Goal: Task Accomplishment & Management: Complete application form

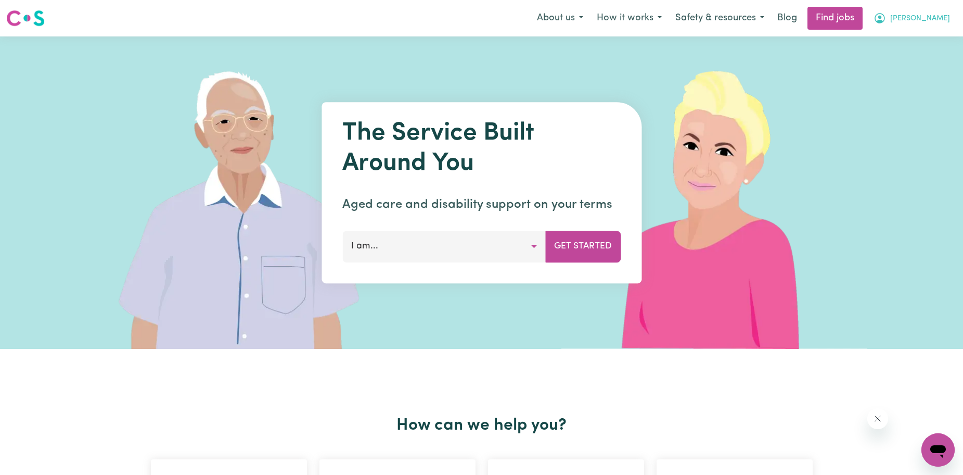
click at [942, 19] on span "[PERSON_NAME]" at bounding box center [920, 18] width 60 height 11
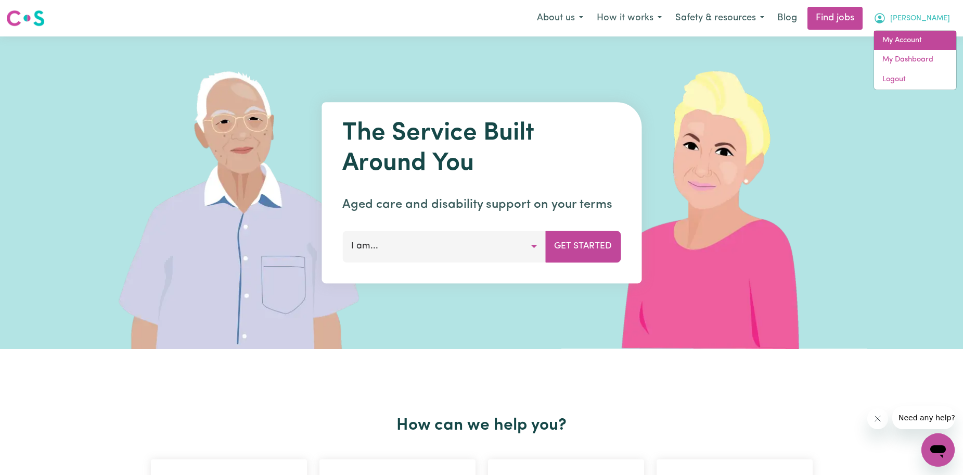
click at [925, 33] on link "My Account" at bounding box center [915, 41] width 82 height 20
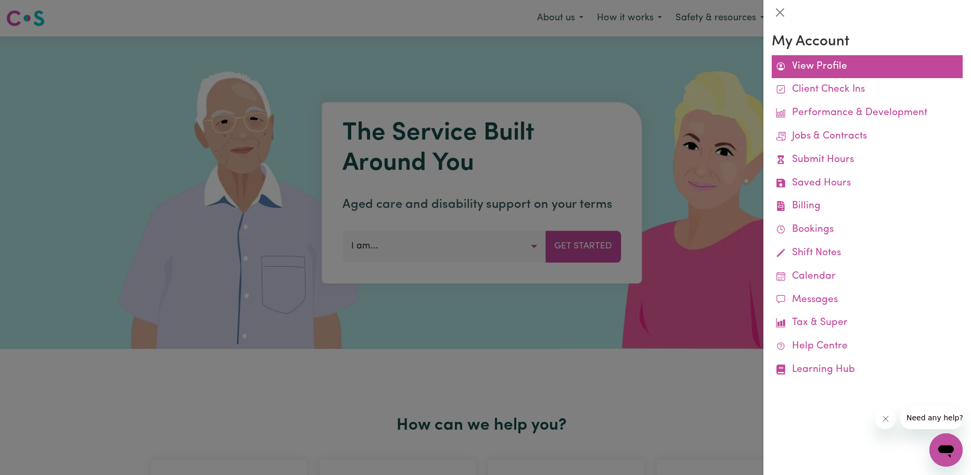
click at [805, 68] on link "View Profile" at bounding box center [867, 66] width 191 height 23
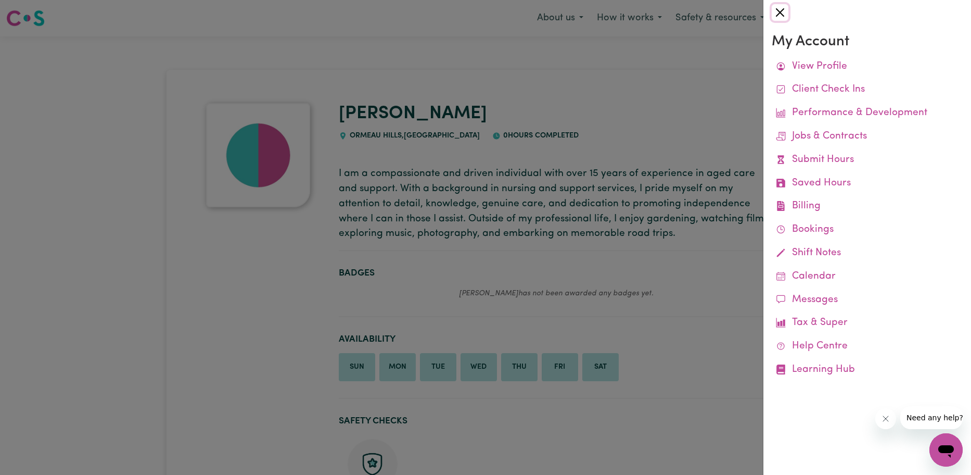
click at [772, 14] on button "Close" at bounding box center [780, 12] width 17 height 17
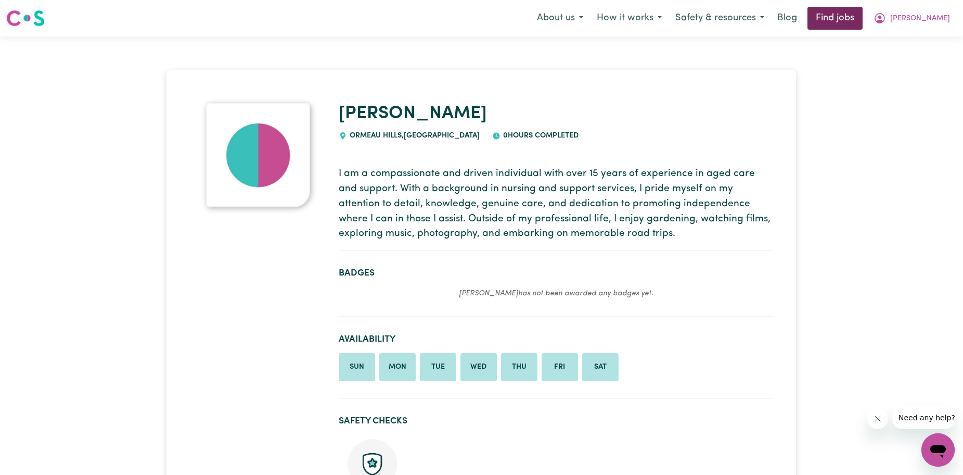
click at [863, 19] on link "Find jobs" at bounding box center [835, 18] width 55 height 23
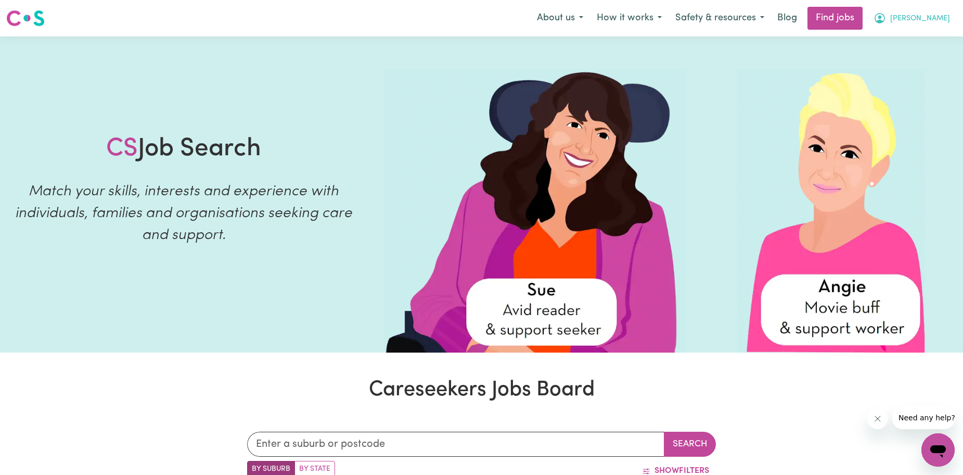
click at [935, 25] on button "[PERSON_NAME]" at bounding box center [912, 18] width 90 height 22
click at [912, 55] on link "My Dashboard" at bounding box center [915, 60] width 82 height 20
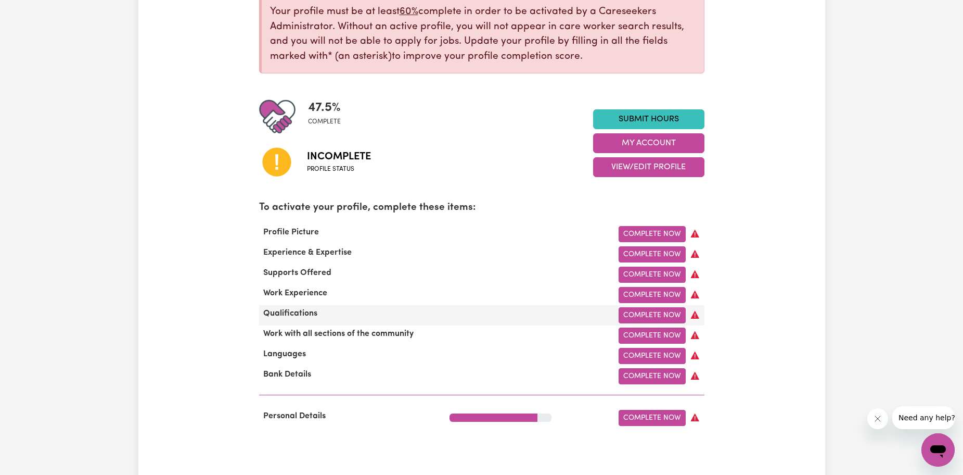
scroll to position [208, 0]
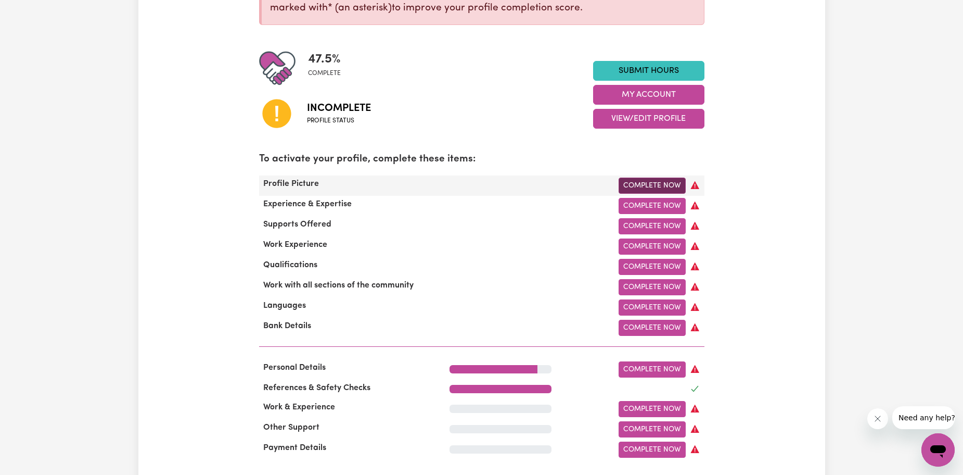
click at [672, 187] on link "Complete Now" at bounding box center [652, 185] width 67 height 16
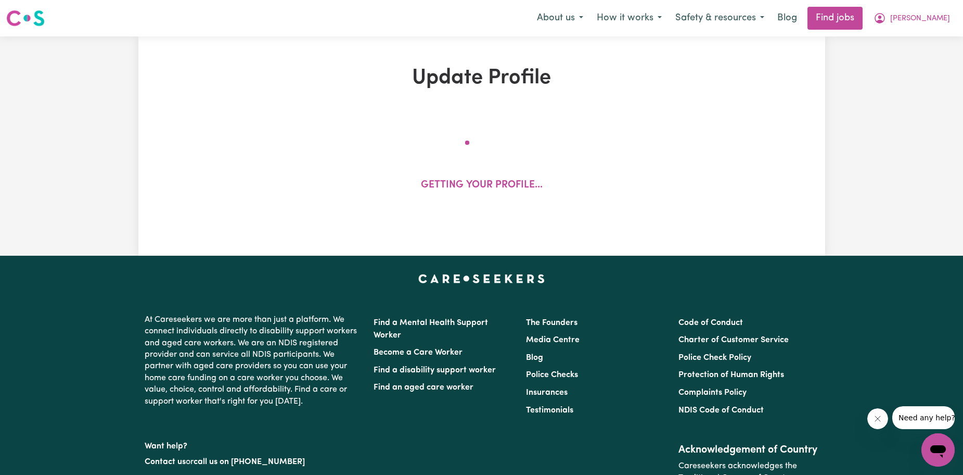
select select "[DEMOGRAPHIC_DATA]"
select select "[DEMOGRAPHIC_DATA] Citizen"
select select "Studying a healthcare related degree or qualification"
select select "55"
select select "75"
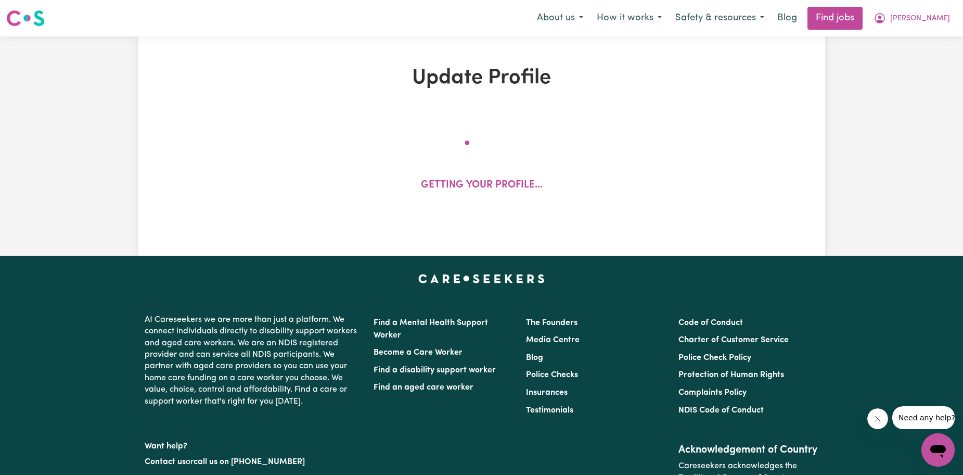
select select "95"
select select "120"
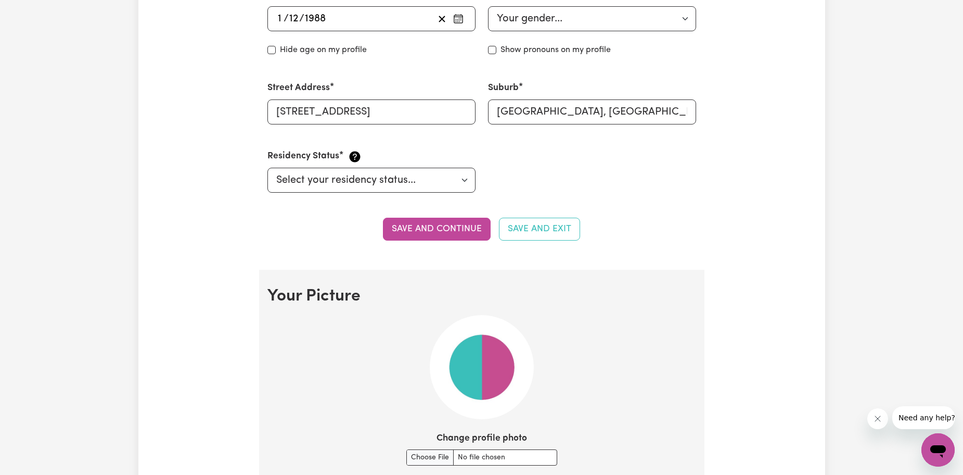
scroll to position [572, 0]
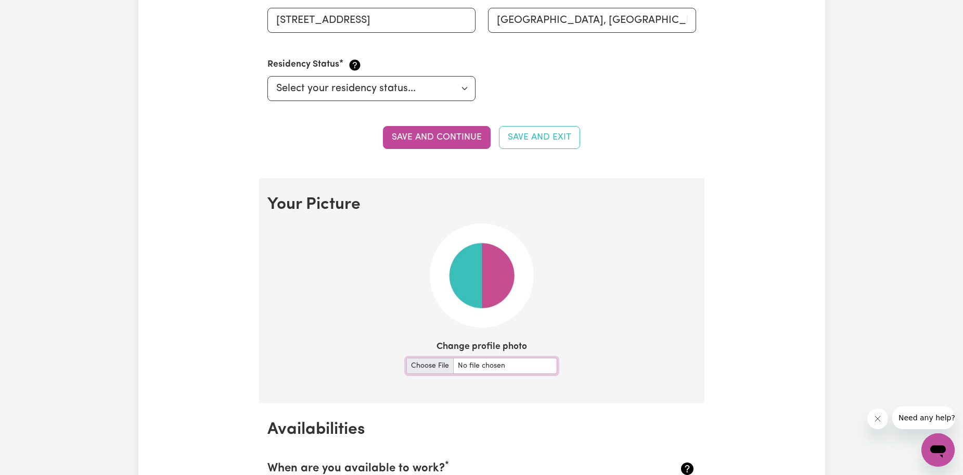
click at [437, 368] on input "Change profile photo" at bounding box center [481, 366] width 151 height 16
type input "C:\fakepath\468597951_122202018080193763_1510629936020191525_n.jpg"
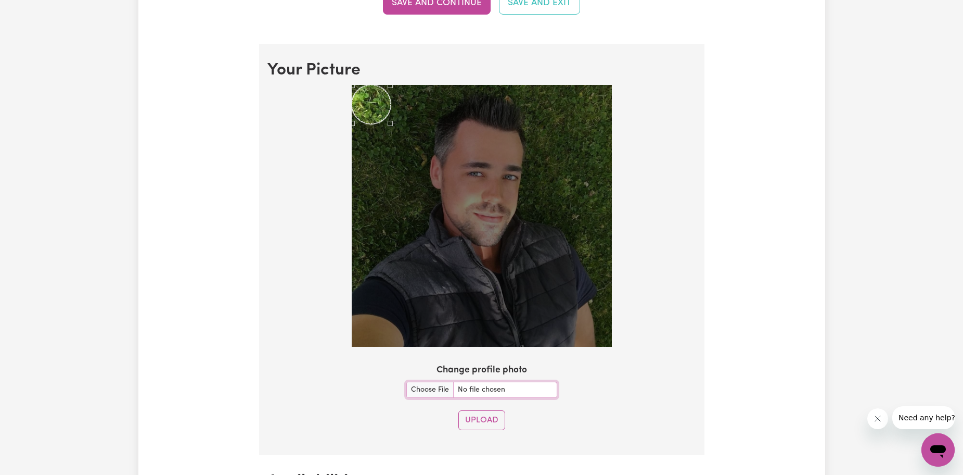
scroll to position [729, 0]
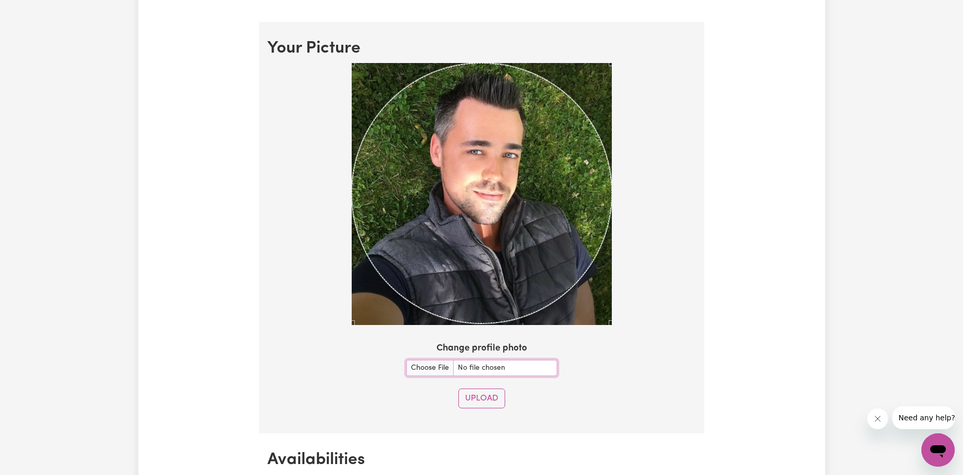
click at [700, 322] on section "Your Picture Change profile photo Upload" at bounding box center [481, 227] width 445 height 411
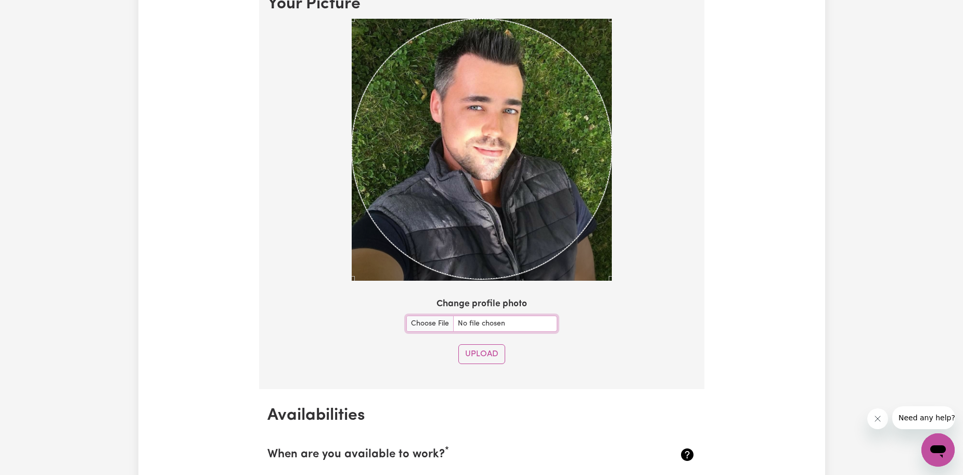
scroll to position [833, 0]
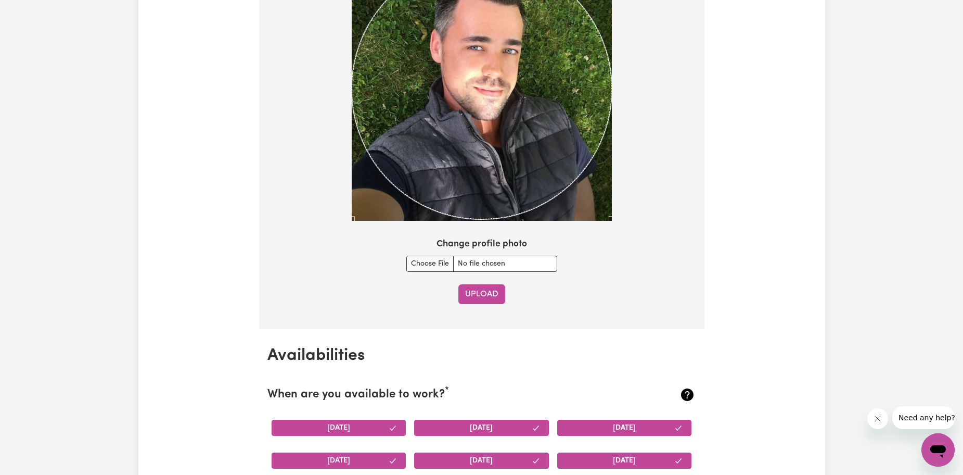
click at [480, 293] on button "Upload" at bounding box center [481, 294] width 47 height 20
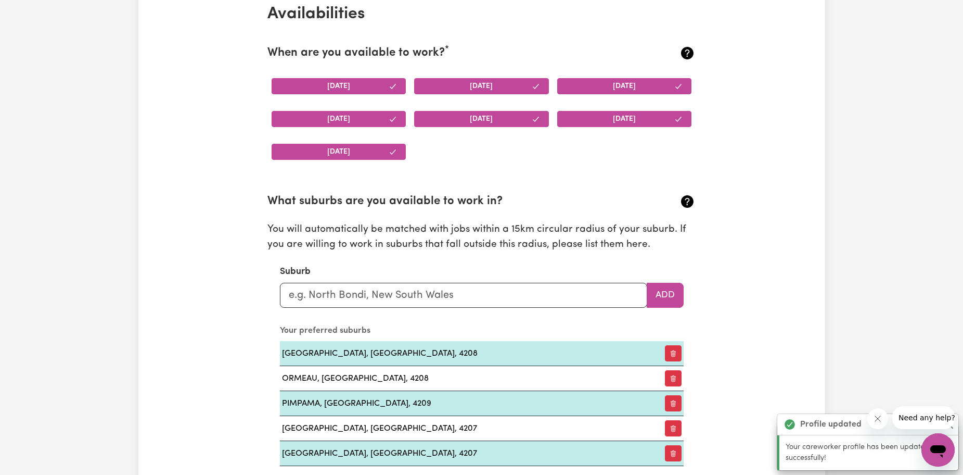
scroll to position [1092, 0]
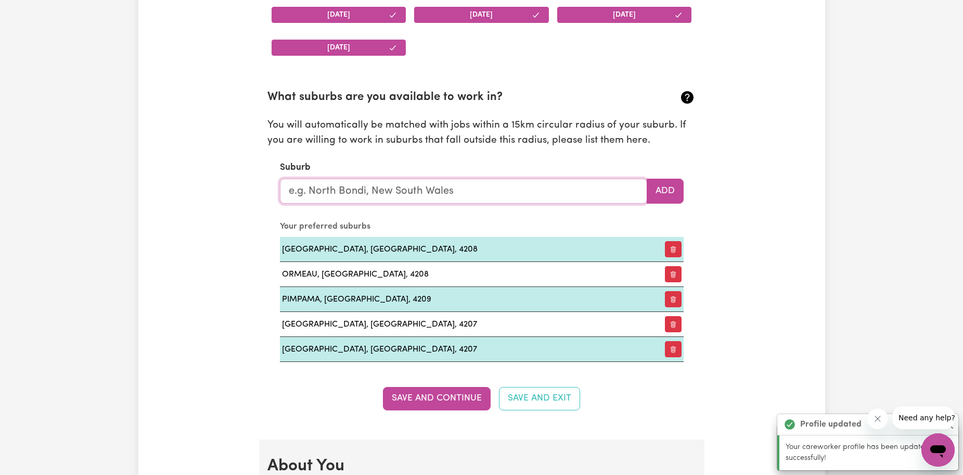
click at [452, 188] on input "text" at bounding box center [463, 191] width 367 height 25
click at [736, 192] on div "Update Profile 1 2 3 4 5 Step 1 : Personal Details Let potential clients know w…" at bounding box center [481, 386] width 687 height 2825
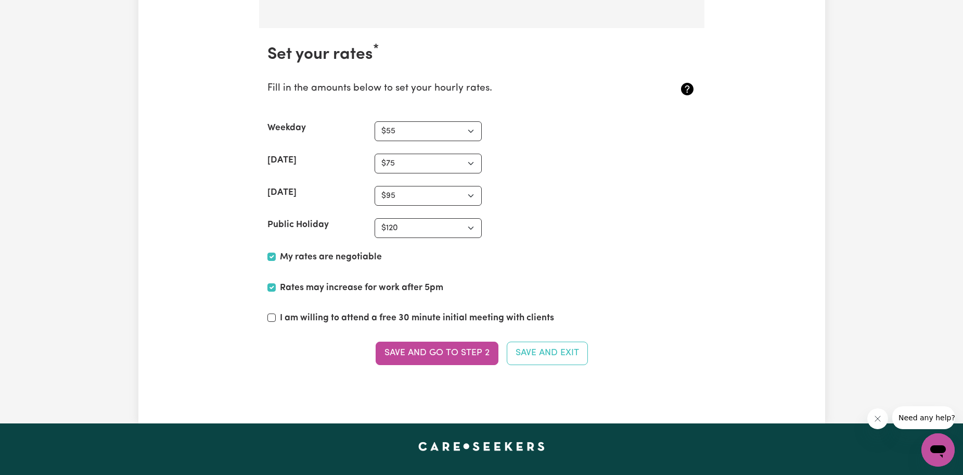
scroll to position [2601, 0]
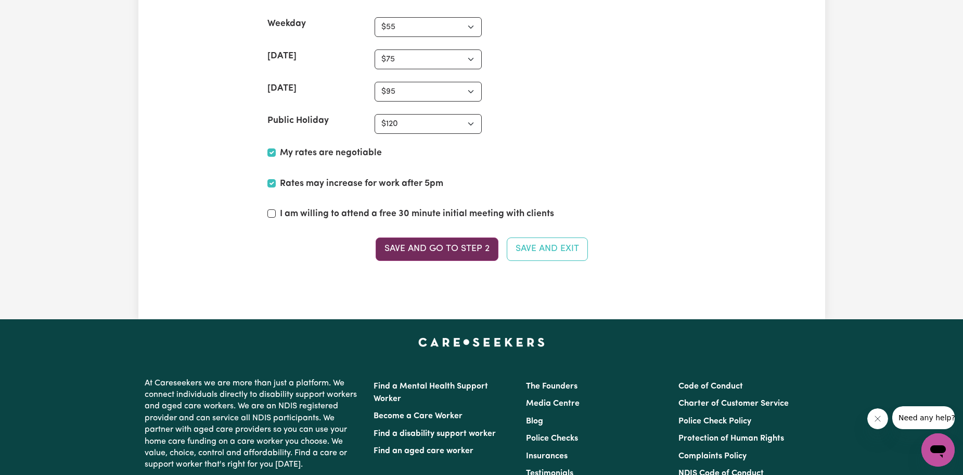
click at [471, 244] on button "Save and go to Step 2" at bounding box center [437, 248] width 123 height 23
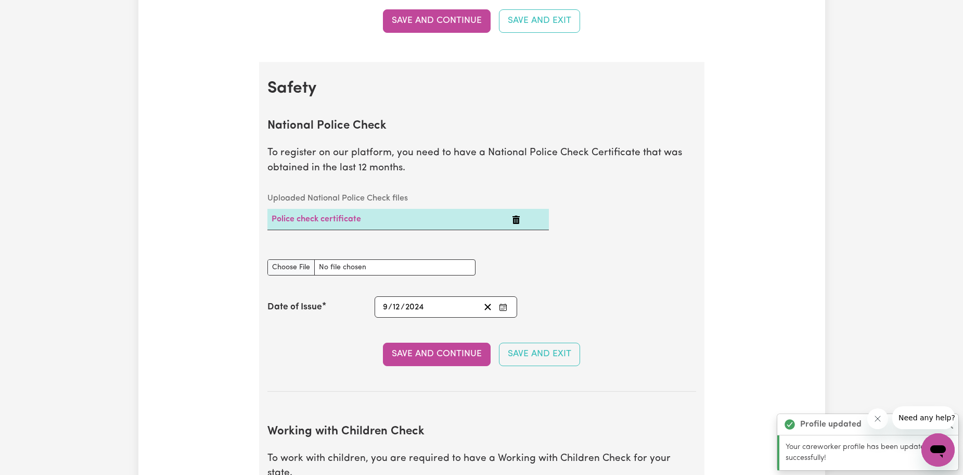
scroll to position [625, 0]
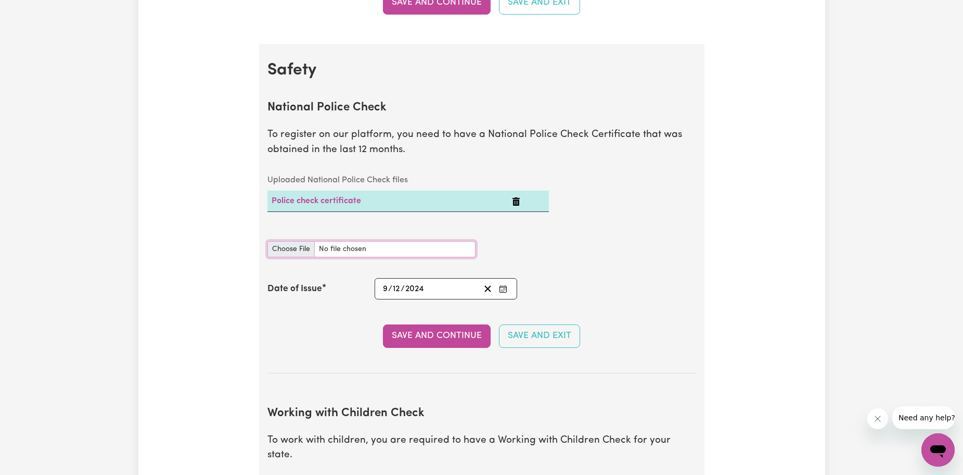
click at [311, 246] on input "National Police Check document" at bounding box center [371, 249] width 208 height 16
type input "C:\fakepath\National_Police_Check-10415636-1756950432-Criminal_History_Certific…"
drag, startPoint x: 388, startPoint y: 288, endPoint x: 343, endPoint y: 290, distance: 45.3
click at [343, 290] on div "Date of Issue [DATE] [DATE]" at bounding box center [481, 288] width 429 height 21
drag, startPoint x: 441, startPoint y: 292, endPoint x: 361, endPoint y: 293, distance: 80.1
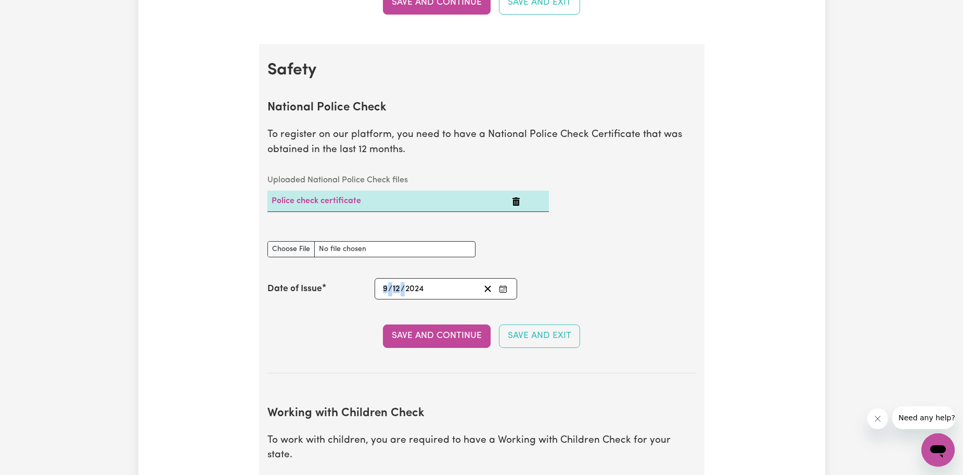
click at [363, 293] on div "Date of Issue [DATE] [DATE]" at bounding box center [481, 288] width 429 height 21
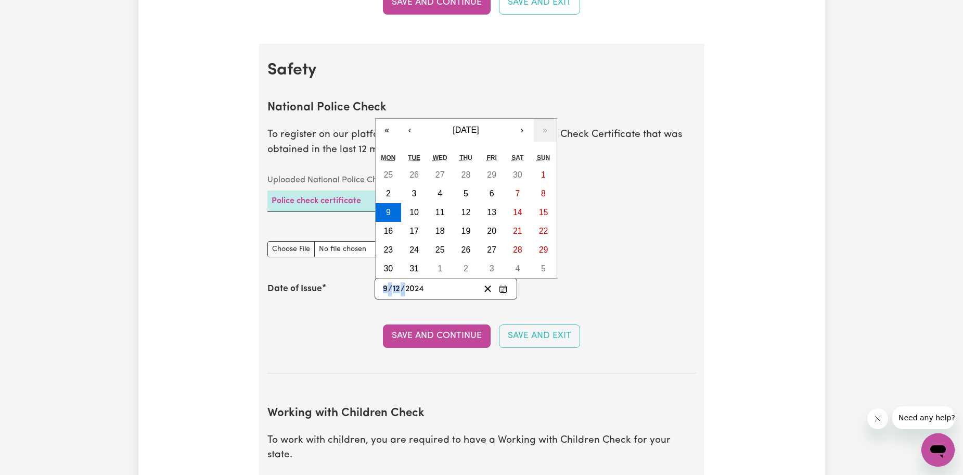
click at [394, 286] on input "12" at bounding box center [396, 289] width 8 height 14
click at [390, 290] on span "/" at bounding box center [390, 288] width 4 height 9
click at [387, 289] on input "9" at bounding box center [386, 289] width 6 height 14
type input "4"
type input "[DATE]"
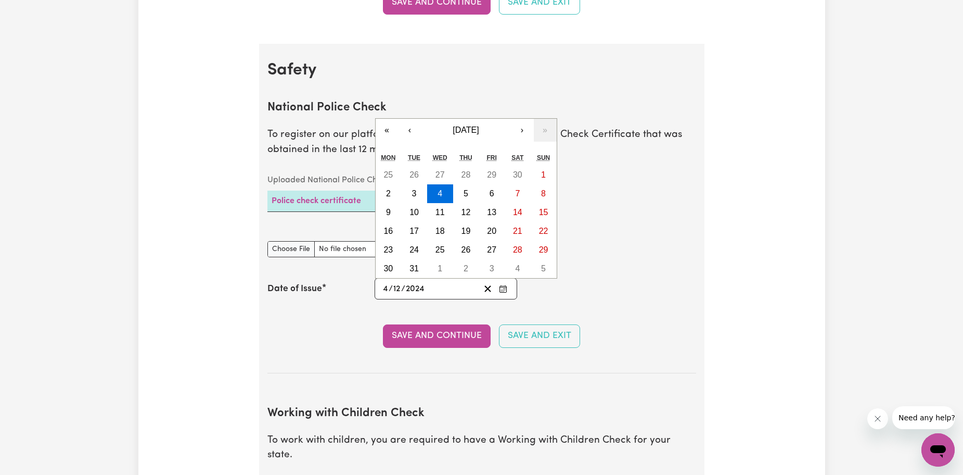
type input "0"
type input "[DATE]"
type input "9"
type input "0002-09-04"
type input "20"
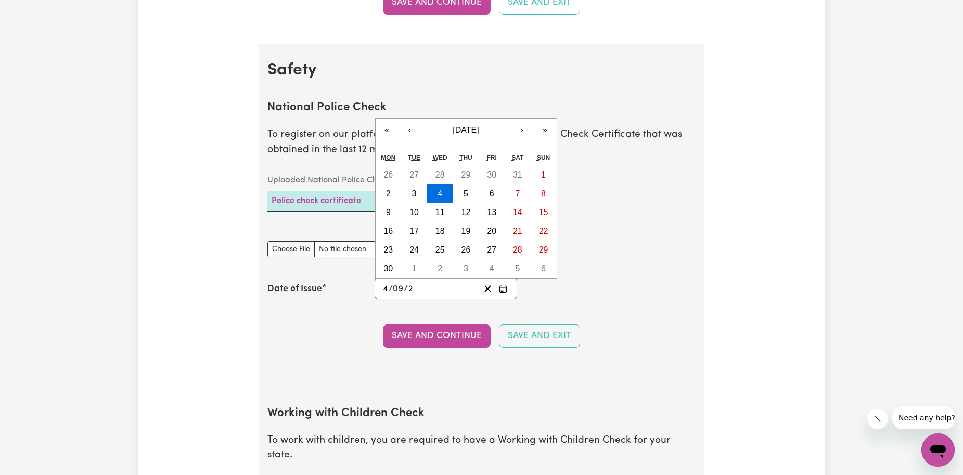
type input "0020-09-04"
type input "202"
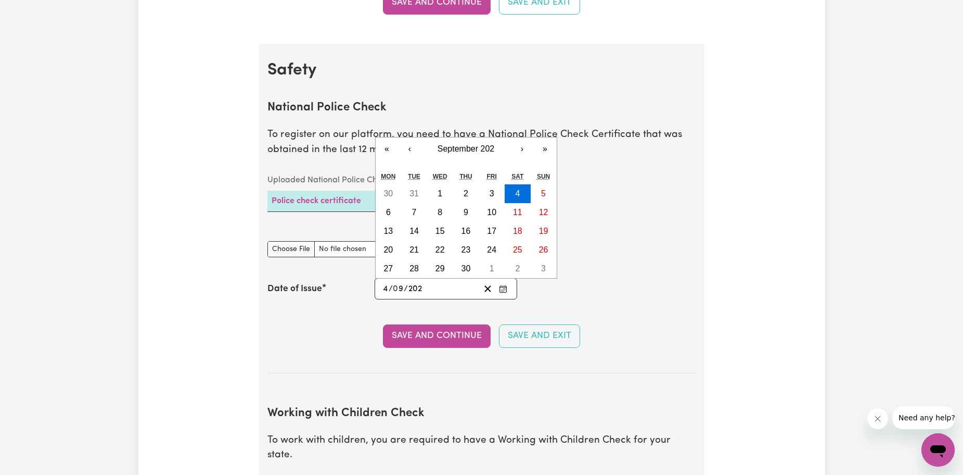
type input "[DATE]"
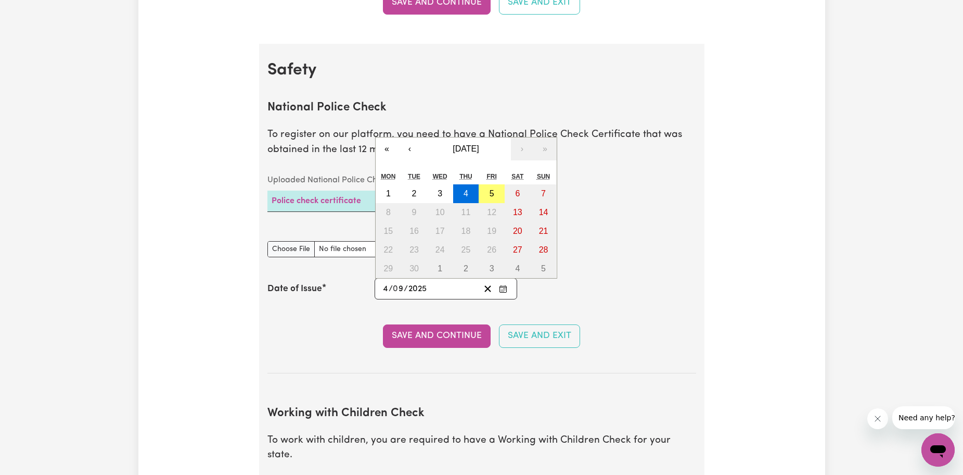
type input "2025"
click at [560, 282] on div "Date of Issue [DATE] 4 / 0 9 / 2025 « ‹ [DATE] › » Mon Tue Wed Thu Fri Sat Sun …" at bounding box center [481, 288] width 429 height 21
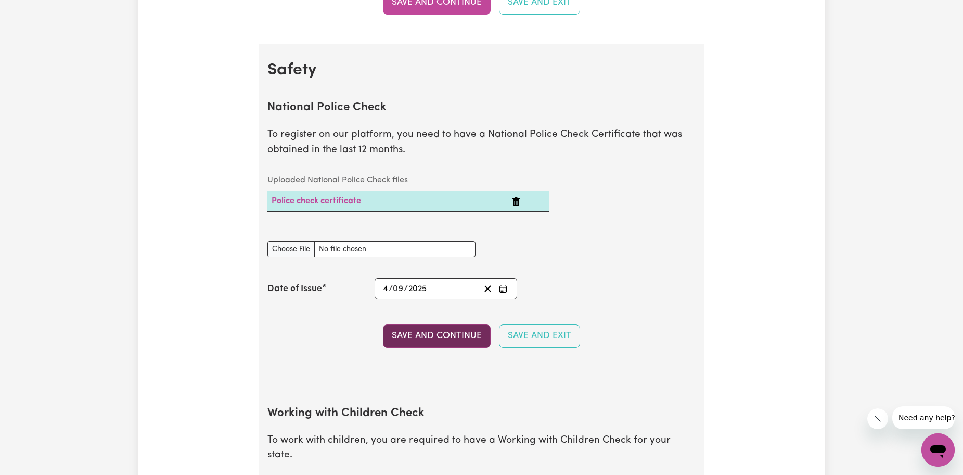
click at [460, 338] on button "Save and Continue" at bounding box center [437, 335] width 108 height 23
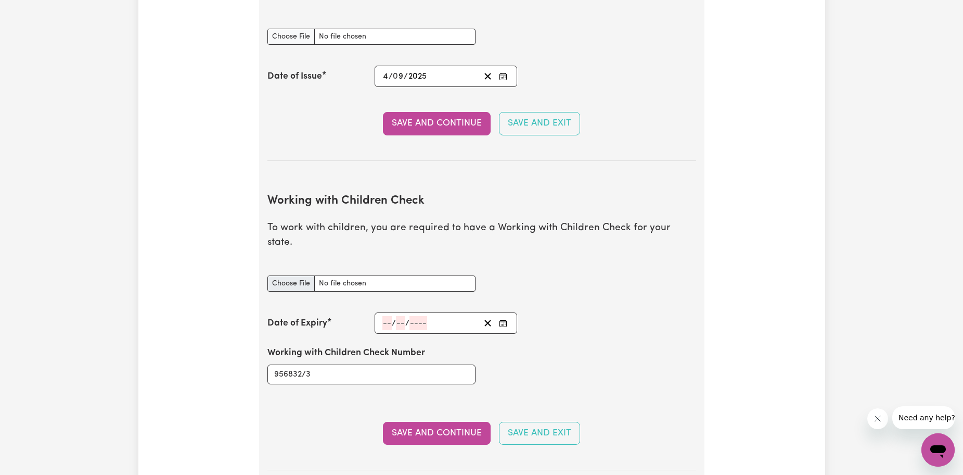
scroll to position [910, 0]
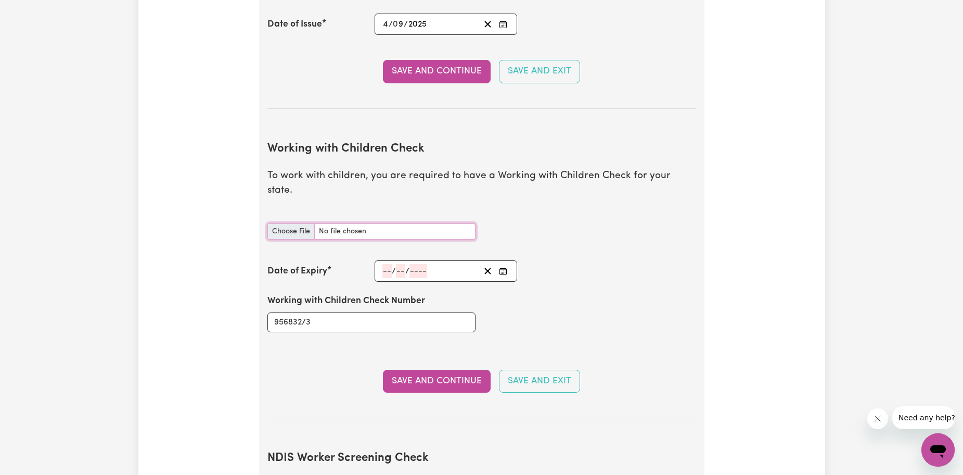
click at [293, 223] on input "Working with Children Check document" at bounding box center [371, 231] width 208 height 16
type input "C:\fakepath\2752.jpg"
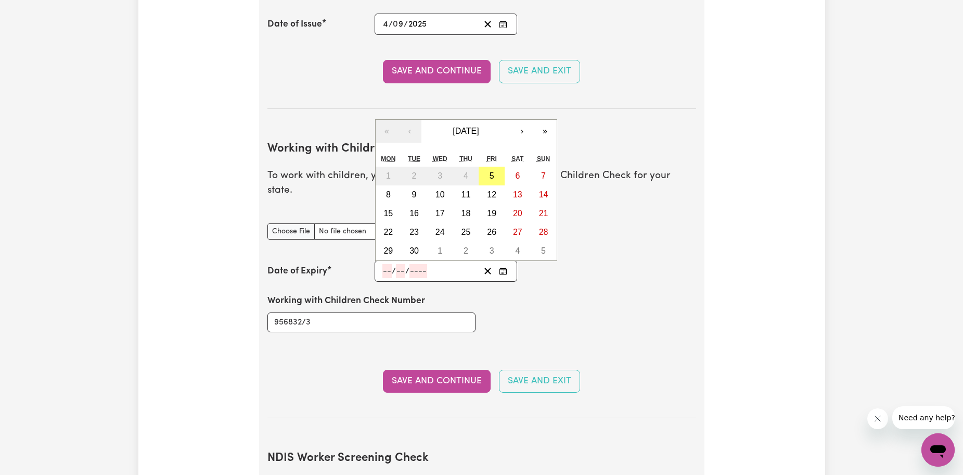
click at [386, 264] on input "number" at bounding box center [387, 271] width 9 height 14
type input "30"
type input "04"
type input "202"
type input "[DATE]"
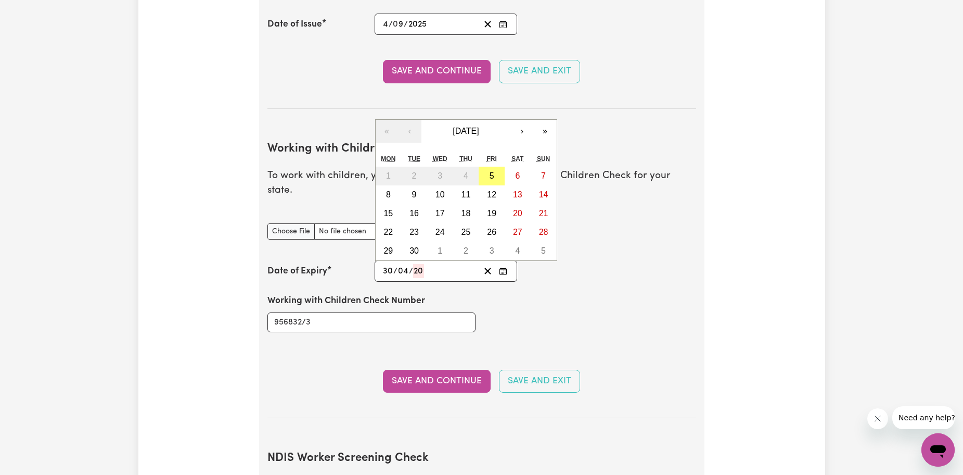
type input "4"
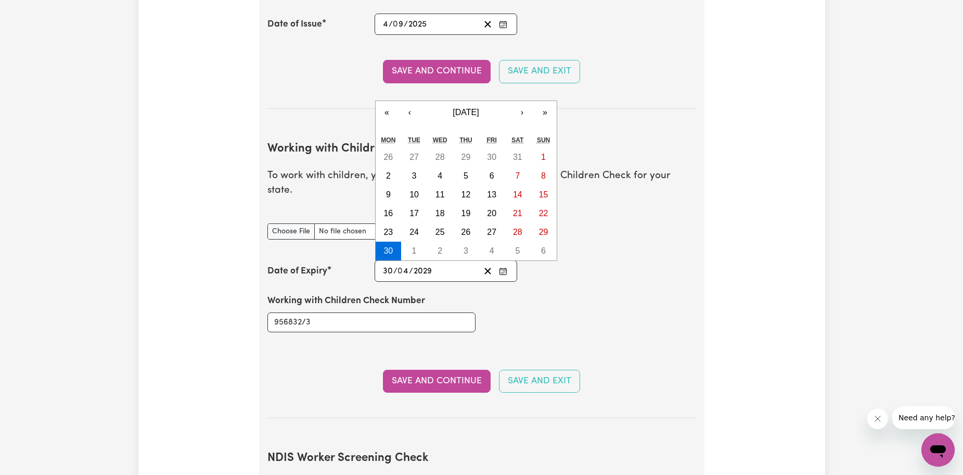
type input "2029"
click at [515, 293] on div "Working with Children Check Number 956832/3" at bounding box center [481, 313] width 441 height 62
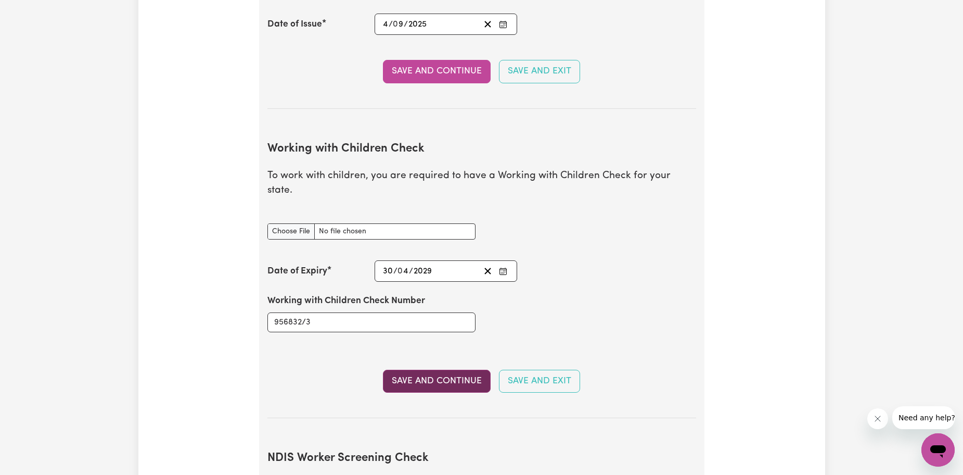
click at [472, 369] on button "Save and Continue" at bounding box center [437, 380] width 108 height 23
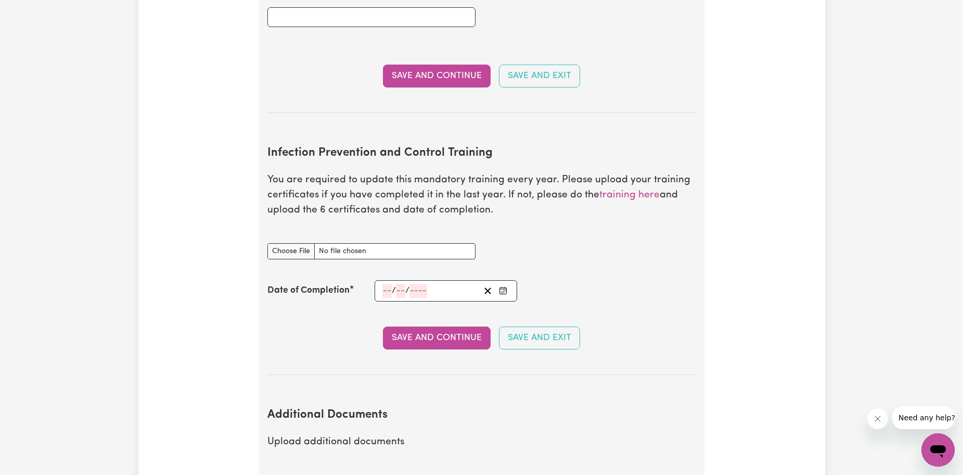
scroll to position [1590, 0]
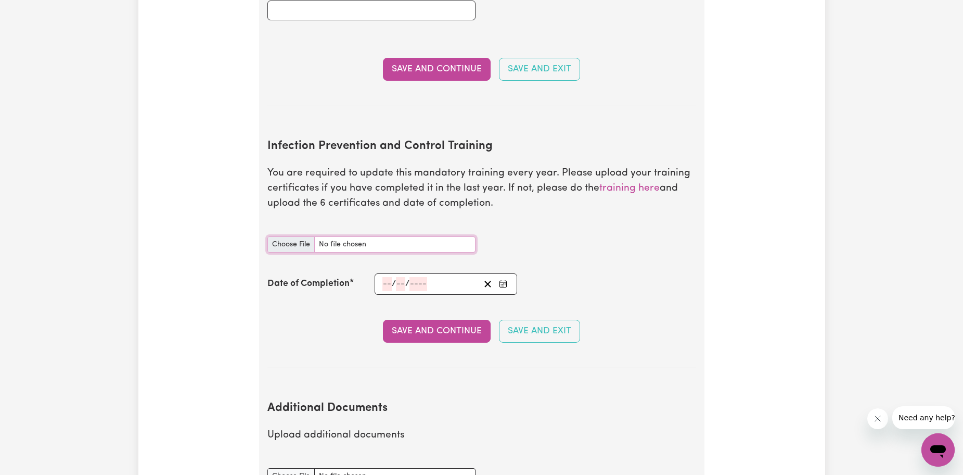
click at [294, 236] on input "Infection Prevention and Control Training document" at bounding box center [371, 244] width 208 height 16
type input "C:\fakepath\certificates_certificate-1757037405517-619.pdf"
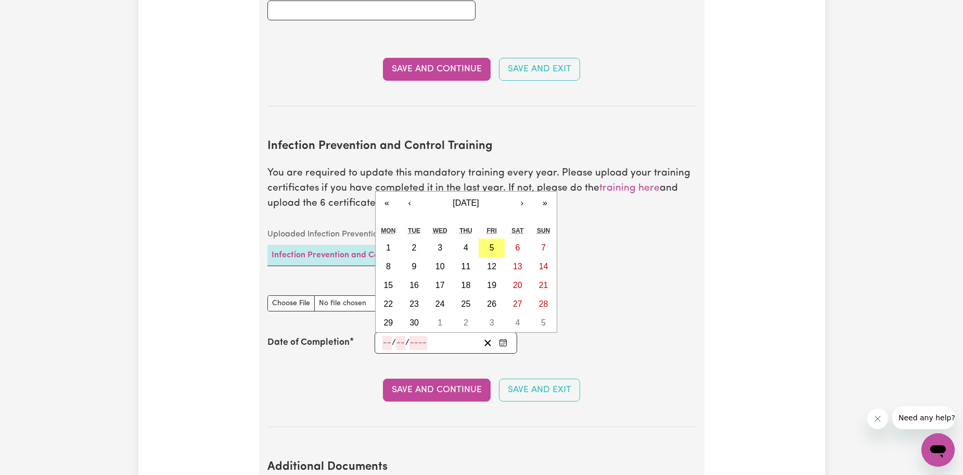
click at [385, 336] on input "number" at bounding box center [387, 343] width 9 height 14
type input "05"
type input "09"
type input "0002-09-05"
type input "5"
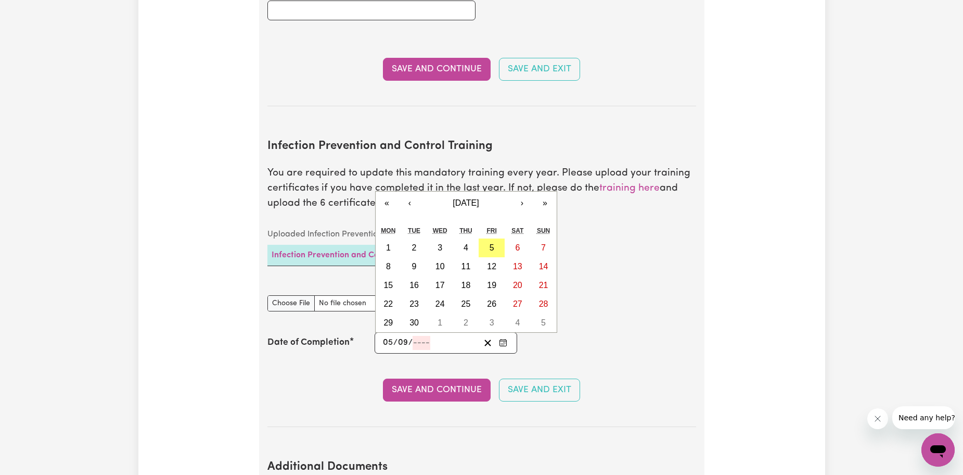
type input "9"
type input "2"
type input "0020-09-05"
type input "20"
type input "0202-09-05"
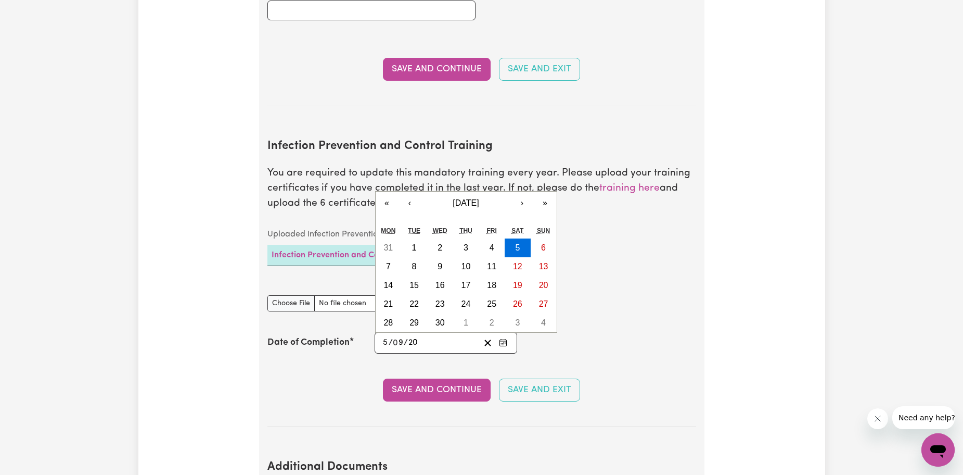
type input "202"
type input "[DATE]"
type input "2025"
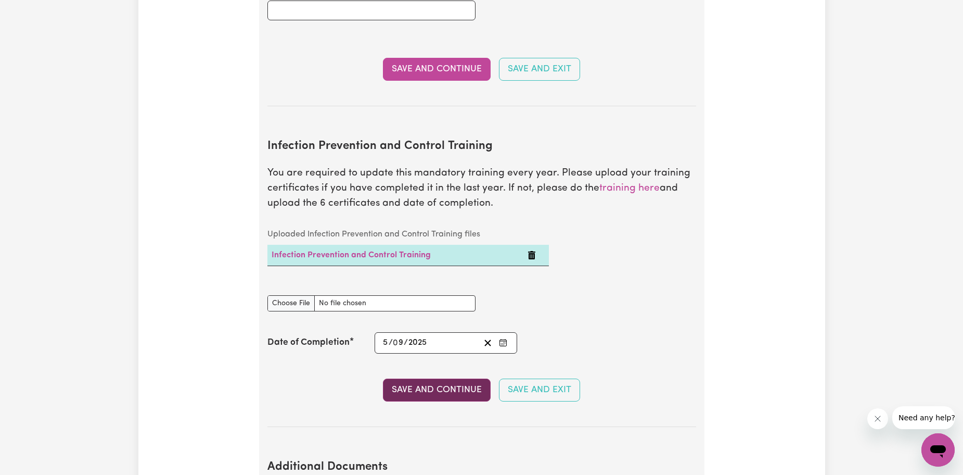
click at [456, 378] on button "Save and Continue" at bounding box center [437, 389] width 108 height 23
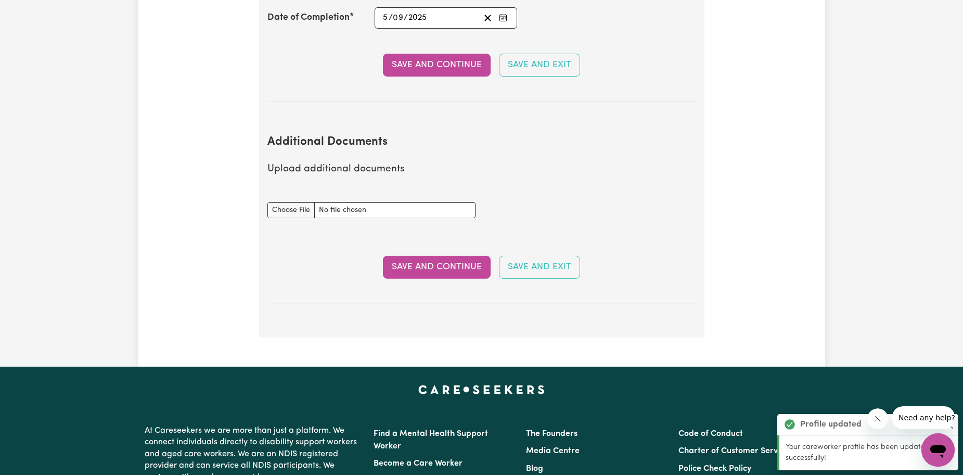
scroll to position [1914, 0]
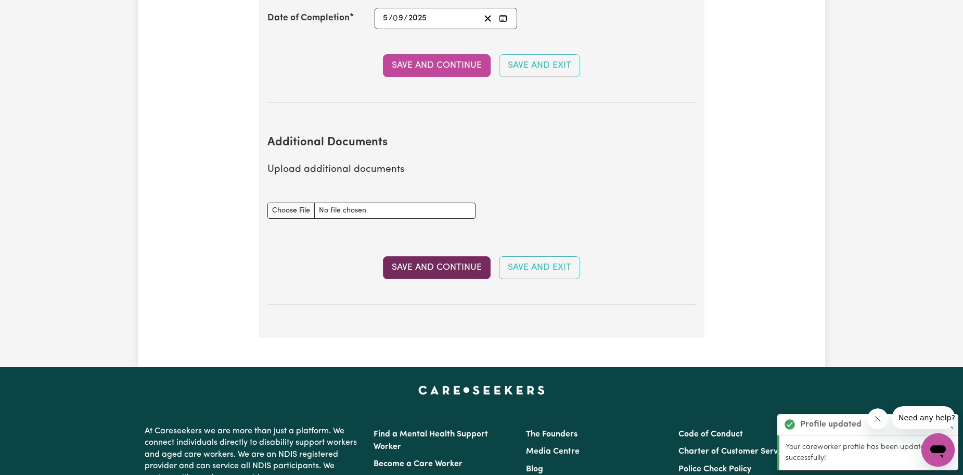
click at [443, 256] on button "Save and Continue" at bounding box center [437, 267] width 108 height 23
select select "Certificate III (Individual Support)"
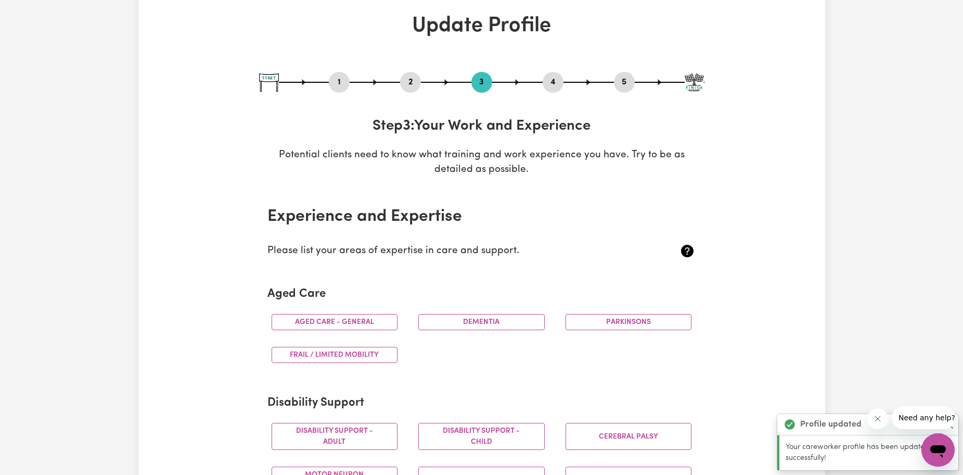
scroll to position [156, 0]
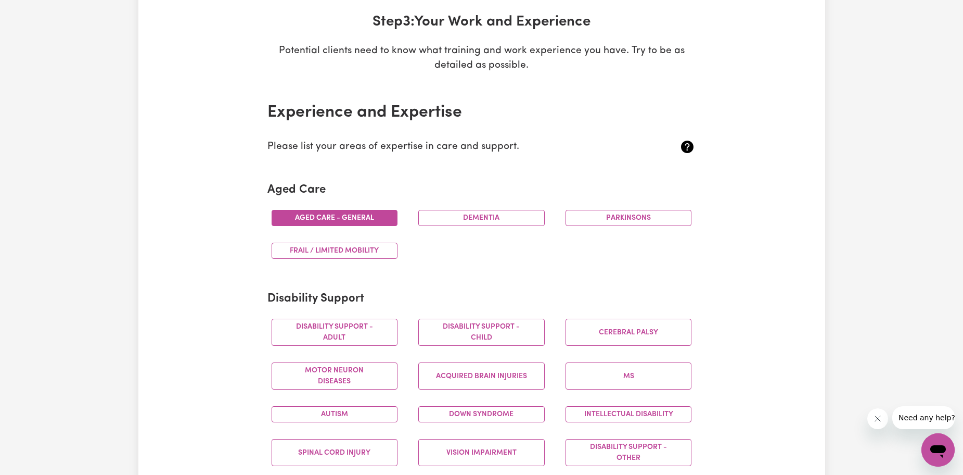
click at [368, 219] on button "Aged care - General" at bounding box center [335, 218] width 126 height 16
click at [471, 221] on button "Dementia" at bounding box center [481, 218] width 126 height 16
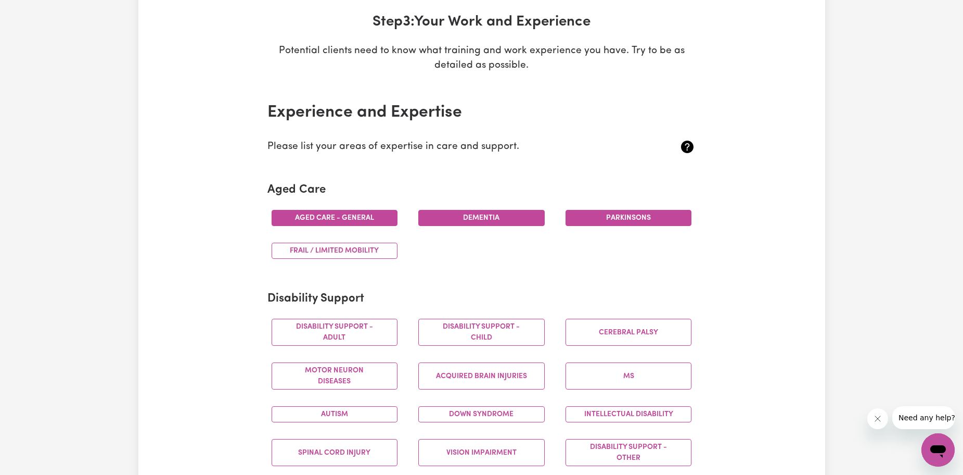
click at [676, 220] on button "Parkinsons" at bounding box center [629, 218] width 126 height 16
click at [379, 255] on button "Frail / limited mobility" at bounding box center [335, 251] width 126 height 16
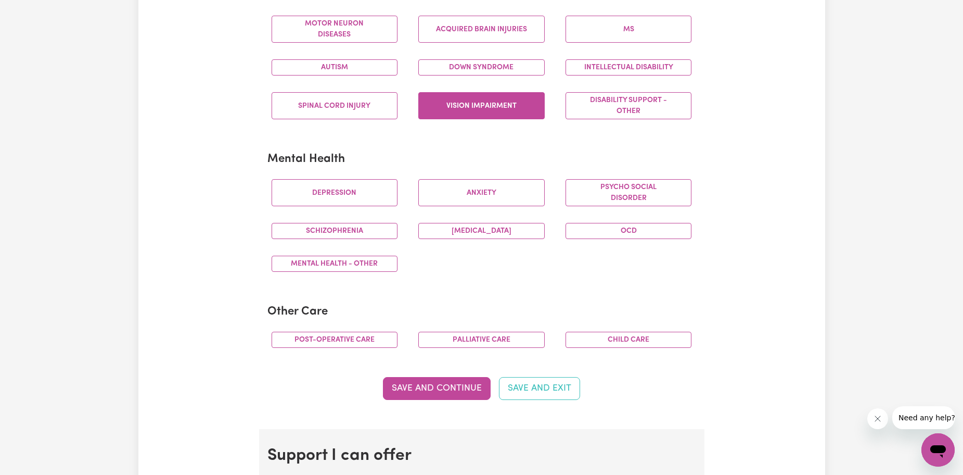
scroll to position [520, 0]
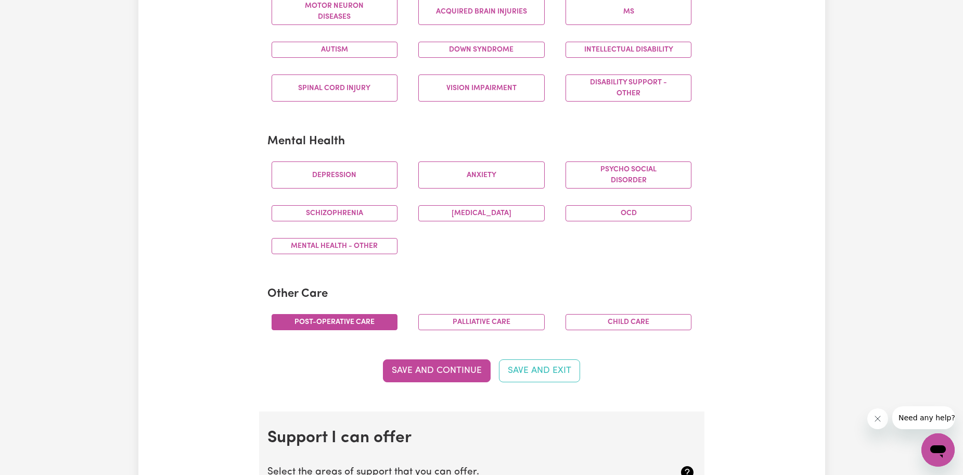
click at [386, 323] on button "Post-operative care" at bounding box center [335, 322] width 126 height 16
click at [499, 320] on button "Palliative care" at bounding box center [481, 322] width 126 height 16
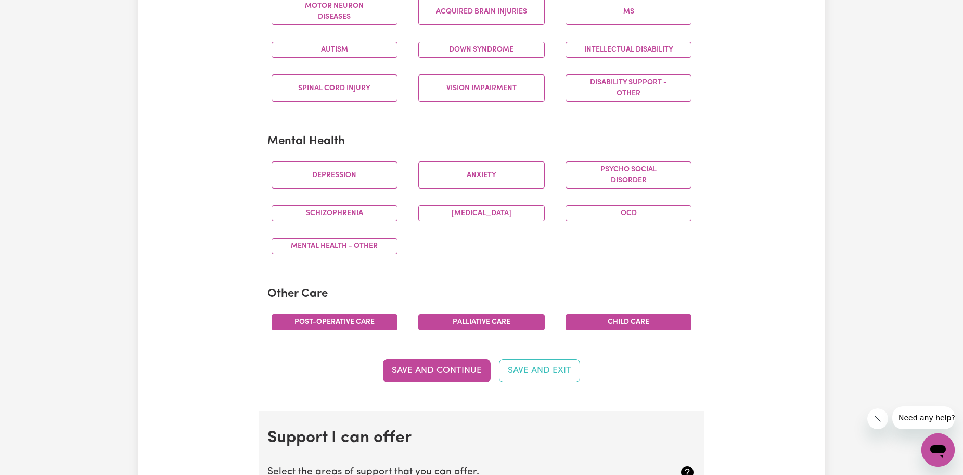
click at [593, 326] on button "Child care" at bounding box center [629, 322] width 126 height 16
click at [472, 365] on button "Save and Continue" at bounding box center [437, 370] width 108 height 23
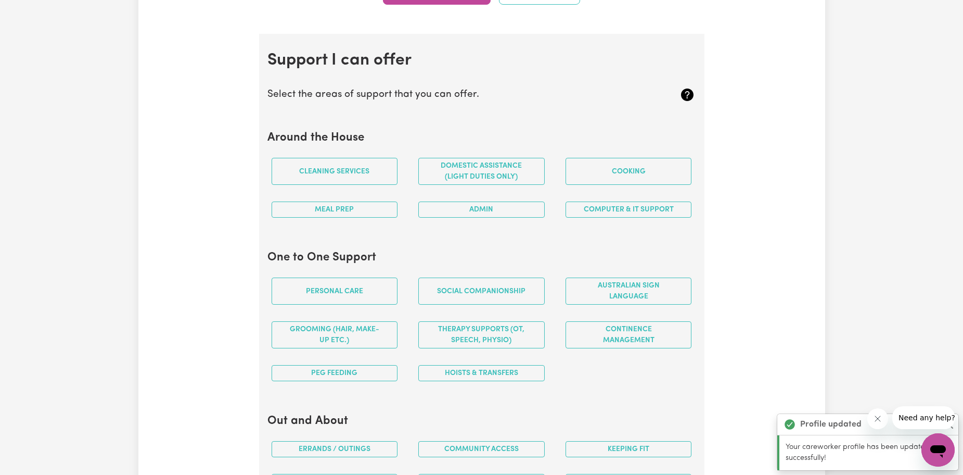
scroll to position [880, 0]
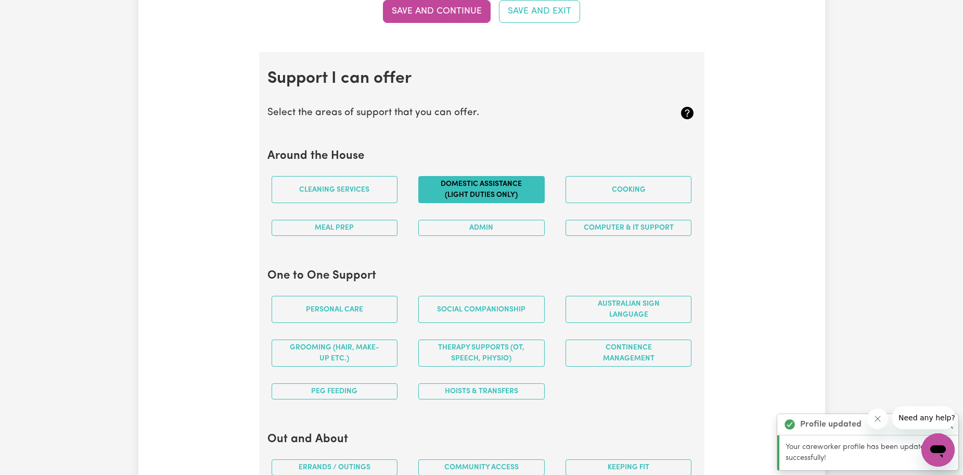
click at [472, 194] on button "Domestic assistance (light duties only)" at bounding box center [481, 189] width 126 height 27
click at [604, 185] on button "Cooking" at bounding box center [629, 189] width 126 height 27
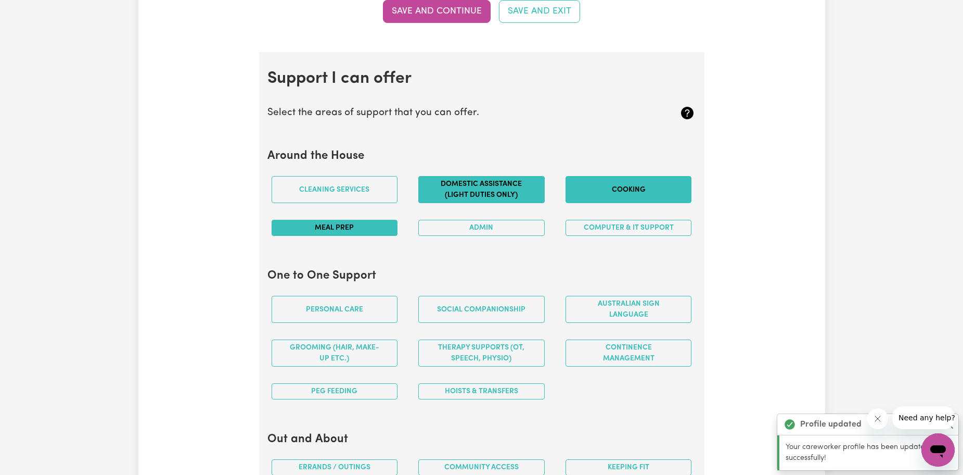
click at [381, 227] on button "Meal prep" at bounding box center [335, 228] width 126 height 16
click at [388, 235] on button "Meal prep" at bounding box center [335, 228] width 126 height 16
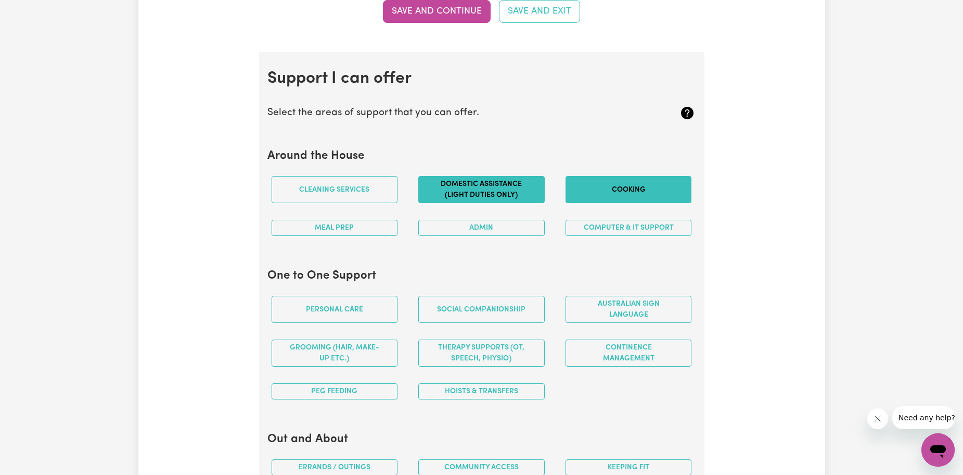
click at [598, 198] on button "Cooking" at bounding box center [629, 189] width 126 height 27
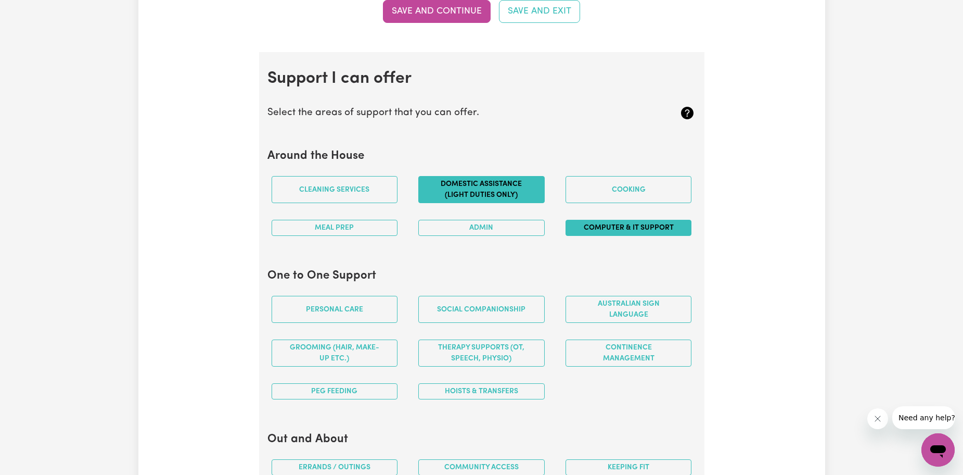
click at [608, 224] on button "Computer & IT Support" at bounding box center [629, 228] width 126 height 16
click at [513, 230] on button "Admin" at bounding box center [481, 228] width 126 height 16
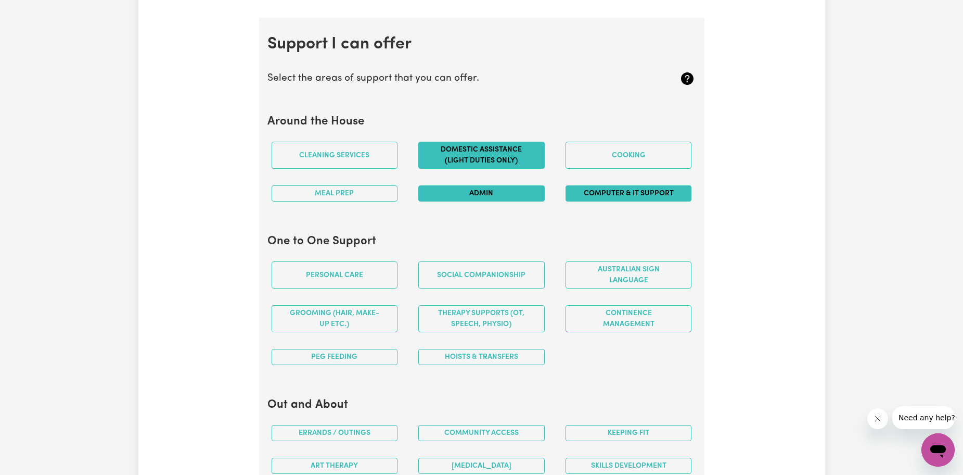
scroll to position [932, 0]
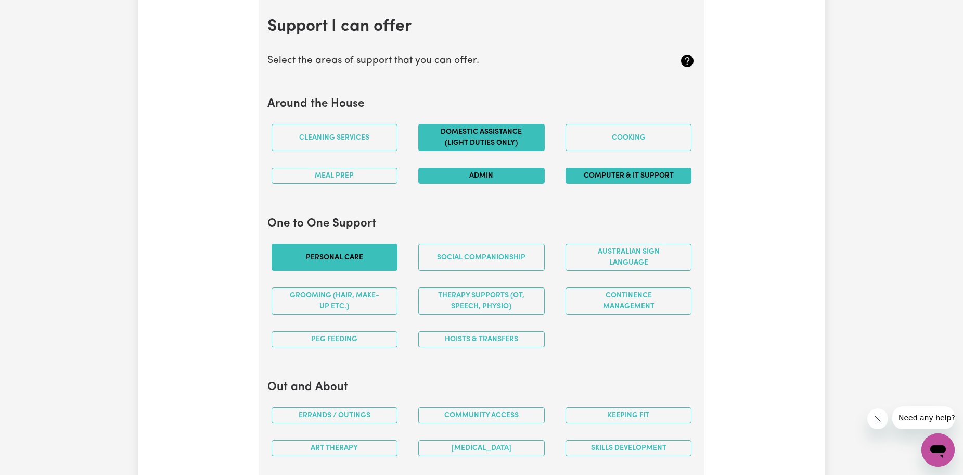
click at [366, 261] on button "Personal care" at bounding box center [335, 257] width 126 height 27
click at [477, 249] on button "Social companionship" at bounding box center [481, 257] width 126 height 27
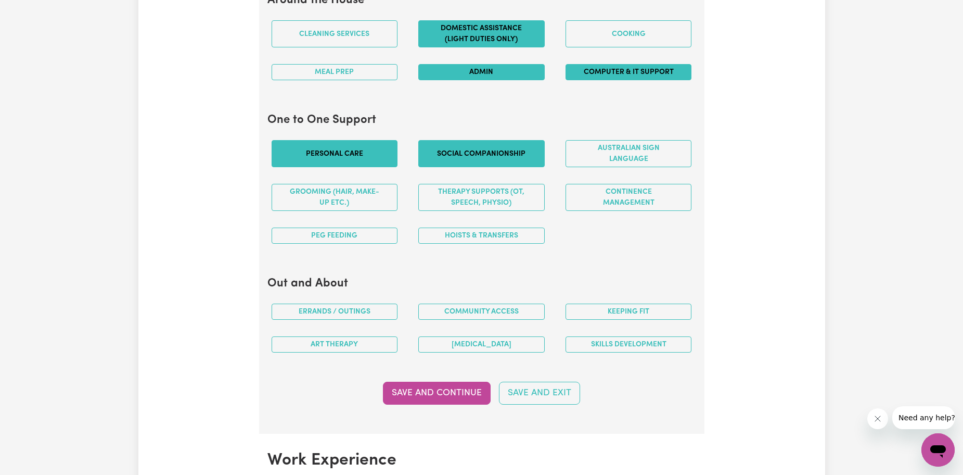
scroll to position [1036, 0]
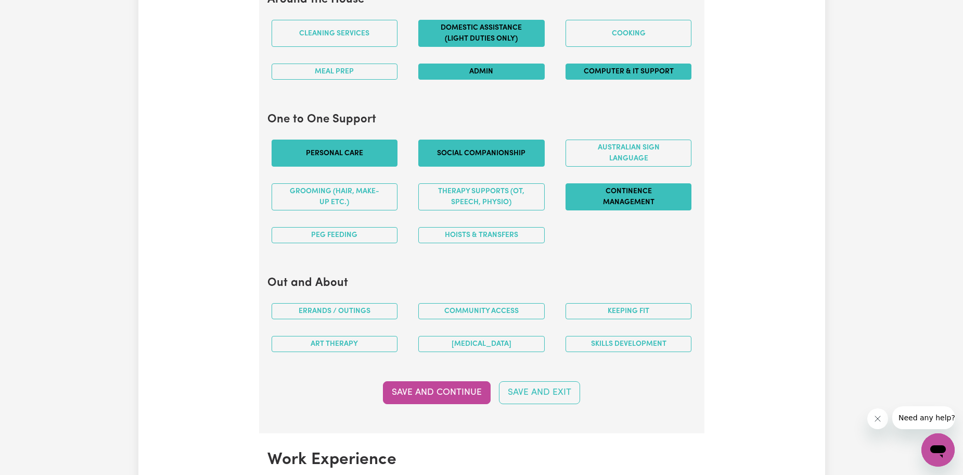
click at [619, 199] on button "Continence management" at bounding box center [629, 196] width 126 height 27
click at [667, 199] on button "Continence management" at bounding box center [629, 196] width 126 height 27
click at [588, 194] on button "Continence management" at bounding box center [629, 196] width 126 height 27
click at [435, 231] on button "Hoists & transfers" at bounding box center [481, 235] width 126 height 16
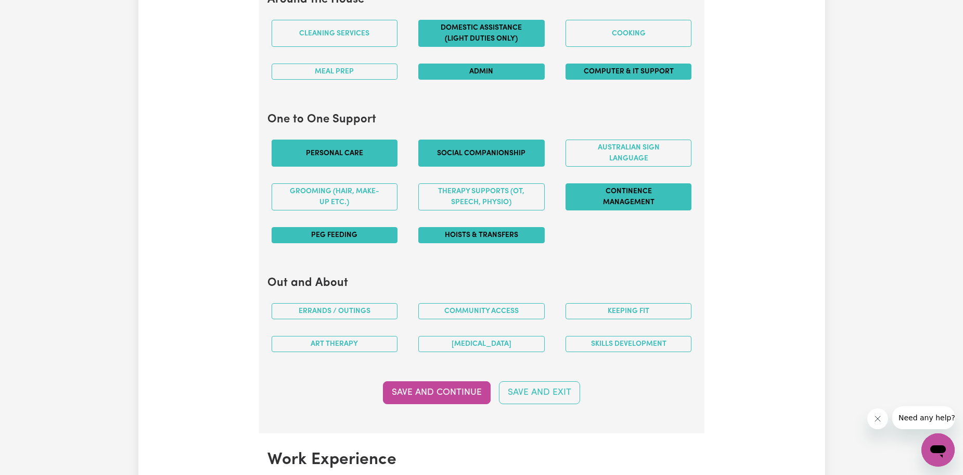
click at [385, 233] on button "PEG feeding" at bounding box center [335, 235] width 126 height 16
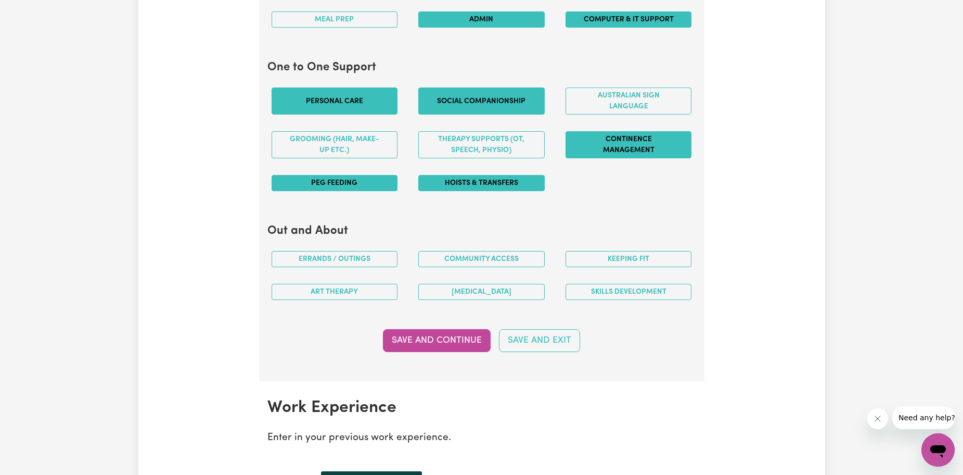
scroll to position [1140, 0]
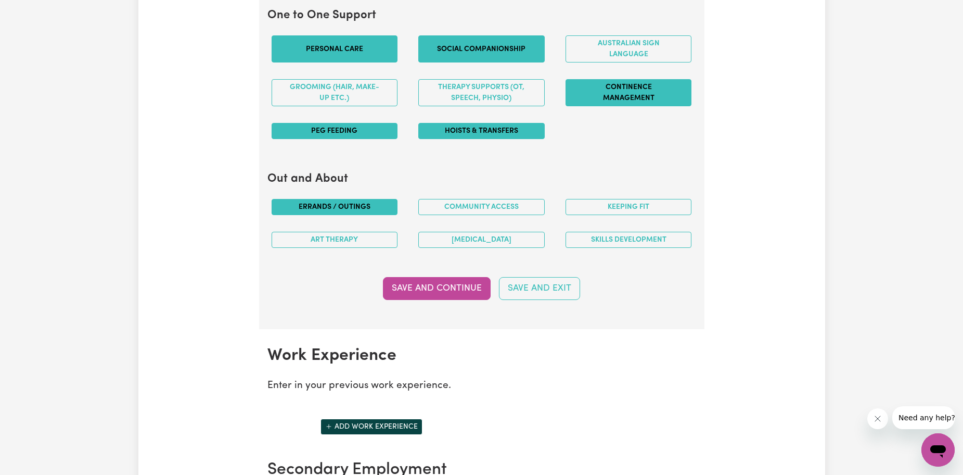
click at [379, 208] on button "Errands / Outings" at bounding box center [335, 207] width 126 height 16
click at [461, 212] on button "Community access" at bounding box center [481, 207] width 126 height 16
click at [586, 198] on div "Keeping fit" at bounding box center [628, 206] width 147 height 33
click at [589, 197] on div "Keeping fit" at bounding box center [628, 206] width 147 height 33
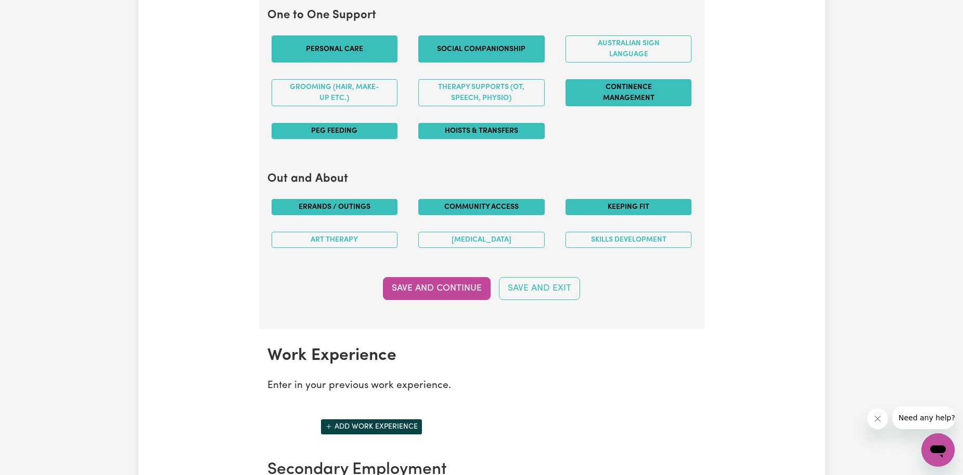
click at [590, 201] on button "Keeping fit" at bounding box center [629, 207] width 126 height 16
click at [594, 240] on button "Skills Development" at bounding box center [629, 240] width 126 height 16
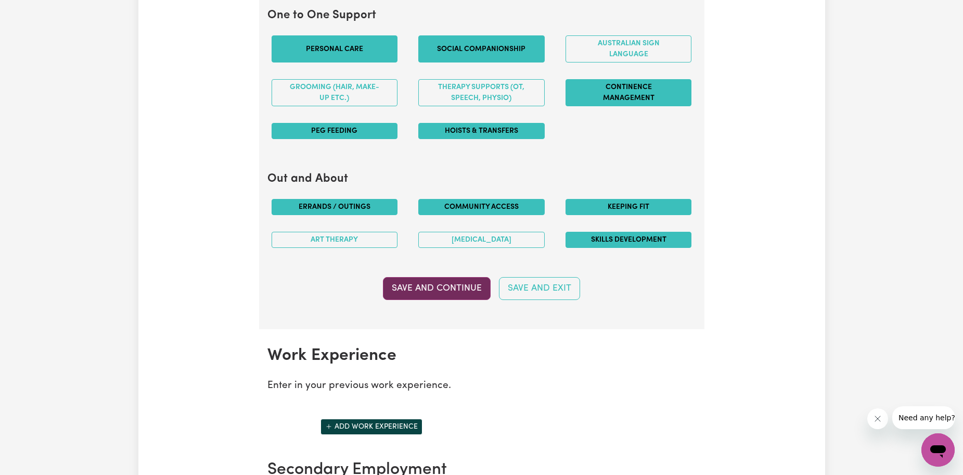
click at [410, 288] on button "Save and Continue" at bounding box center [437, 288] width 108 height 23
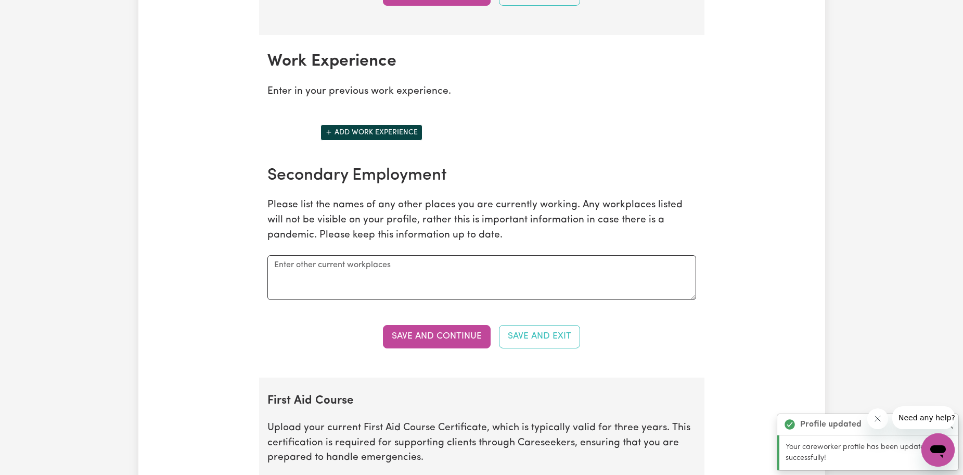
scroll to position [1417, 0]
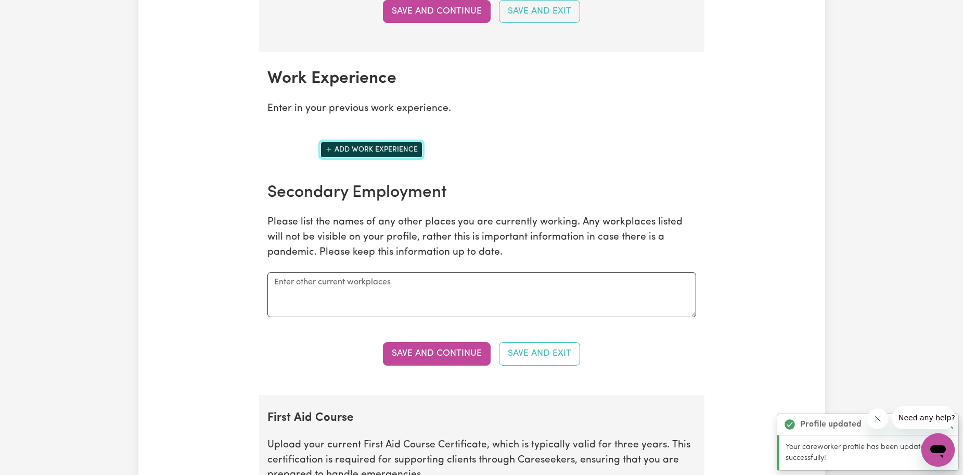
click at [392, 151] on button "Add work experience" at bounding box center [372, 150] width 102 height 16
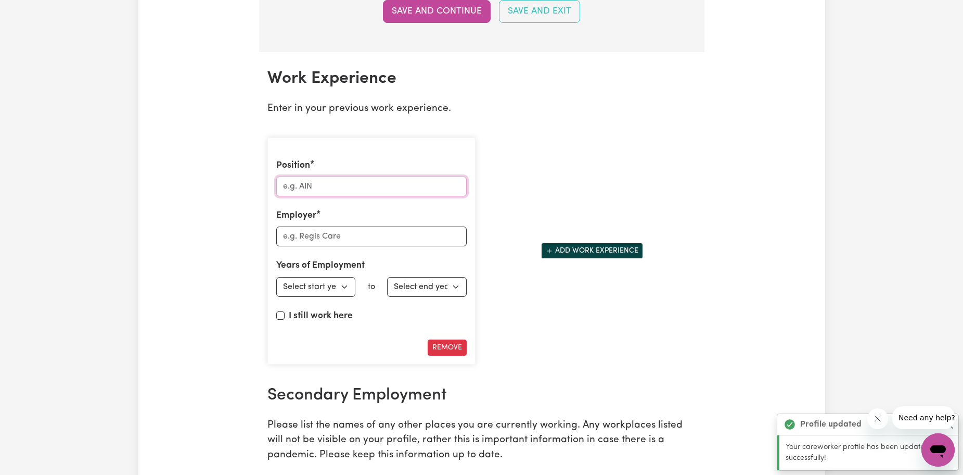
click at [366, 186] on input "Position" at bounding box center [371, 186] width 190 height 20
type input "AIN"
click at [347, 241] on input "Employer" at bounding box center [371, 236] width 190 height 20
type input "[PERSON_NAME]"
click at [343, 294] on select "Select start year [DATE] 1952 1953 1954 1955 1956 1957 1958 1959 1960 1961 1962…" at bounding box center [316, 287] width 80 height 20
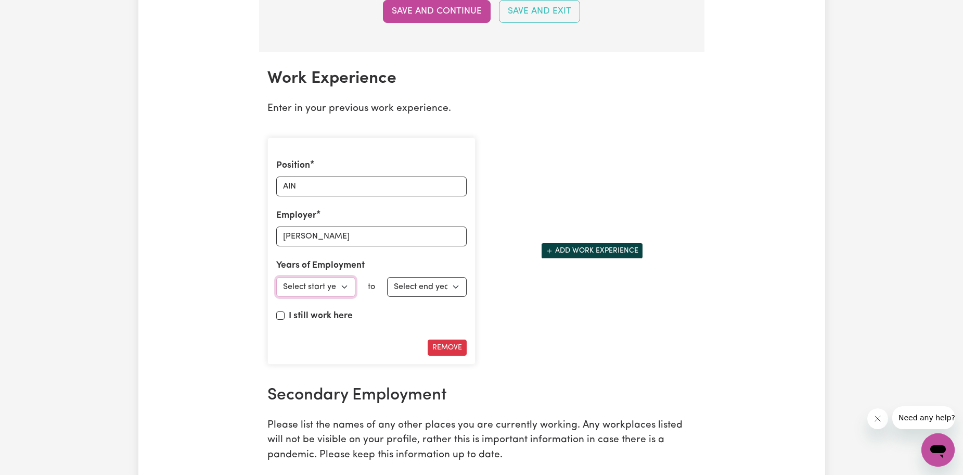
select select "2011"
click at [276, 277] on select "Select start year [DATE] 1952 1953 1954 1955 1956 1957 1958 1959 1960 1961 1962…" at bounding box center [316, 287] width 80 height 20
click at [442, 289] on select "Select end year [DATE] 1952 1953 1954 1955 1956 1957 1958 1959 1960 1961 1962 1…" at bounding box center [427, 287] width 80 height 20
select select "2013"
click at [387, 277] on select "Select end year [DATE] 1952 1953 1954 1955 1956 1957 1958 1959 1960 1961 1962 1…" at bounding box center [427, 287] width 80 height 20
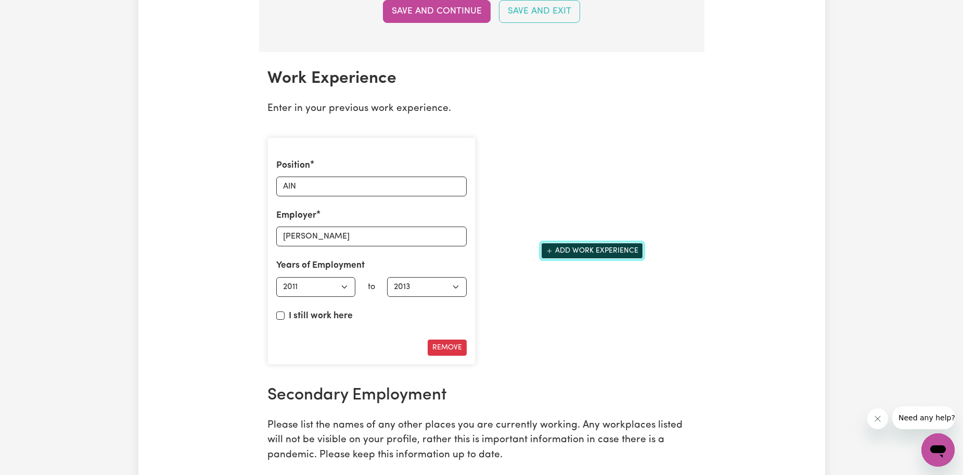
click at [563, 246] on button "Add work experience" at bounding box center [592, 251] width 102 height 16
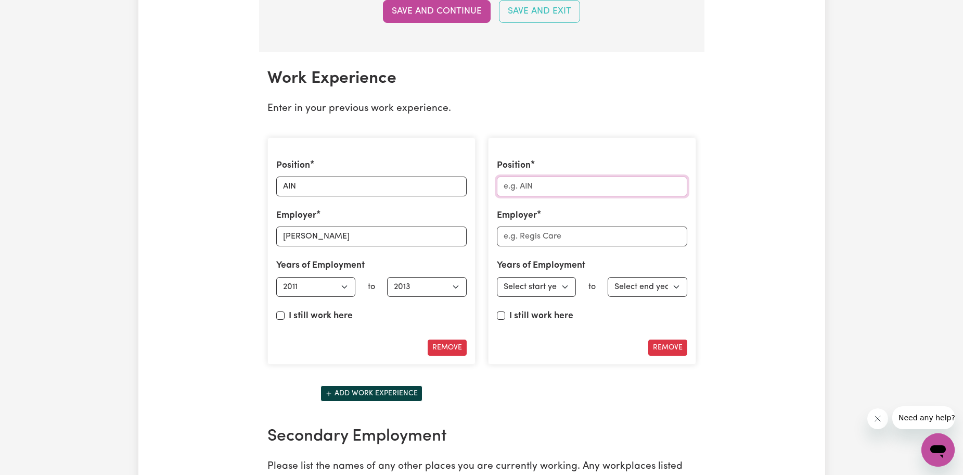
click at [551, 184] on input "Position" at bounding box center [592, 186] width 190 height 20
type input "Enrolled nurse"
click at [540, 239] on input "Employer" at bounding box center [592, 236] width 190 height 20
type input "QLD Rehabilition"
click at [539, 281] on select "Select start year [DATE] 1952 1953 1954 1955 1956 1957 1958 1959 1960 1961 1962…" at bounding box center [537, 287] width 80 height 20
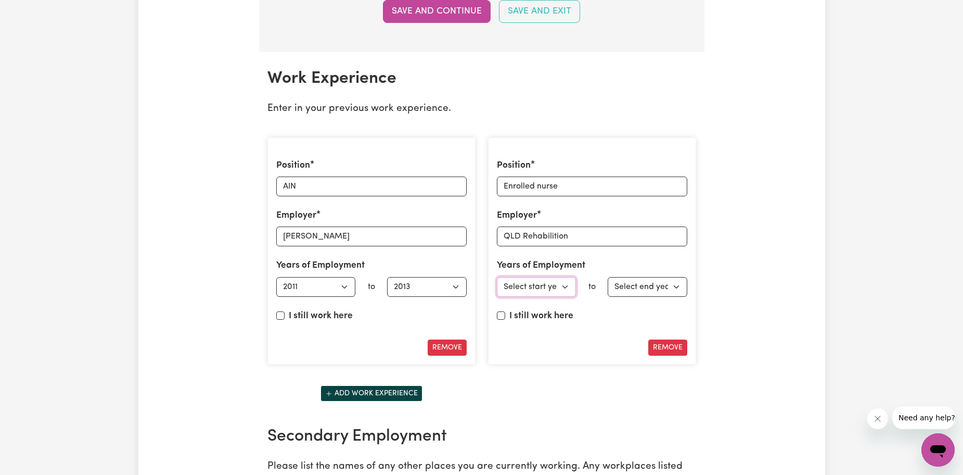
select select "2013"
click at [497, 277] on select "Select start year [DATE] 1952 1953 1954 1955 1956 1957 1958 1959 1960 1961 1962…" at bounding box center [537, 287] width 80 height 20
click at [669, 288] on select "Select end year [DATE] 1952 1953 1954 1955 1956 1957 1958 1959 1960 1961 1962 1…" at bounding box center [648, 287] width 80 height 20
select select "2016"
click at [608, 277] on select "Select end year [DATE] 1952 1953 1954 1955 1956 1957 1958 1959 1960 1961 1962 1…" at bounding box center [648, 287] width 80 height 20
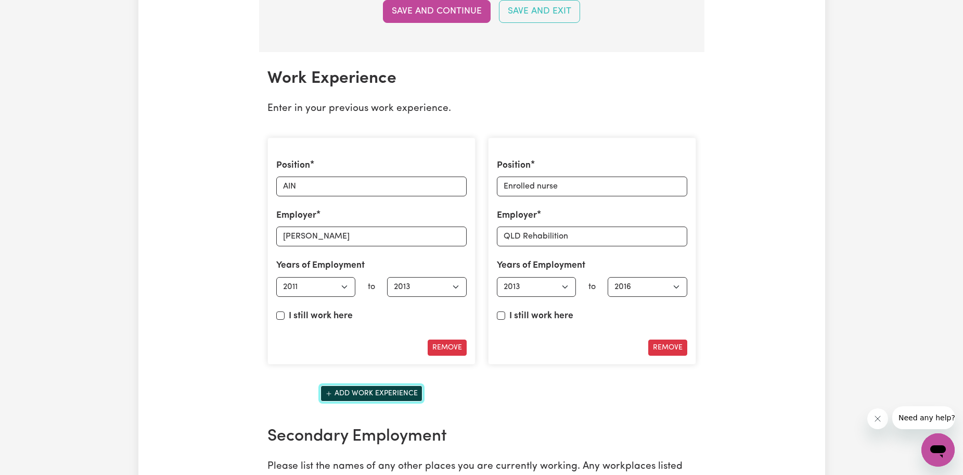
click at [405, 394] on button "Add work experience" at bounding box center [372, 393] width 102 height 16
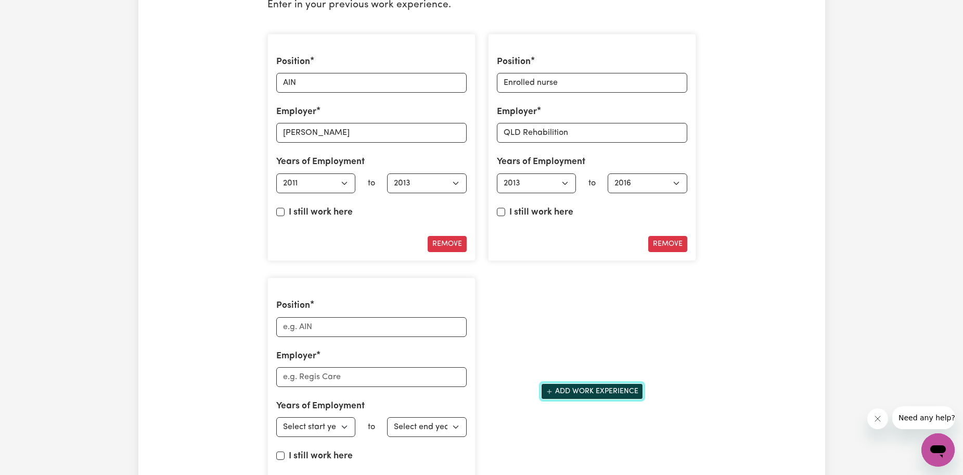
scroll to position [1521, 0]
click at [390, 321] on input "Position" at bounding box center [371, 326] width 190 height 20
type input "COO"
click at [407, 383] on input "Employer" at bounding box center [371, 376] width 190 height 20
type input "Sync Disability"
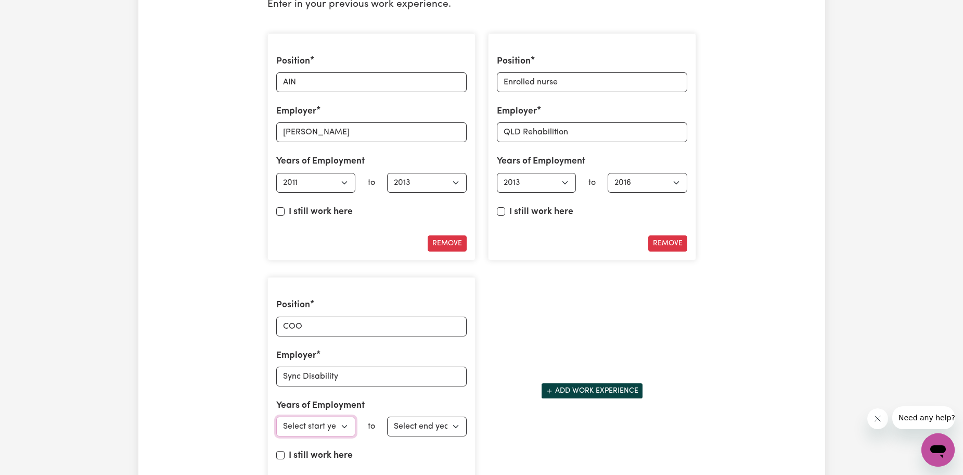
click at [321, 417] on select "Select start year [DATE] 1952 1953 1954 1955 1956 1957 1958 1959 1960 1961 1962…" at bounding box center [316, 426] width 80 height 20
select select "2021"
click at [276, 416] on select "Select start year [DATE] 1952 1953 1954 1955 1956 1957 1958 1959 1960 1961 1962…" at bounding box center [316, 426] width 80 height 20
click at [419, 423] on select "Select end year [DATE] 1952 1953 1954 1955 1956 1957 1958 1959 1960 1961 1962 1…" at bounding box center [427, 426] width 80 height 20
select select "2025"
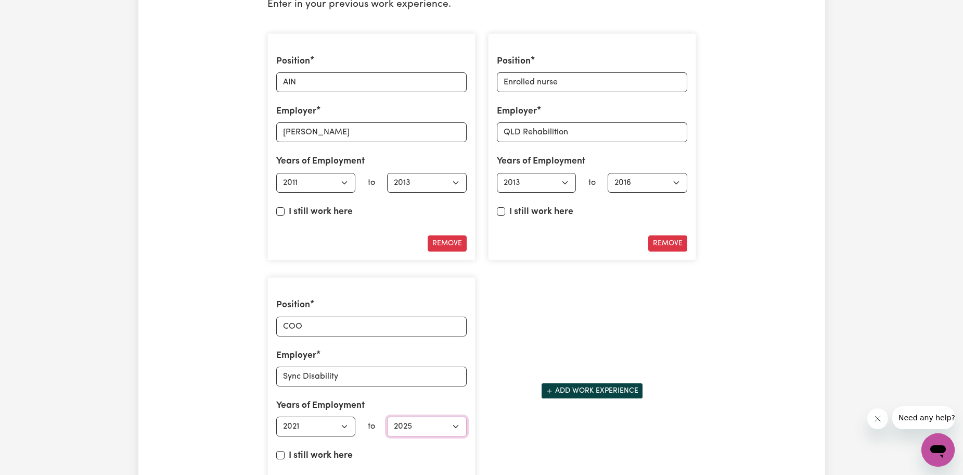
click at [387, 416] on select "Select end year [DATE] 1952 1953 1954 1955 1956 1957 1958 1959 1960 1961 1962 1…" at bounding box center [427, 426] width 80 height 20
click at [316, 460] on label "I still work here" at bounding box center [321, 456] width 64 height 14
click at [285, 459] on input "I still work here" at bounding box center [280, 455] width 8 height 8
checkbox input "true"
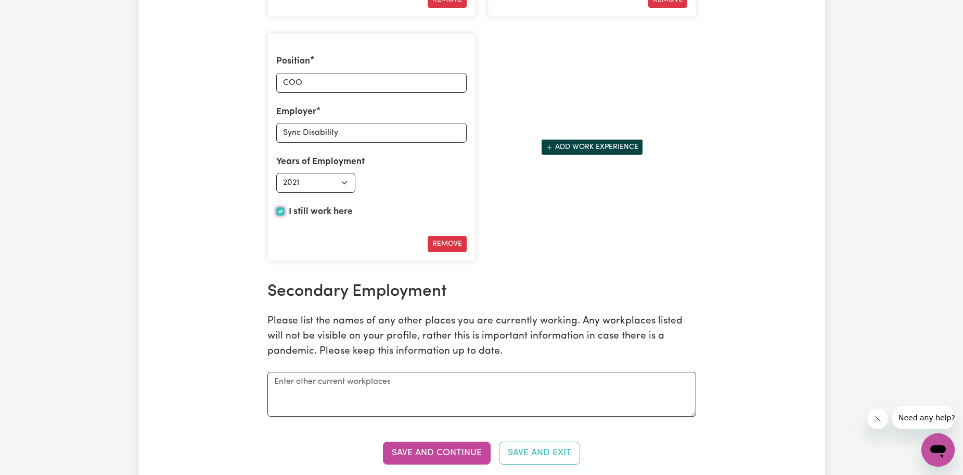
scroll to position [1781, 0]
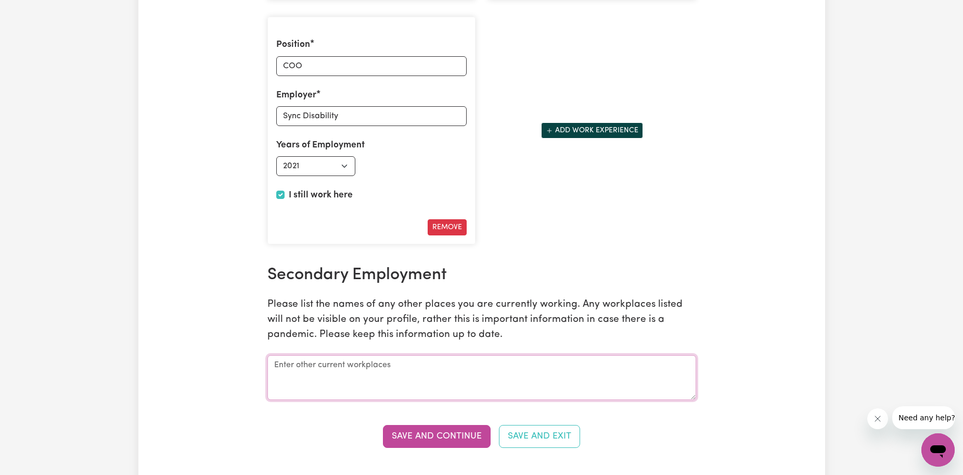
click at [497, 368] on textarea at bounding box center [481, 377] width 429 height 45
type textarea "Sync Care"
click at [457, 436] on button "Save and Continue" at bounding box center [437, 436] width 108 height 23
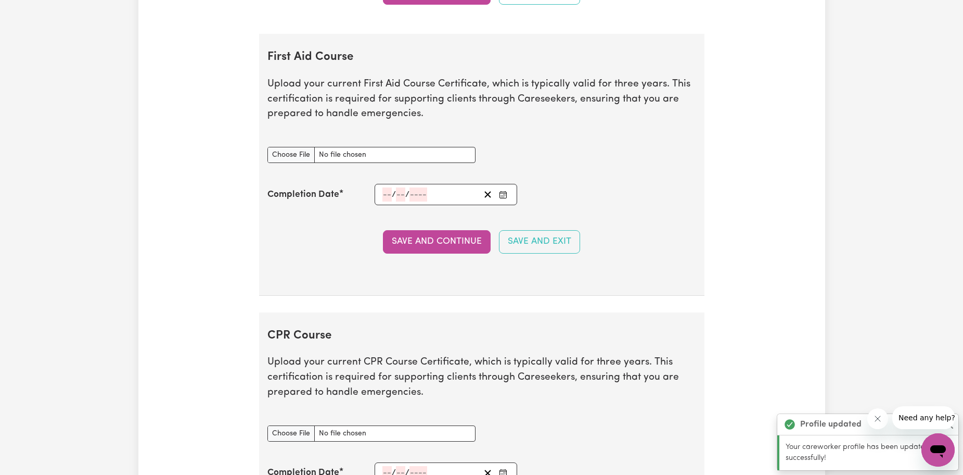
scroll to position [2206, 0]
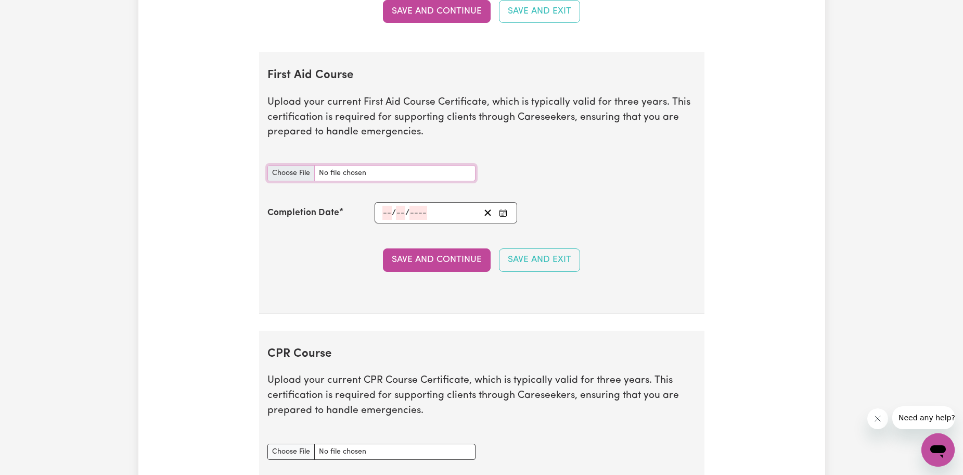
click at [284, 176] on input "First Aid Course document" at bounding box center [371, 173] width 208 height 16
click at [302, 168] on input "First Aid Course document" at bounding box center [371, 173] width 208 height 16
type input "C:\fakepath\2777.jpg"
click at [386, 215] on input "number" at bounding box center [387, 213] width 9 height 14
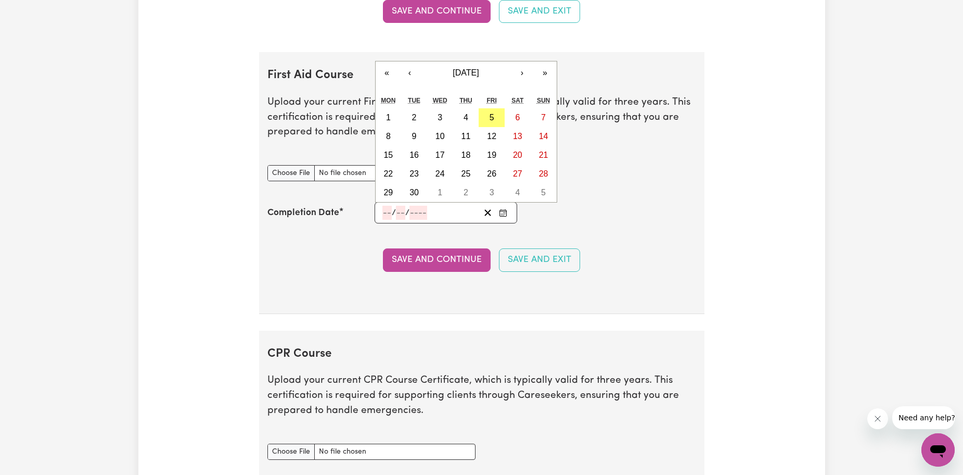
click at [383, 208] on input "number" at bounding box center [387, 213] width 9 height 14
type input "23"
type input "11"
type input "202"
type input "[DATE]"
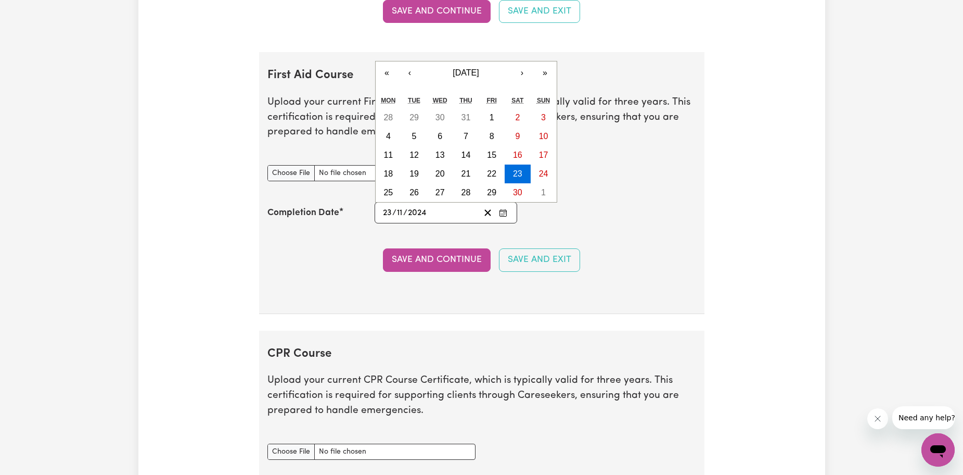
type input "2024"
click at [583, 199] on section "First Aid Course Upload your current First Aid Course Certificate, which is typ…" at bounding box center [481, 183] width 445 height 262
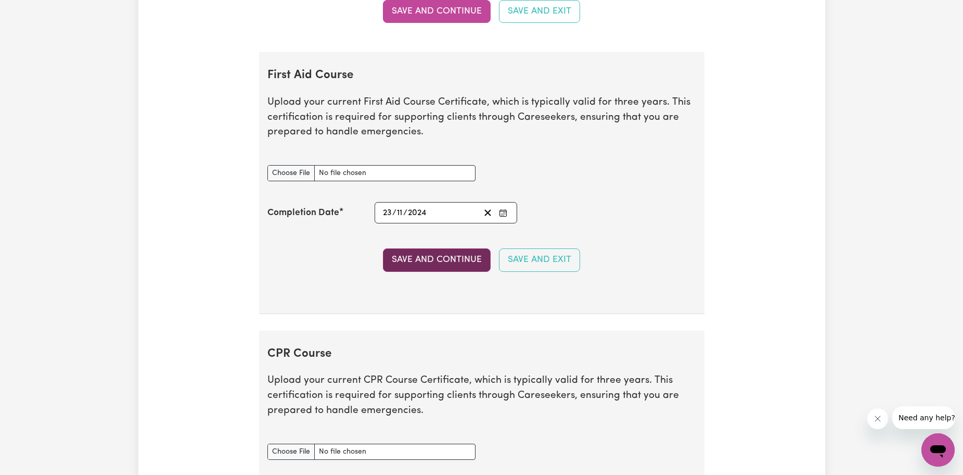
click at [474, 265] on button "Save and Continue" at bounding box center [437, 259] width 108 height 23
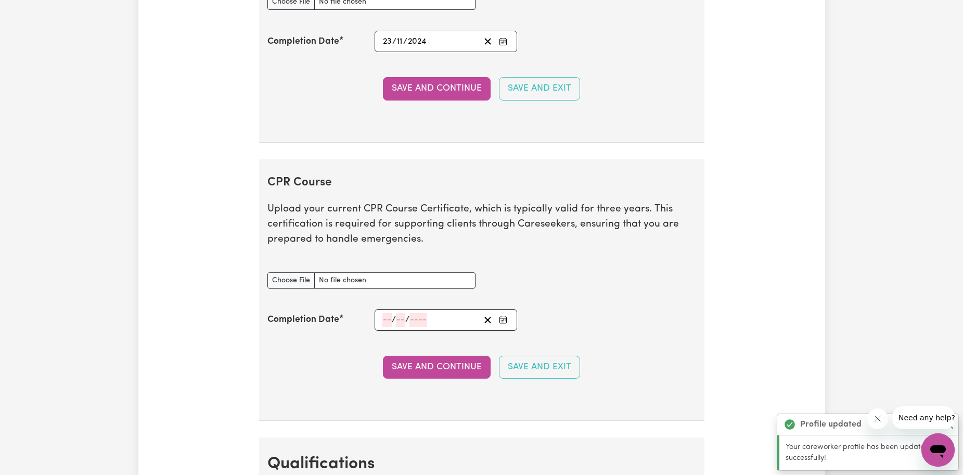
scroll to position [2432, 0]
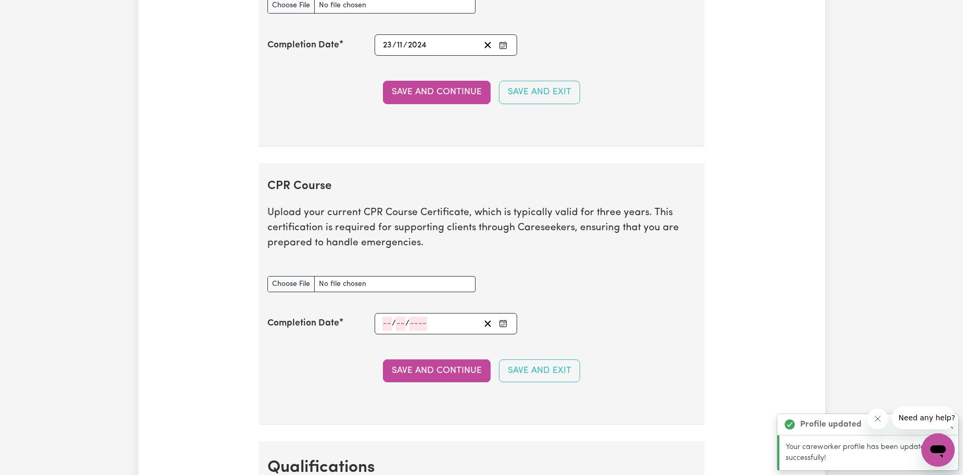
click at [380, 350] on section "CPR Course Upload your current CPR Course Certificate, which is typically valid…" at bounding box center [481, 294] width 445 height 262
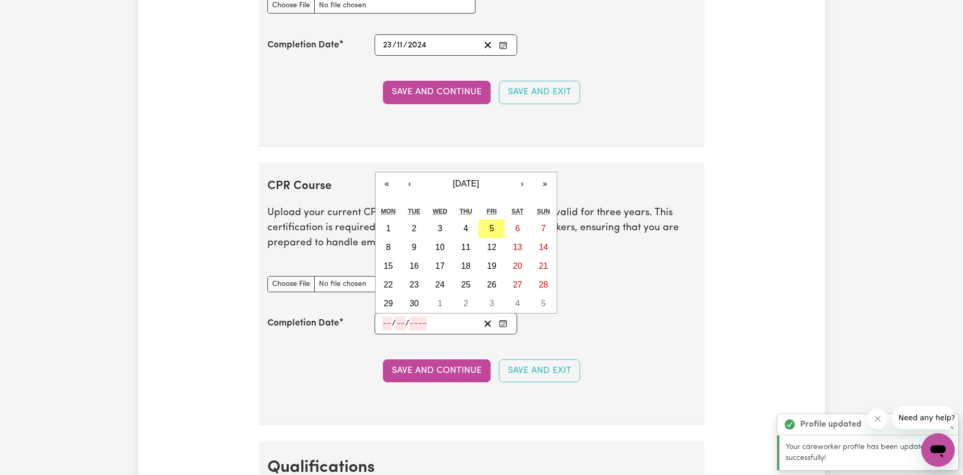
click at [391, 321] on input "number" at bounding box center [387, 323] width 9 height 14
type input "23"
type input "11"
type input "202"
type input "[DATE]"
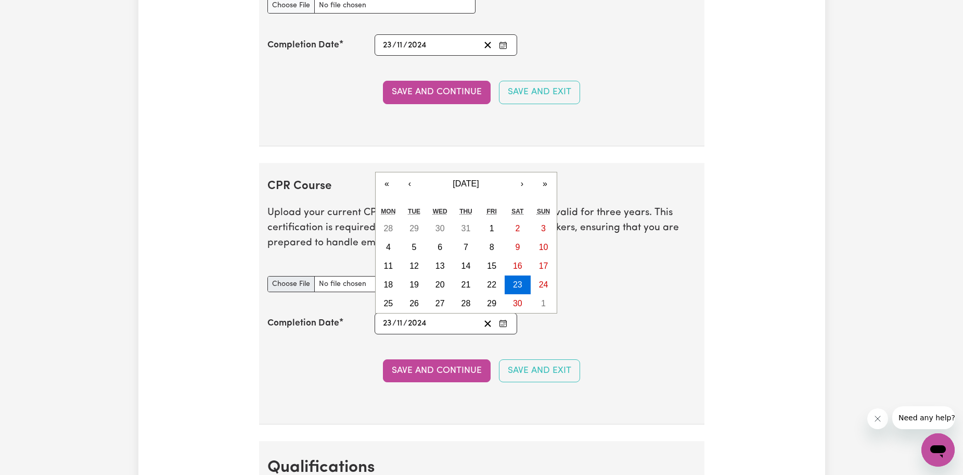
type input "2024"
click at [305, 285] on input "CPR Course document" at bounding box center [371, 284] width 208 height 16
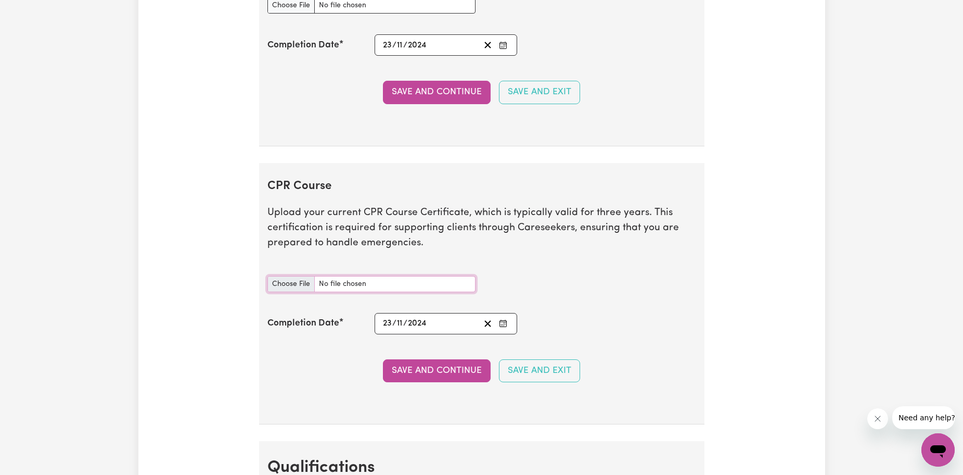
type input "C:\fakepath\2777.jpg"
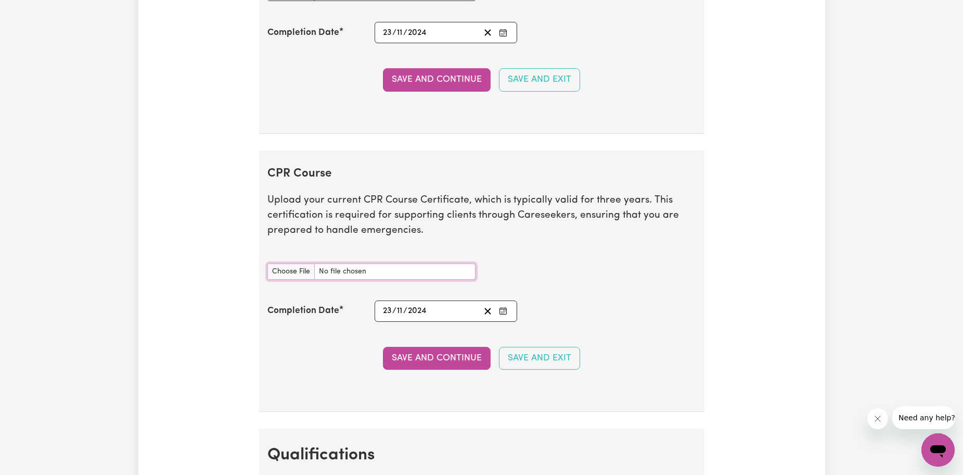
scroll to position [2484, 0]
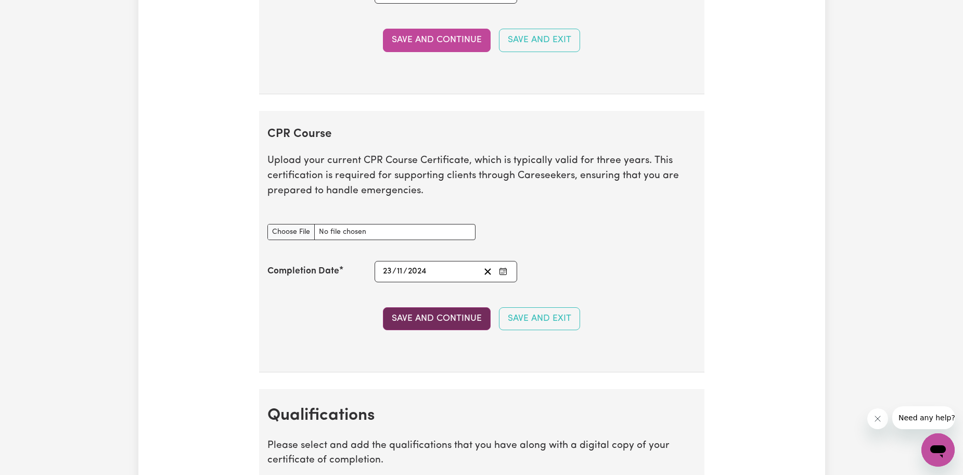
click at [444, 318] on button "Save and Continue" at bounding box center [437, 318] width 108 height 23
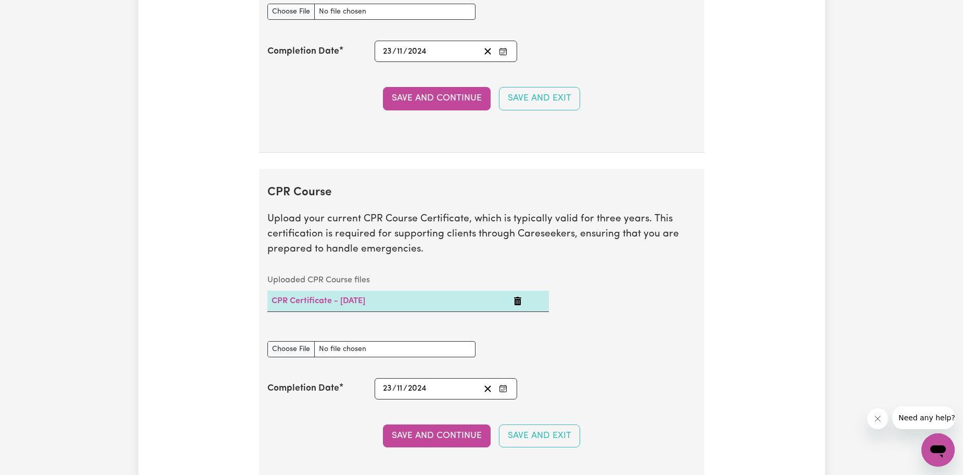
scroll to position [2717, 0]
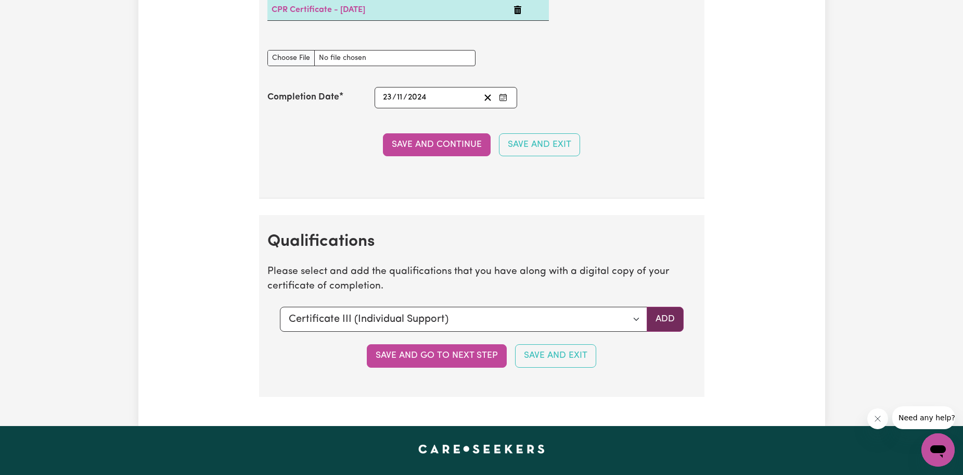
click at [662, 318] on button "Add" at bounding box center [665, 319] width 37 height 25
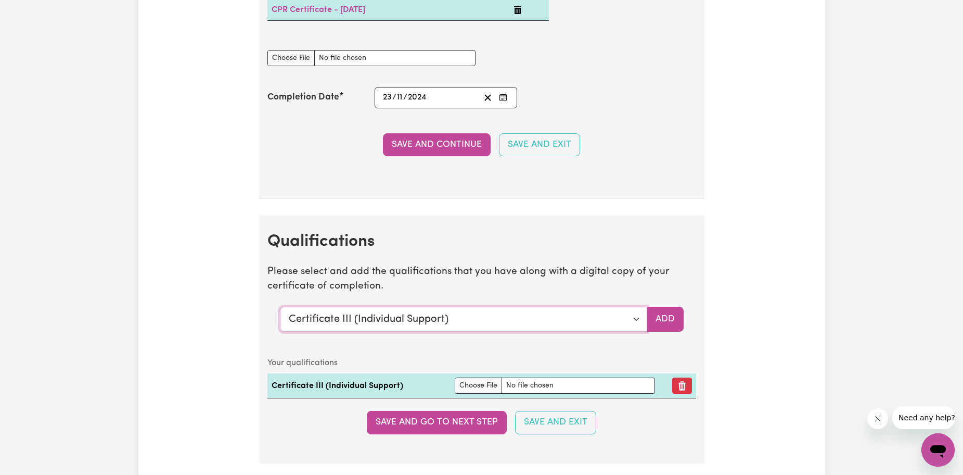
click at [630, 318] on select "Select a qualification to add... Certificate III (Individual Support) Certifica…" at bounding box center [463, 319] width 367 height 25
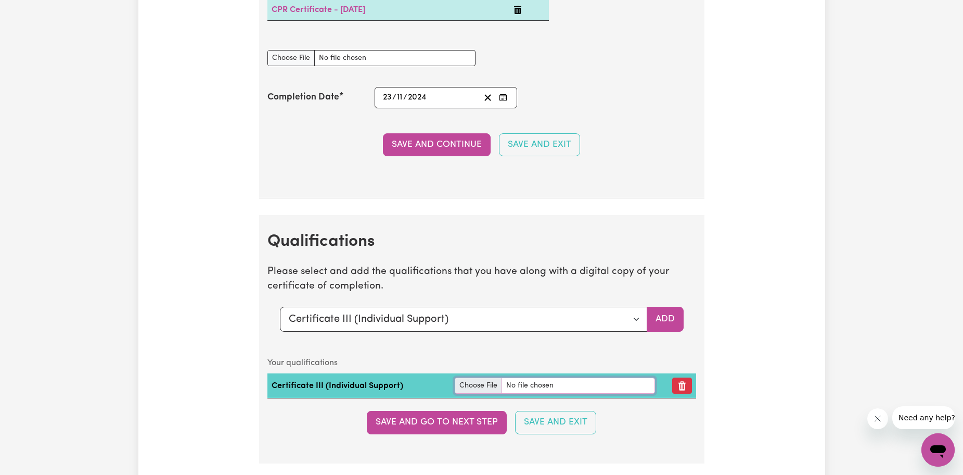
click at [477, 384] on input "file" at bounding box center [555, 385] width 200 height 16
type input "C:\fakepath\Cert3.pdf"
click at [469, 387] on input "file" at bounding box center [555, 385] width 200 height 16
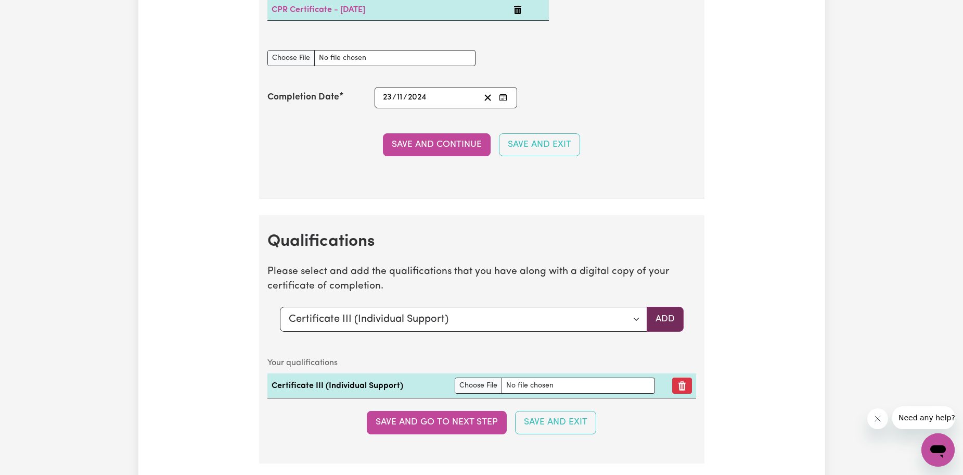
click at [666, 317] on button "Add" at bounding box center [665, 319] width 37 height 25
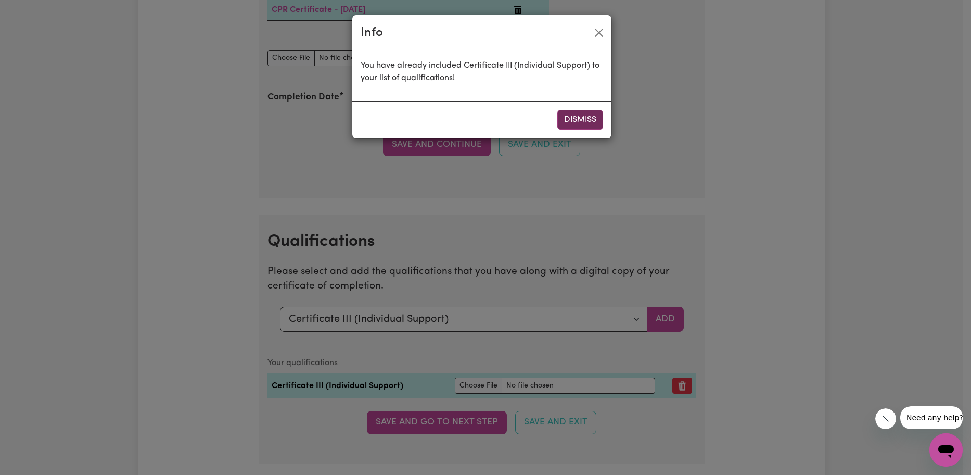
click at [576, 119] on button "Dismiss" at bounding box center [580, 120] width 46 height 20
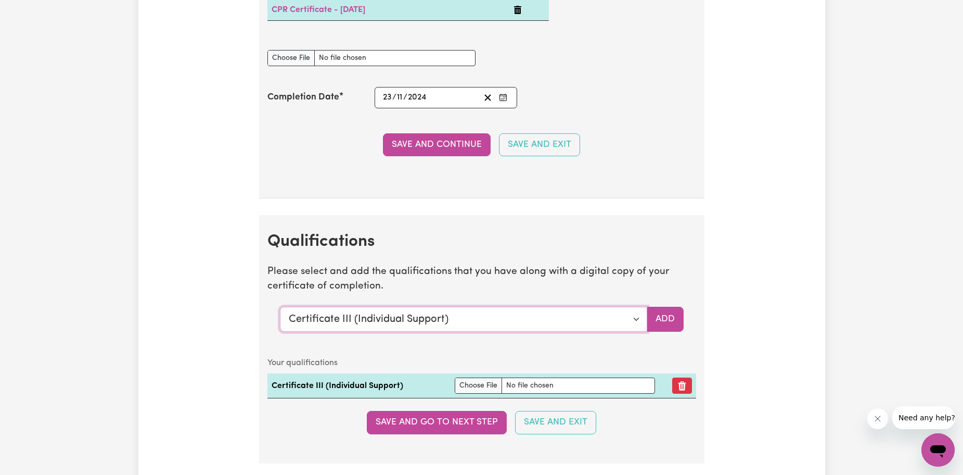
click at [644, 315] on select "Select a qualification to add... Certificate III (Individual Support) Certifica…" at bounding box center [463, 319] width 367 height 25
select select "Diploma of Nursing (EEN)"
click at [280, 307] on select "Select a qualification to add... Certificate III (Individual Support) Certifica…" at bounding box center [463, 319] width 367 height 25
click at [665, 321] on button "Add" at bounding box center [665, 319] width 37 height 25
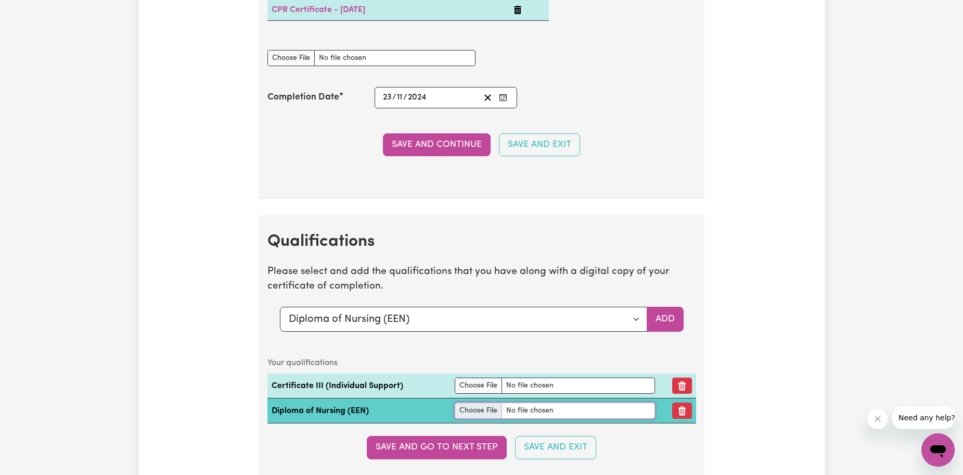
click at [486, 409] on input "file" at bounding box center [555, 410] width 200 height 16
type input "C:\fakepath\Diploma.pdf"
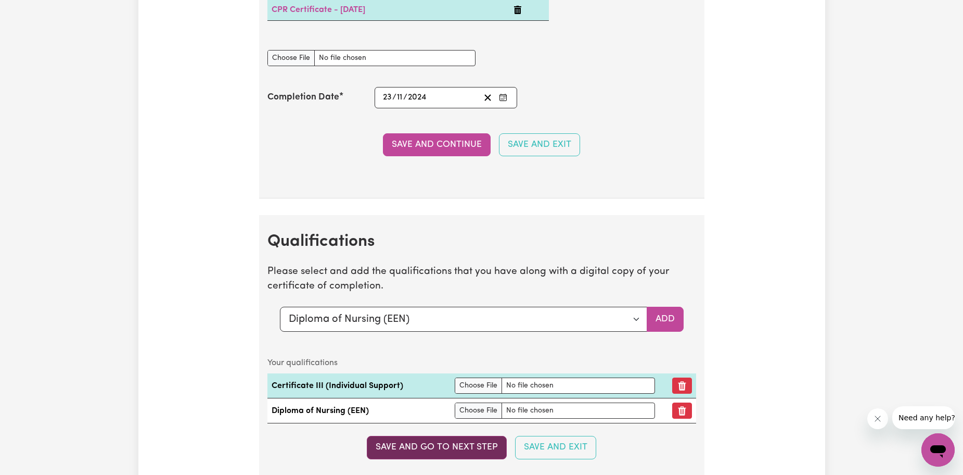
click at [473, 450] on button "Save and go to next step" at bounding box center [437, 447] width 140 height 23
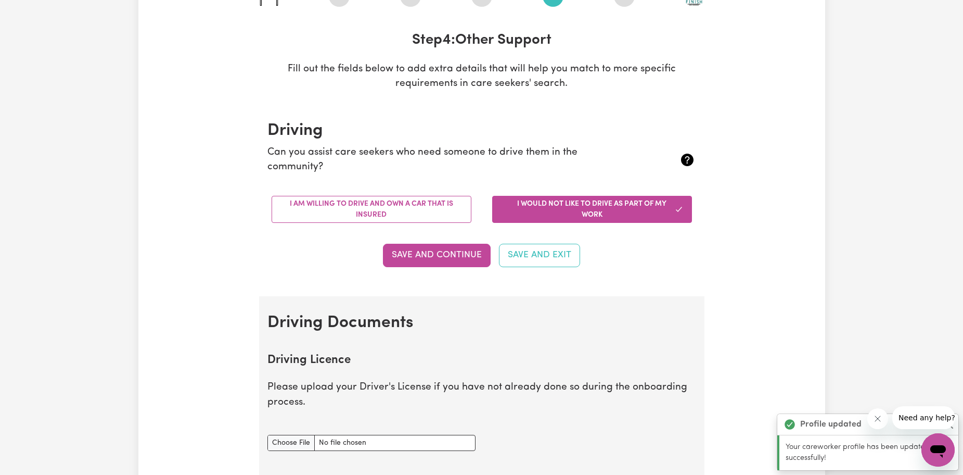
scroll to position [156, 0]
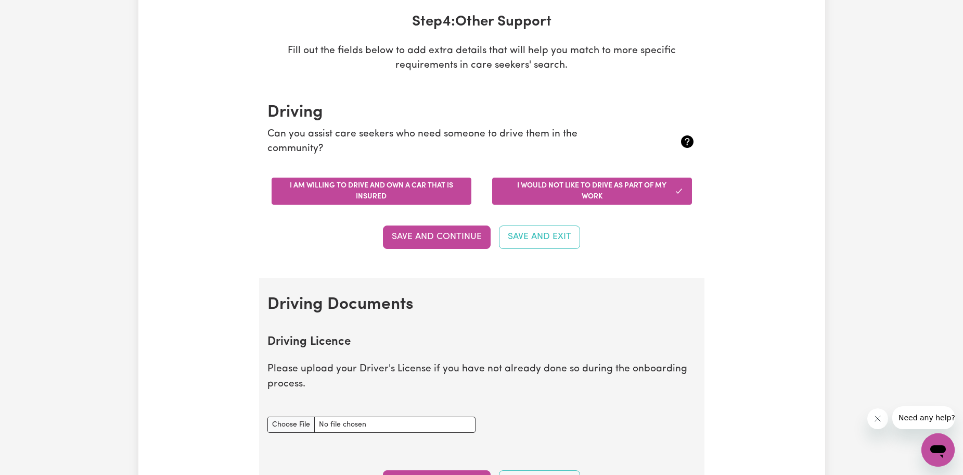
click at [410, 195] on button "I am willing to drive and own a car that is insured" at bounding box center [372, 190] width 200 height 27
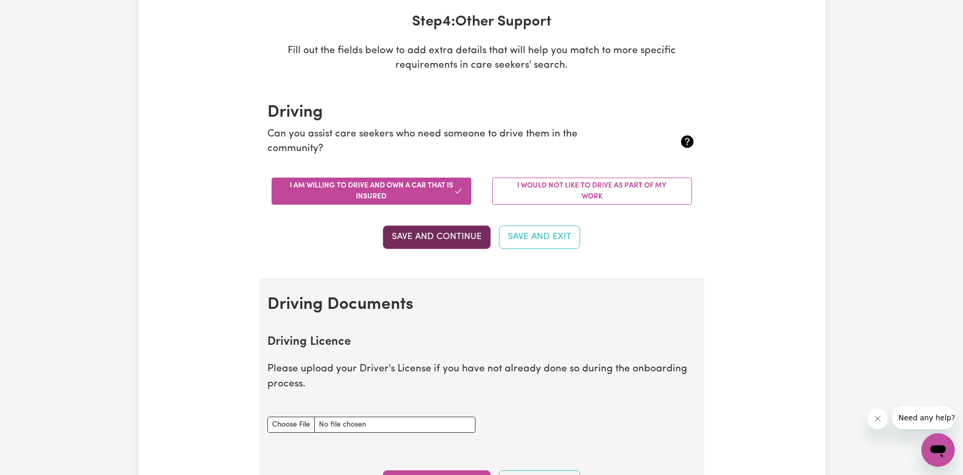
click at [461, 240] on button "Save and Continue" at bounding box center [437, 236] width 108 height 23
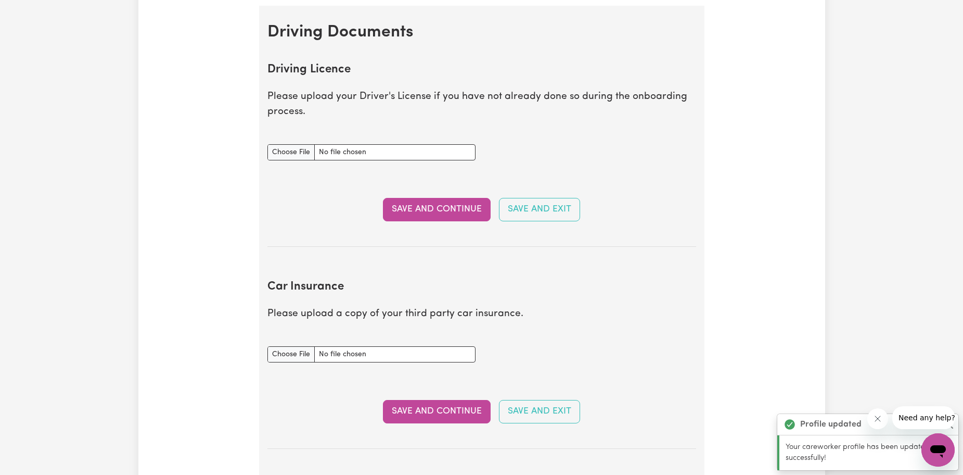
scroll to position [475, 0]
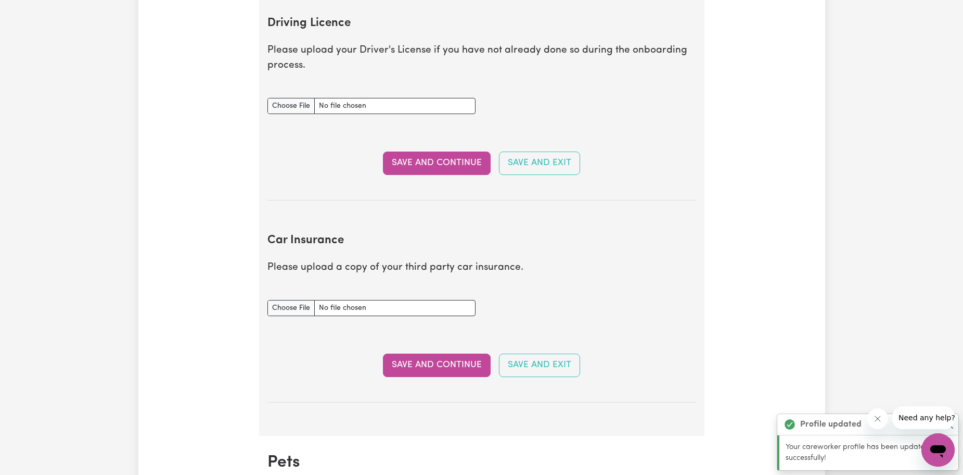
click at [425, 163] on button "Save and Continue" at bounding box center [437, 162] width 108 height 23
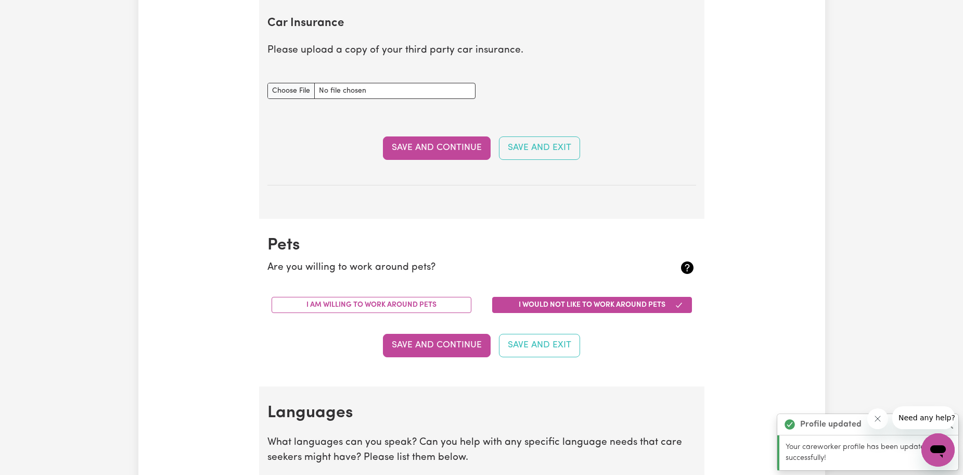
scroll to position [483, 0]
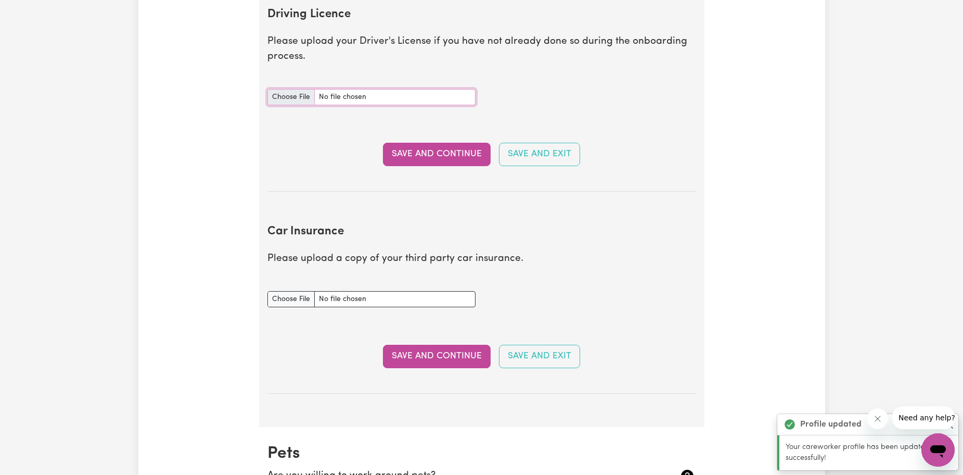
click at [288, 95] on input "Driving Licence document" at bounding box center [371, 97] width 208 height 16
type input "C:\fakepath\2754.jpg"
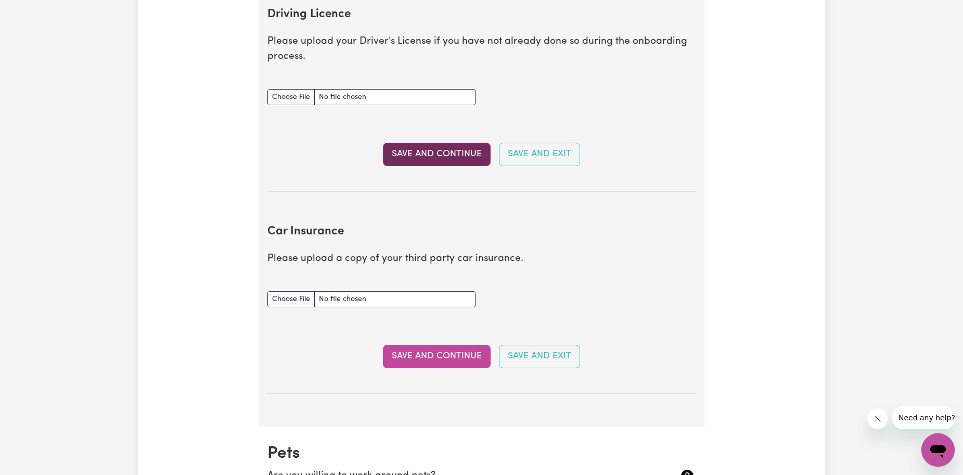
click at [453, 152] on button "Save and Continue" at bounding box center [437, 154] width 108 height 23
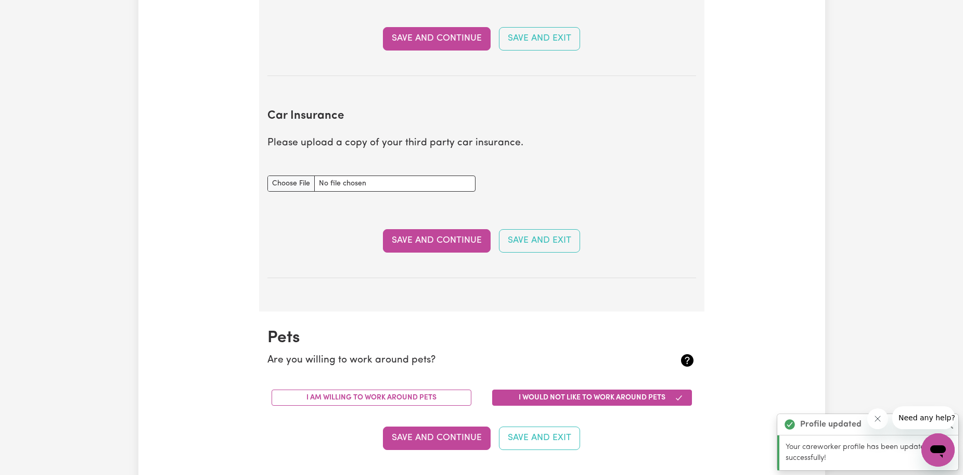
scroll to position [640, 0]
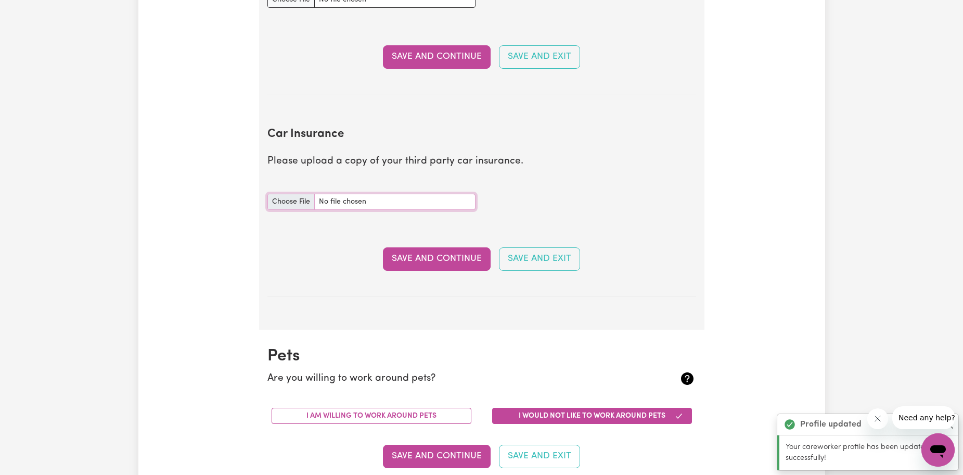
click at [278, 206] on input "Car Insurance document" at bounding box center [371, 202] width 208 height 16
type input "C:\fakepath\Your cover has started.pdf"
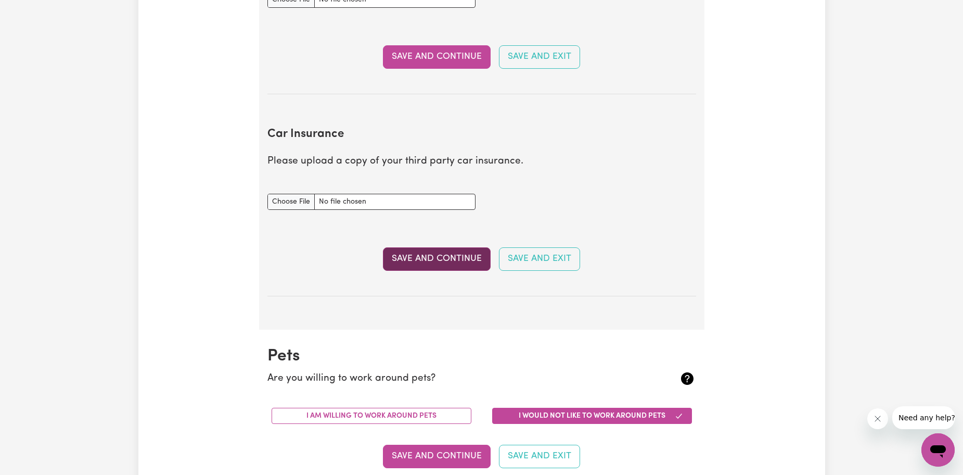
click at [455, 262] on button "Save and Continue" at bounding box center [437, 258] width 108 height 23
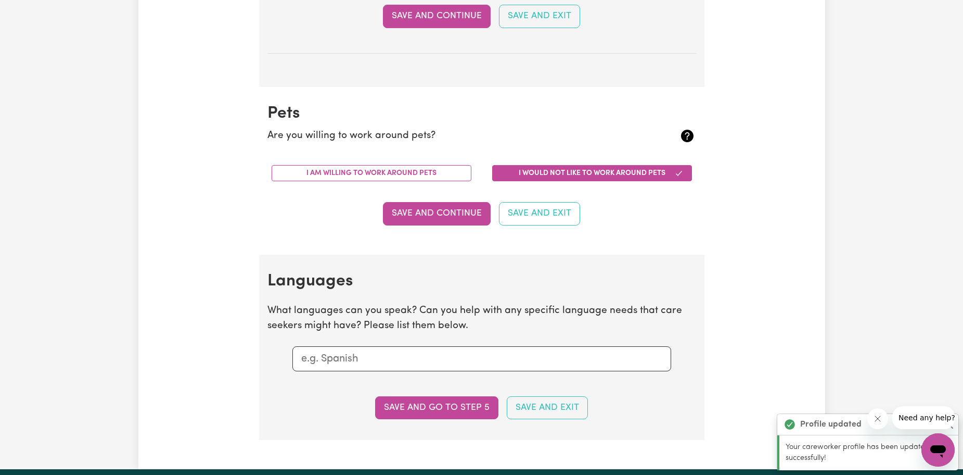
scroll to position [969, 0]
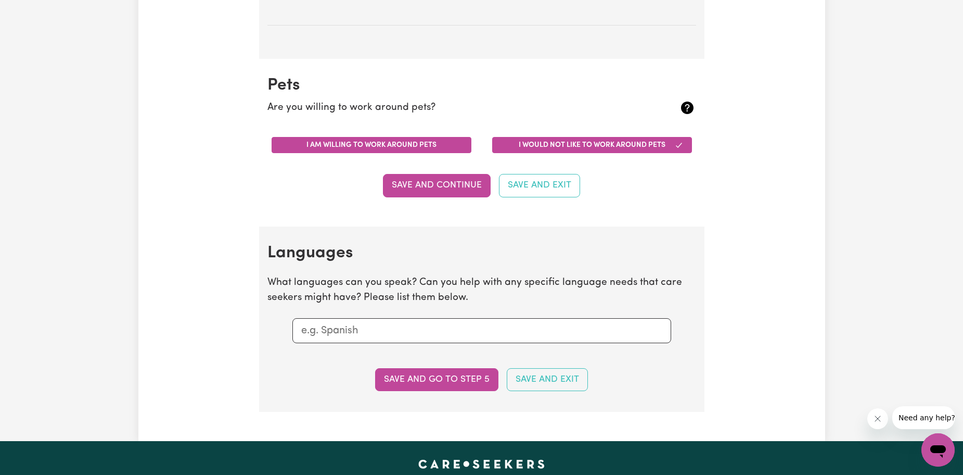
click at [402, 152] on button "I am willing to work around pets" at bounding box center [372, 145] width 200 height 16
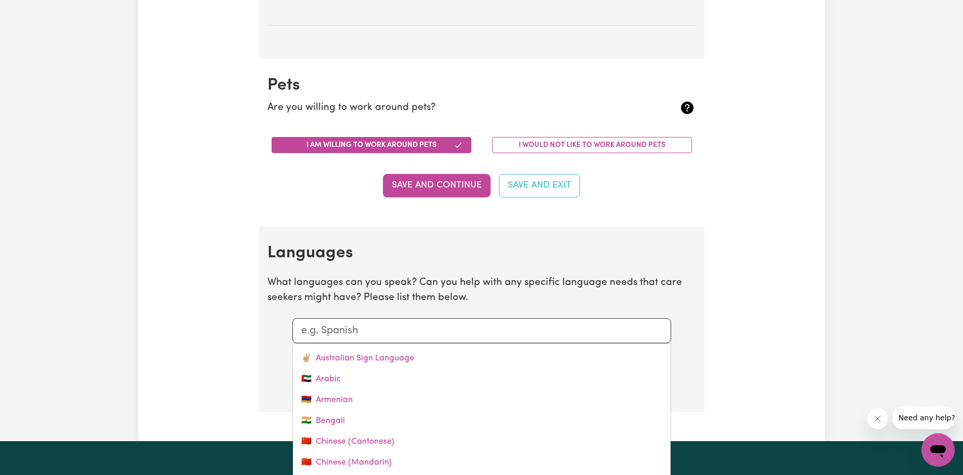
click at [445, 323] on input "text" at bounding box center [481, 331] width 361 height 16
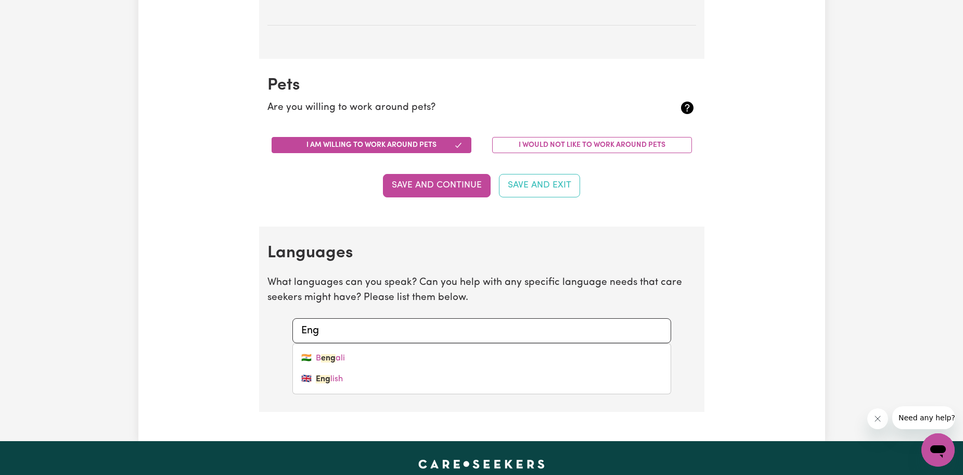
type input "Engl"
type input "English"
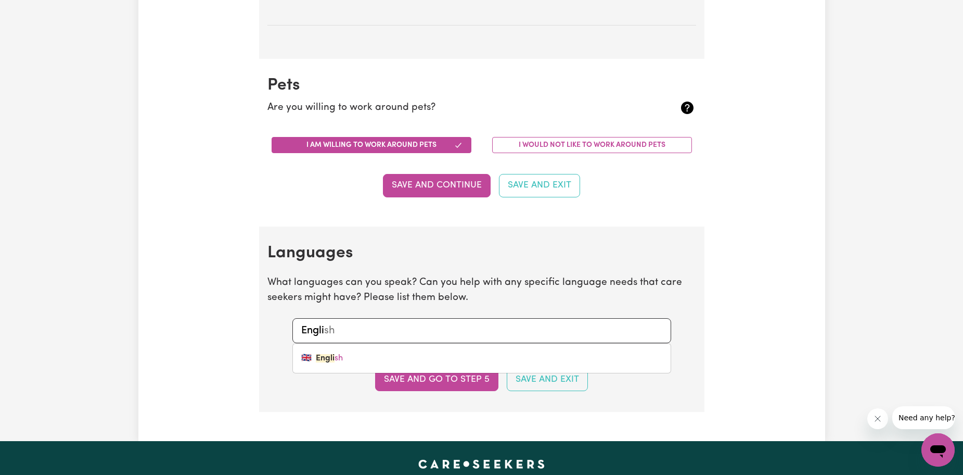
type input "Englid"
type input "Engli"
type input "English"
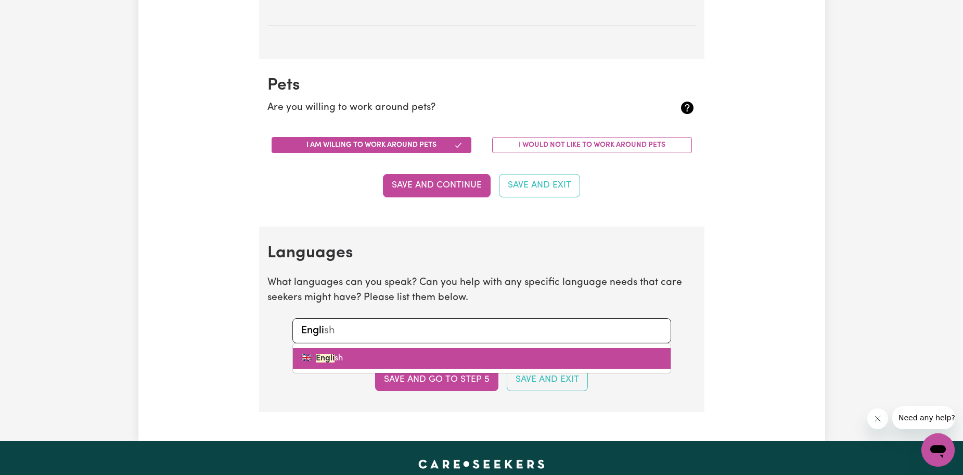
click at [395, 358] on link "🇬🇧 Engli sh" at bounding box center [482, 358] width 378 height 21
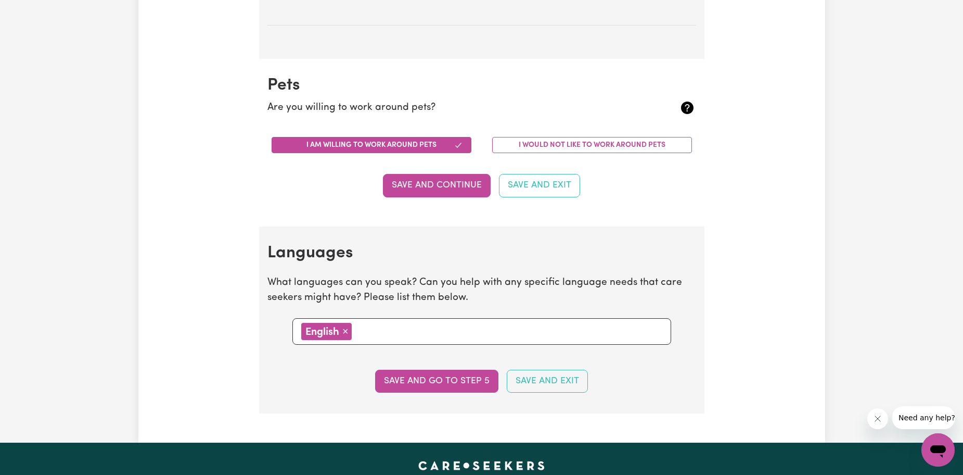
click at [435, 377] on button "Save and go to step 5" at bounding box center [436, 380] width 123 height 23
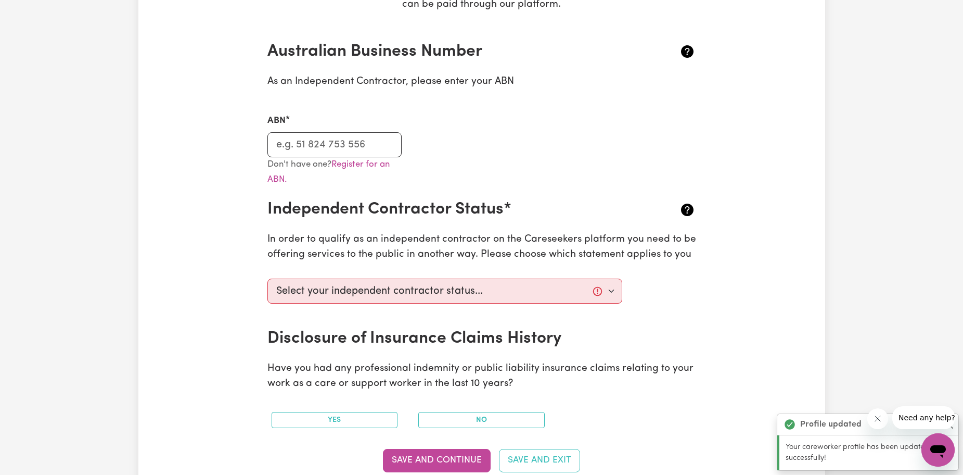
scroll to position [104, 0]
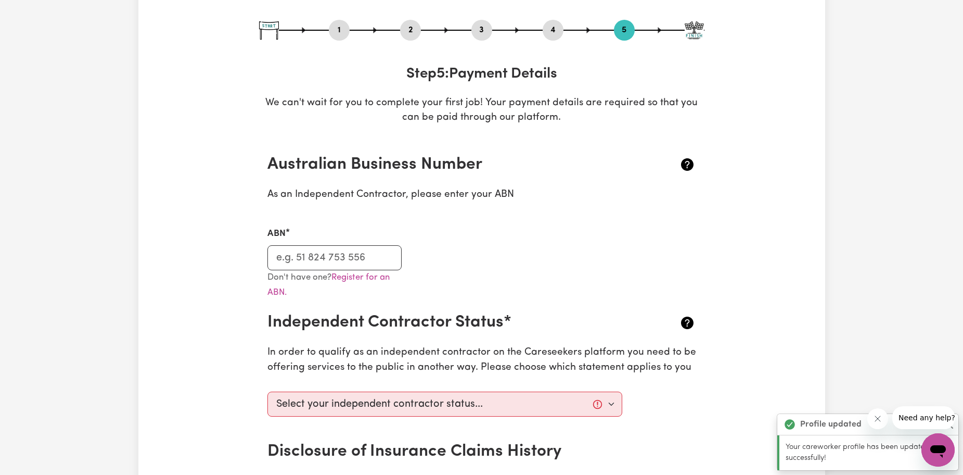
click at [558, 28] on button "4" at bounding box center [553, 30] width 21 height 14
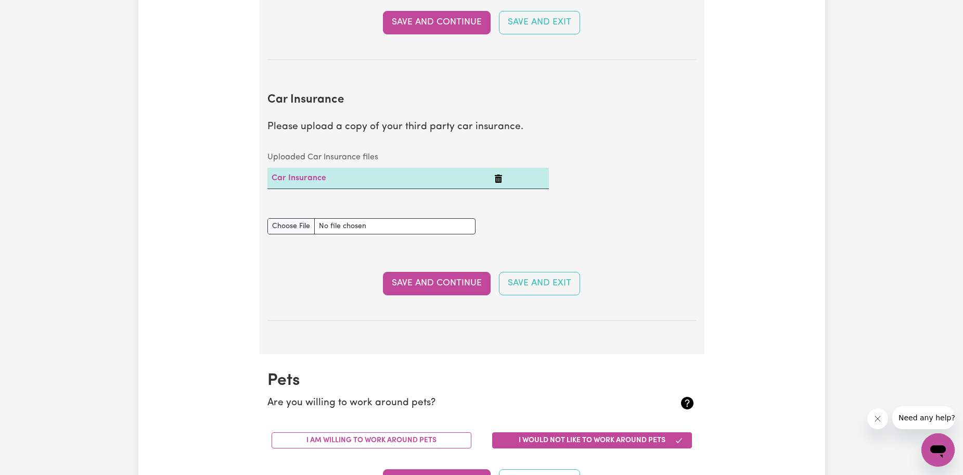
scroll to position [781, 0]
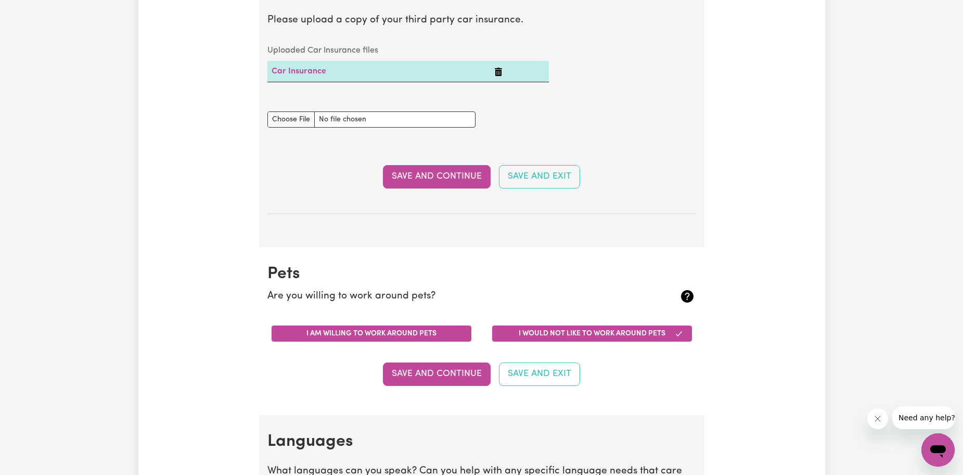
click at [418, 335] on button "I am willing to work around pets" at bounding box center [372, 333] width 200 height 16
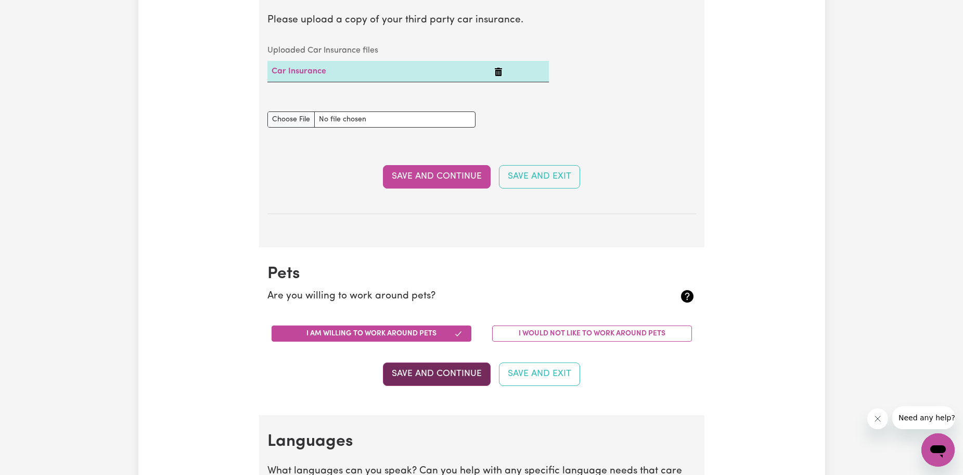
click at [441, 368] on button "Save and Continue" at bounding box center [437, 373] width 108 height 23
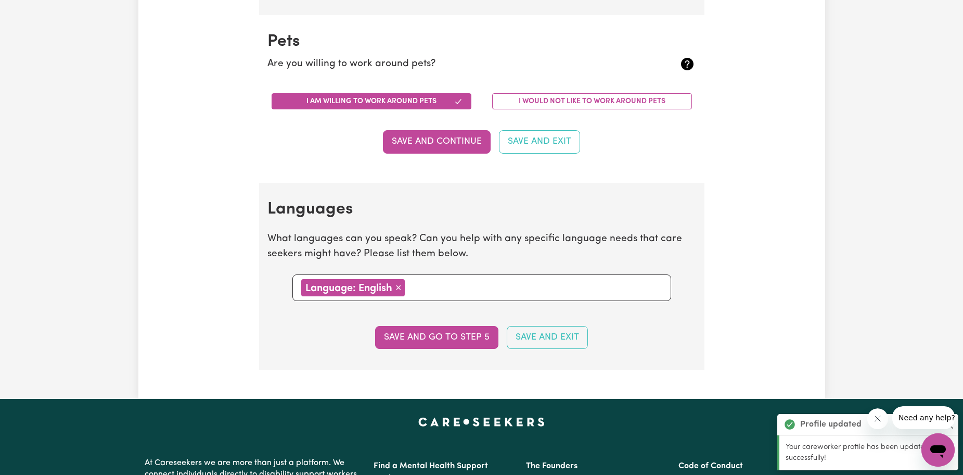
scroll to position [1039, 0]
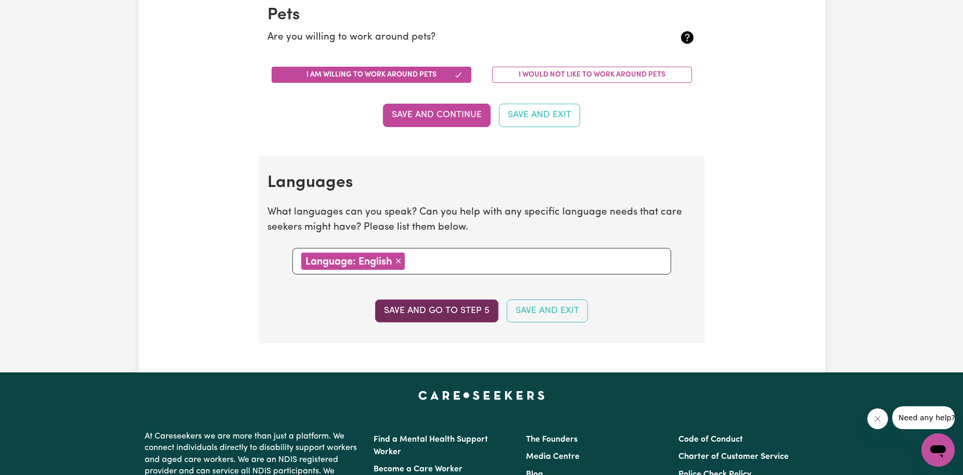
click at [433, 301] on button "Save and go to step 5" at bounding box center [436, 310] width 123 height 23
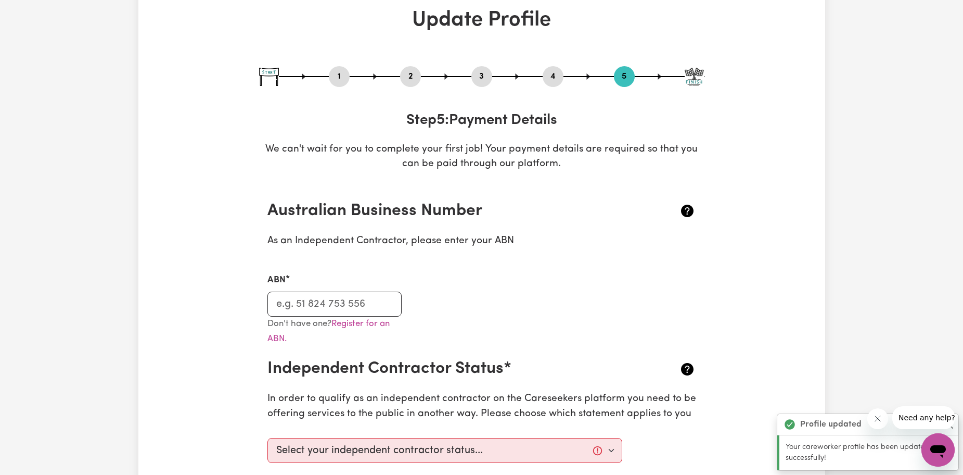
scroll to position [0, 0]
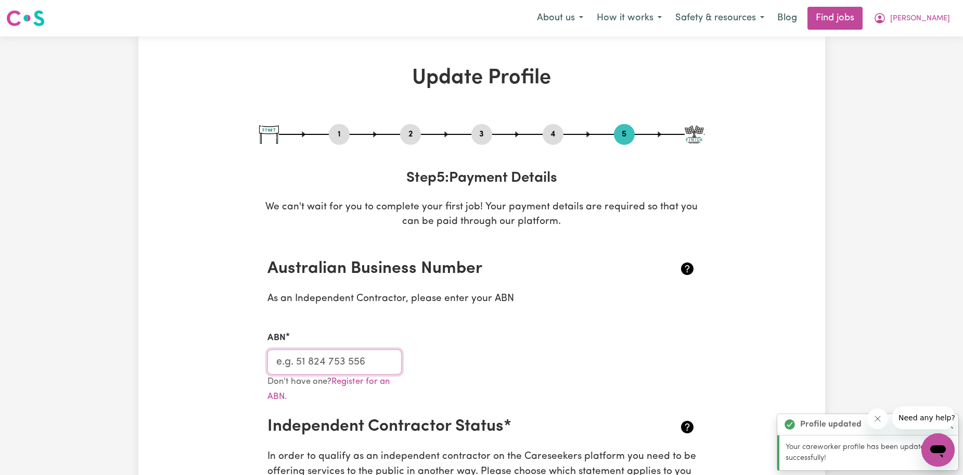
click at [361, 358] on input "ABN" at bounding box center [334, 361] width 135 height 25
paste input "21776165610"
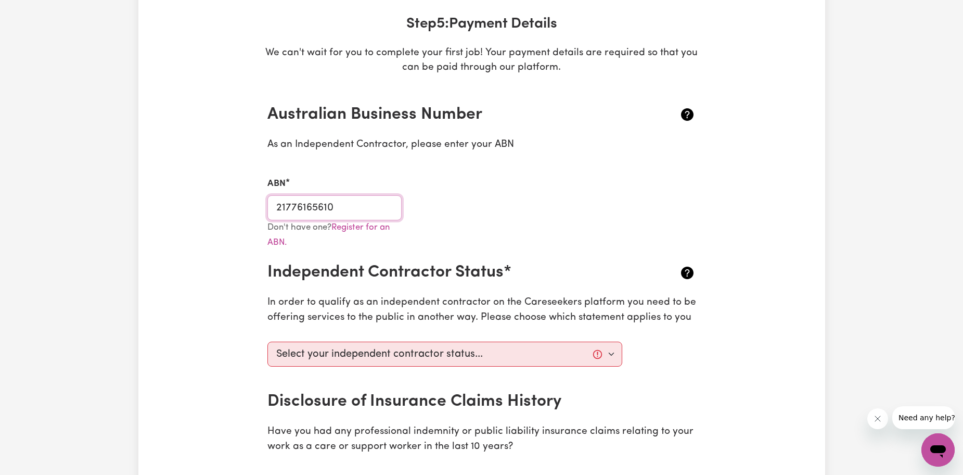
scroll to position [156, 0]
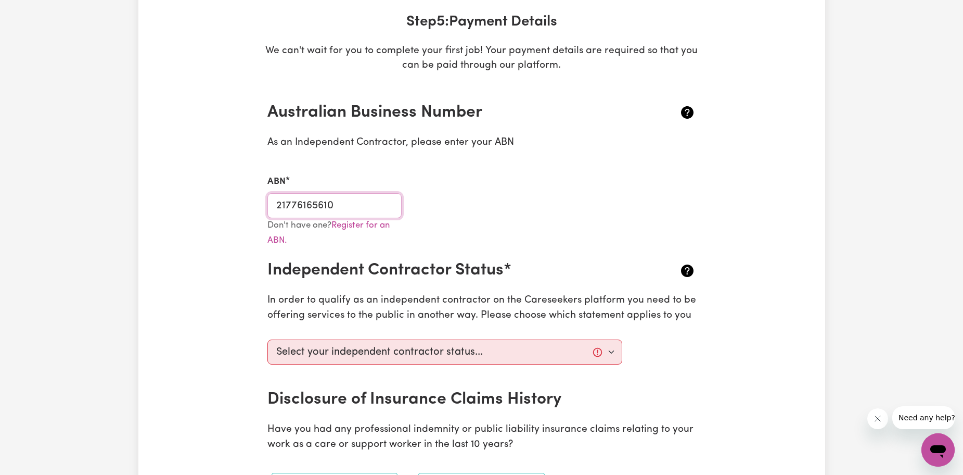
type input "21776165610"
click at [491, 360] on select "Select your independent contractor status... I am providing services through an…" at bounding box center [444, 351] width 355 height 25
click at [267, 339] on select "Select your independent contractor status... I am providing services through an…" at bounding box center [444, 351] width 355 height 25
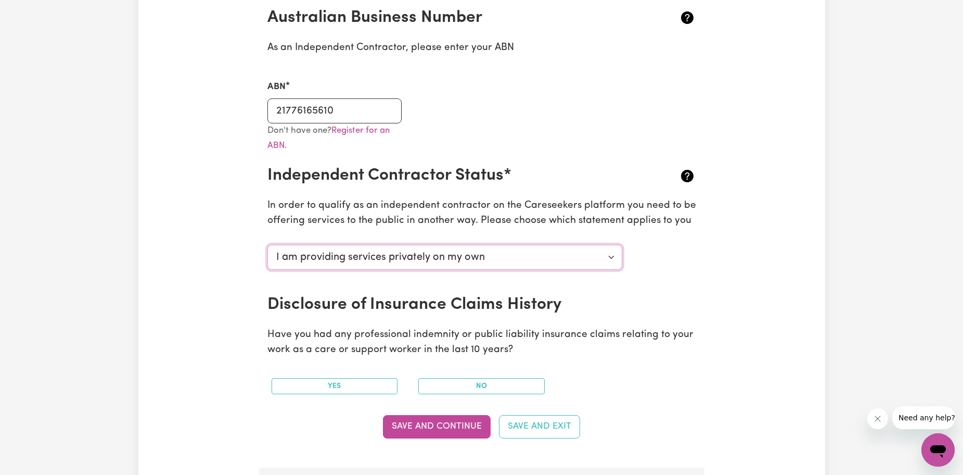
scroll to position [260, 0]
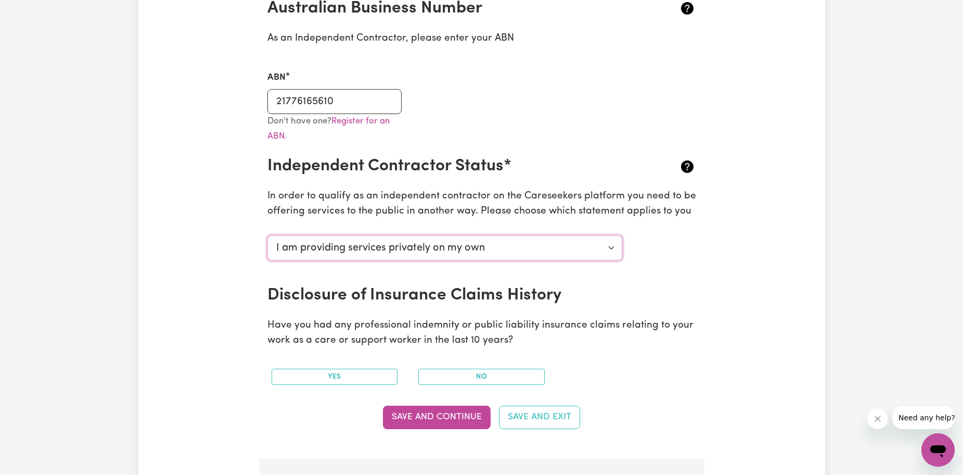
click at [507, 246] on select "Select your independent contractor status... I am providing services through an…" at bounding box center [444, 247] width 355 height 25
click at [267, 235] on select "Select your independent contractor status... I am providing services through an…" at bounding box center [444, 247] width 355 height 25
click at [502, 244] on select "Select your independent contractor status... I am providing services through an…" at bounding box center [444, 247] width 355 height 25
select select "I am providing services by being employed by an organisation"
click at [267, 235] on select "Select your independent contractor status... I am providing services through an…" at bounding box center [444, 247] width 355 height 25
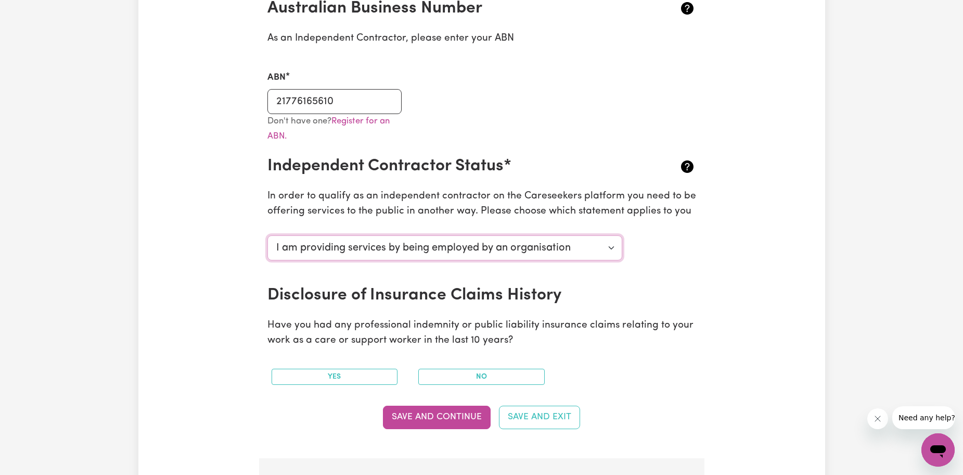
scroll to position [312, 0]
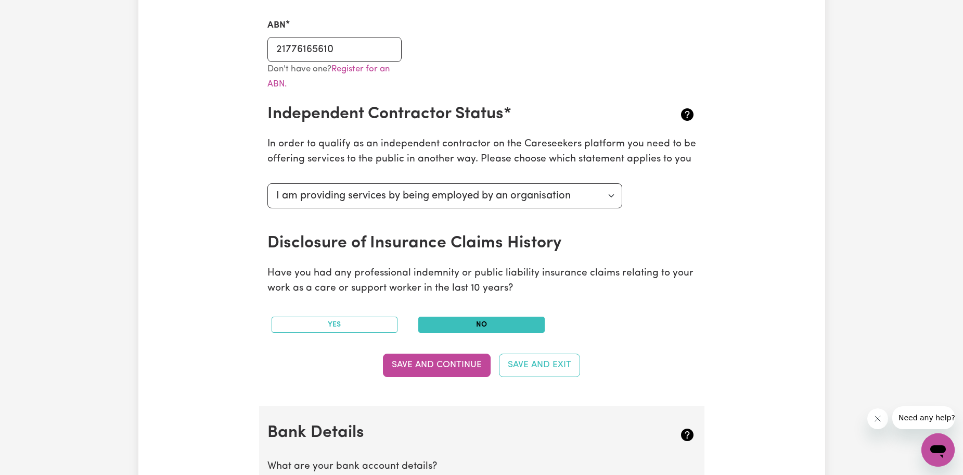
click at [509, 323] on button "No" at bounding box center [481, 324] width 126 height 16
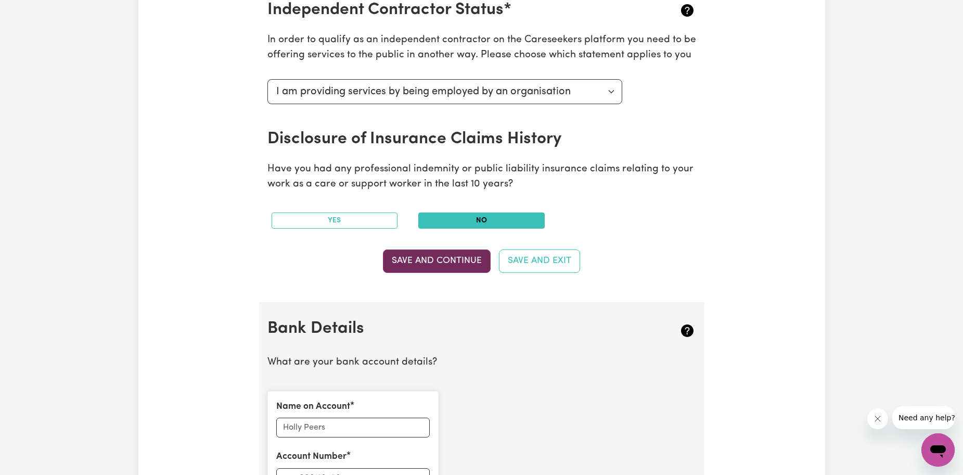
scroll to position [468, 0]
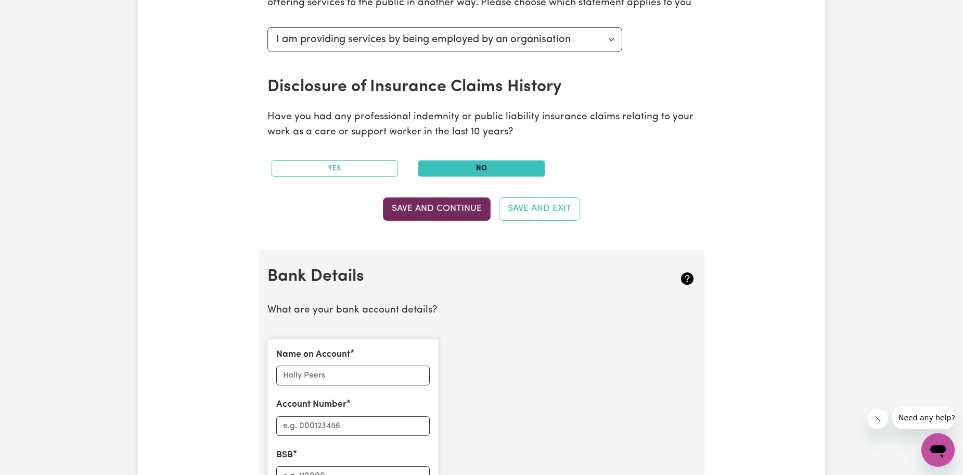
click at [455, 217] on button "Save and Continue" at bounding box center [437, 208] width 108 height 23
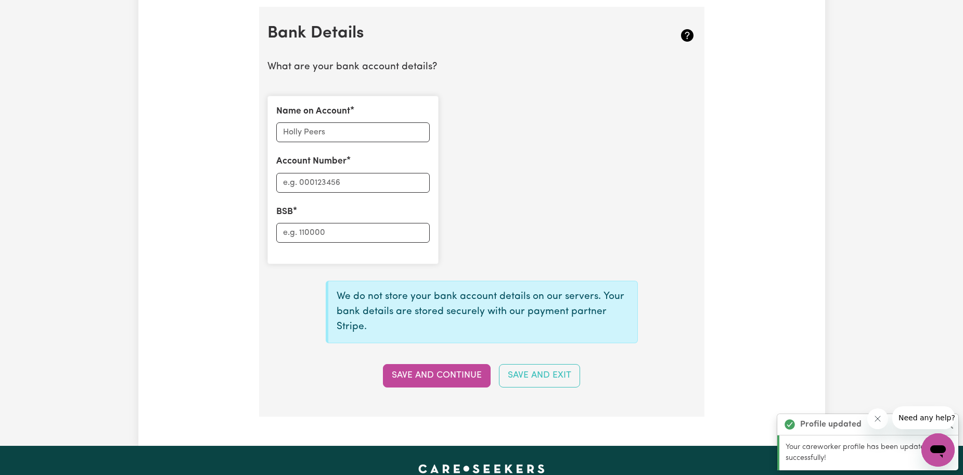
scroll to position [718, 0]
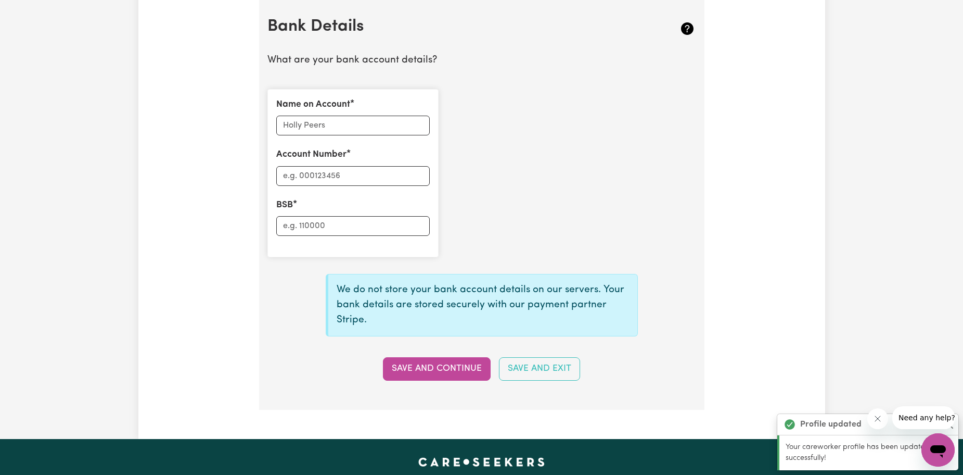
click at [358, 110] on div "Name on Account" at bounding box center [353, 116] width 154 height 37
click at [360, 123] on input "Name on Account" at bounding box center [353, 126] width 154 height 20
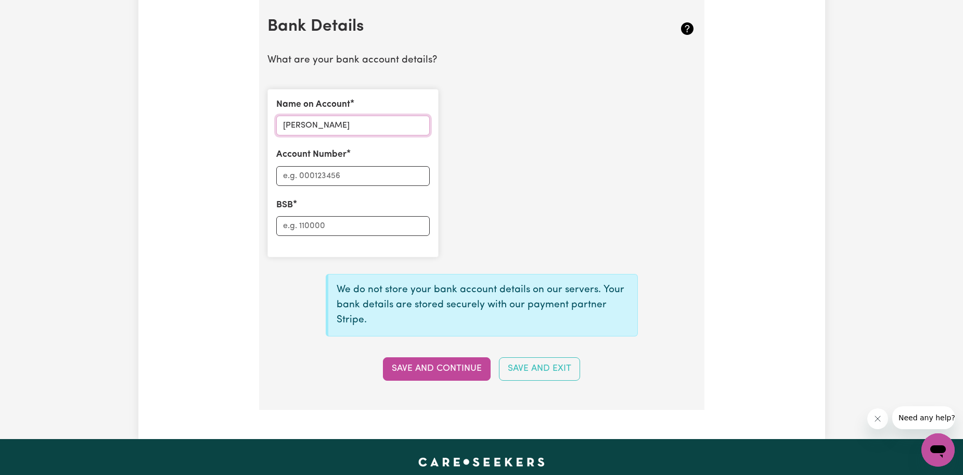
type input "[PERSON_NAME]"
click at [294, 170] on input "Account Number" at bounding box center [353, 176] width 154 height 20
type input "397080466"
click at [376, 227] on input "BSB" at bounding box center [353, 226] width 154 height 20
type input "014253"
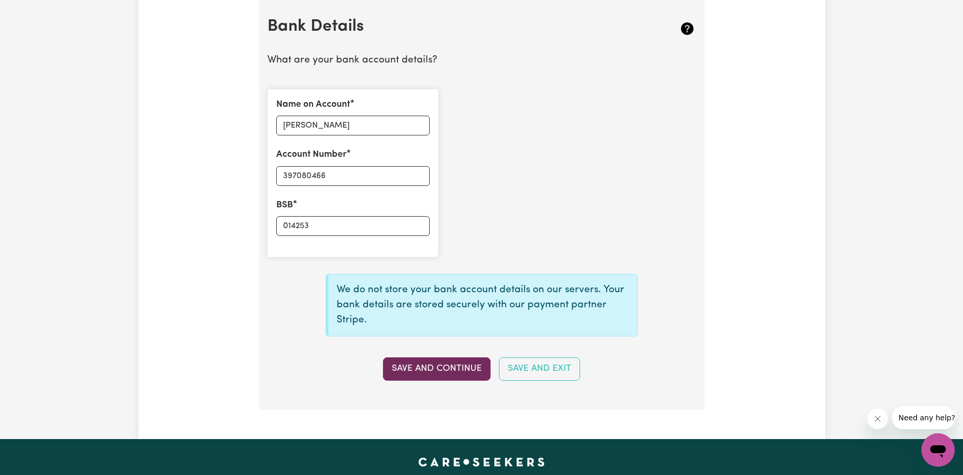
click at [472, 365] on button "Save and Continue" at bounding box center [437, 368] width 108 height 23
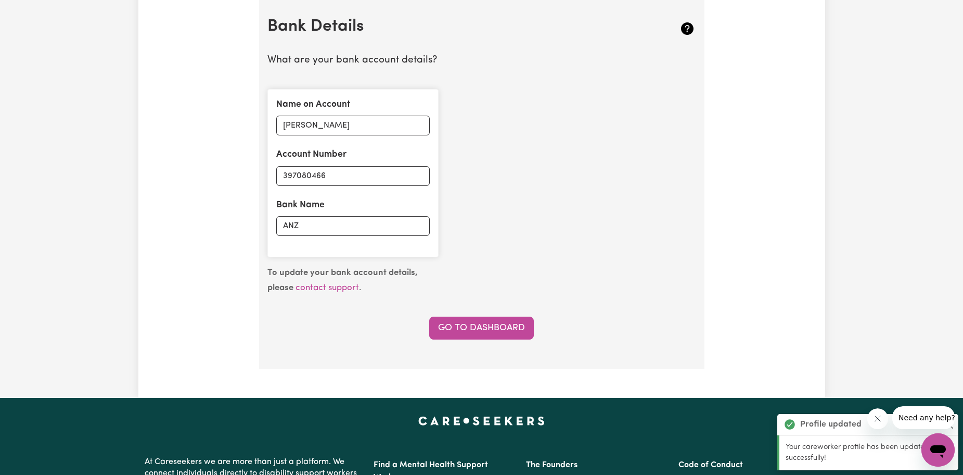
type input "****0466"
click at [528, 329] on link "Go to Dashboard" at bounding box center [481, 327] width 105 height 23
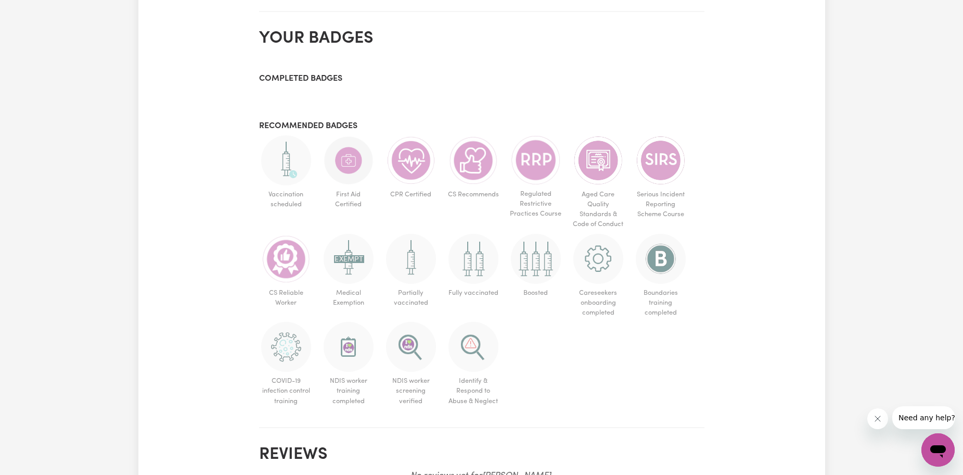
scroll to position [468, 0]
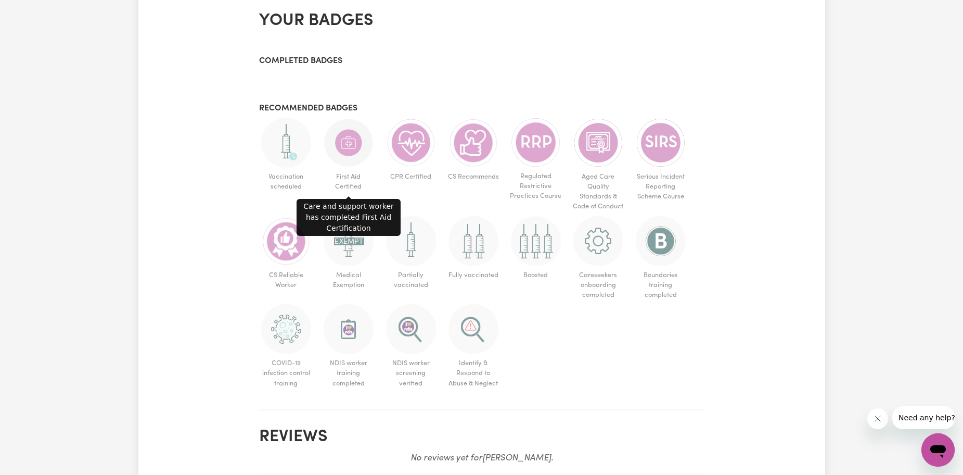
click at [341, 147] on img at bounding box center [349, 143] width 50 height 50
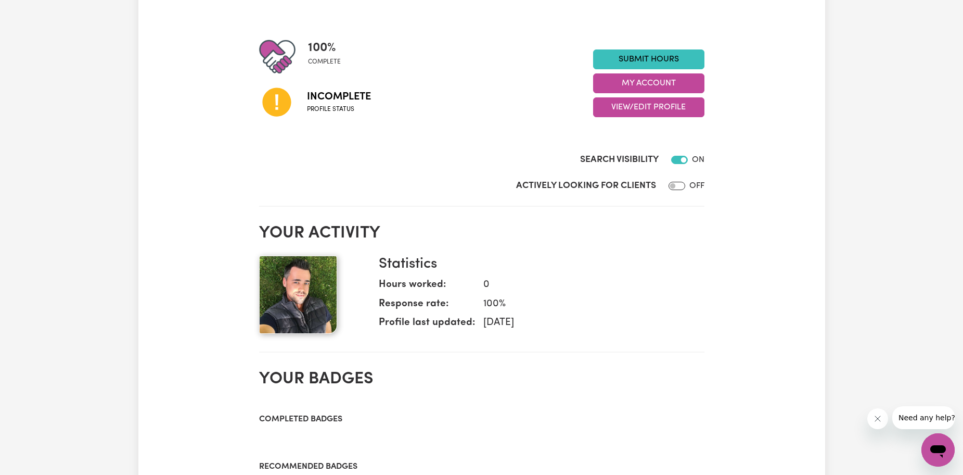
scroll to position [52, 0]
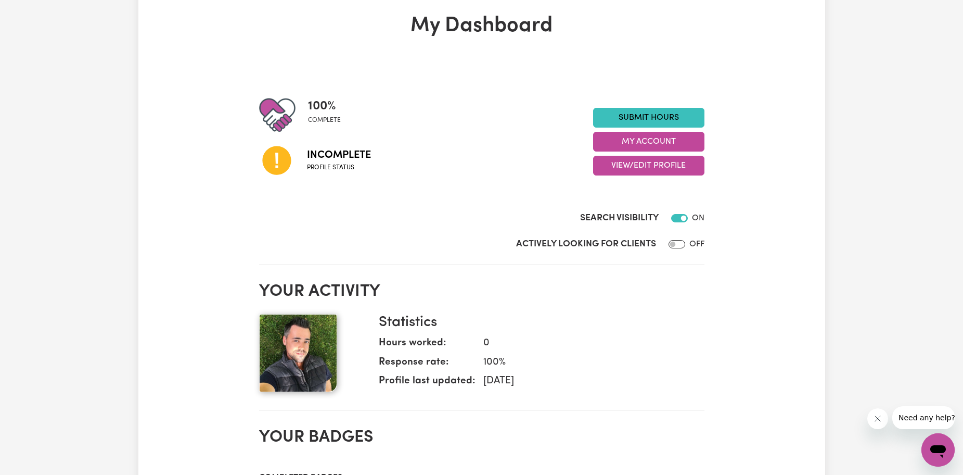
click at [321, 158] on span "Incomplete" at bounding box center [339, 155] width 64 height 16
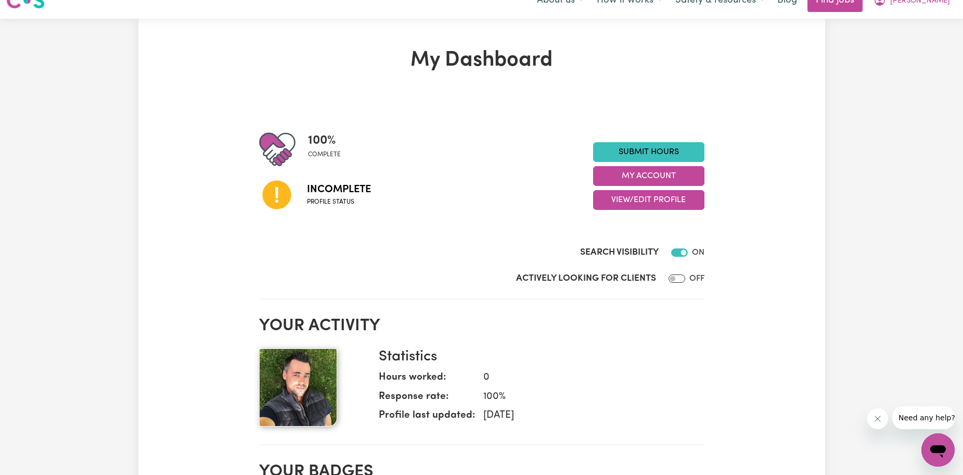
scroll to position [0, 0]
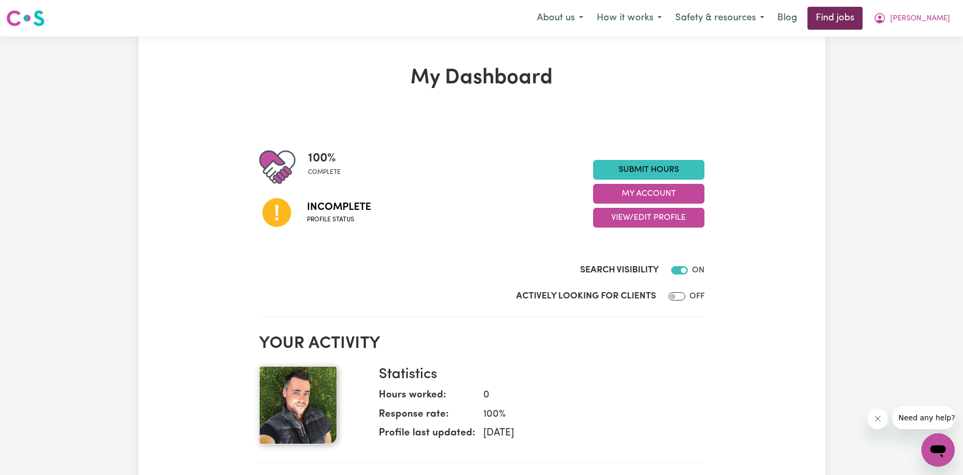
click at [863, 24] on link "Find jobs" at bounding box center [835, 18] width 55 height 23
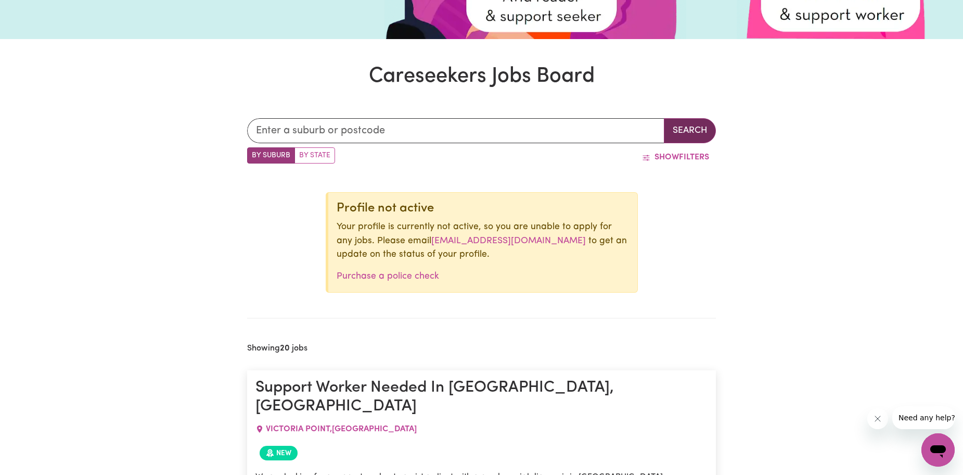
scroll to position [312, 0]
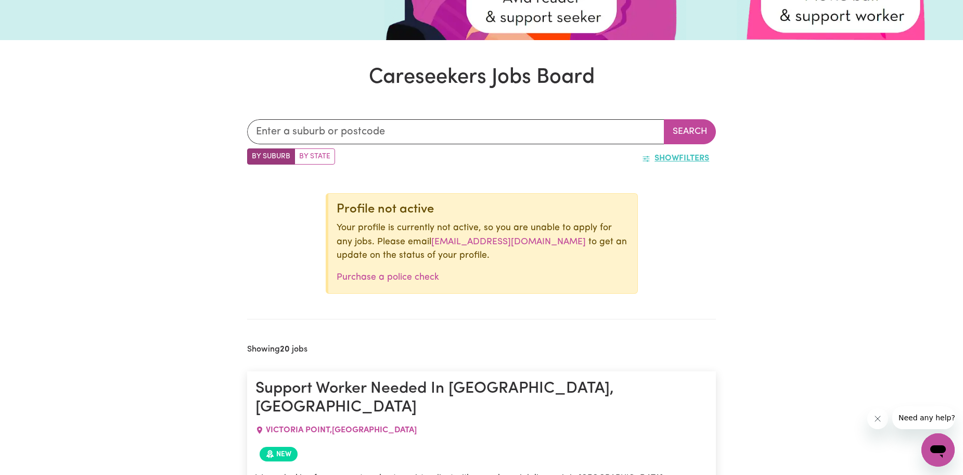
click at [708, 156] on button "Show Filters" at bounding box center [675, 158] width 81 height 20
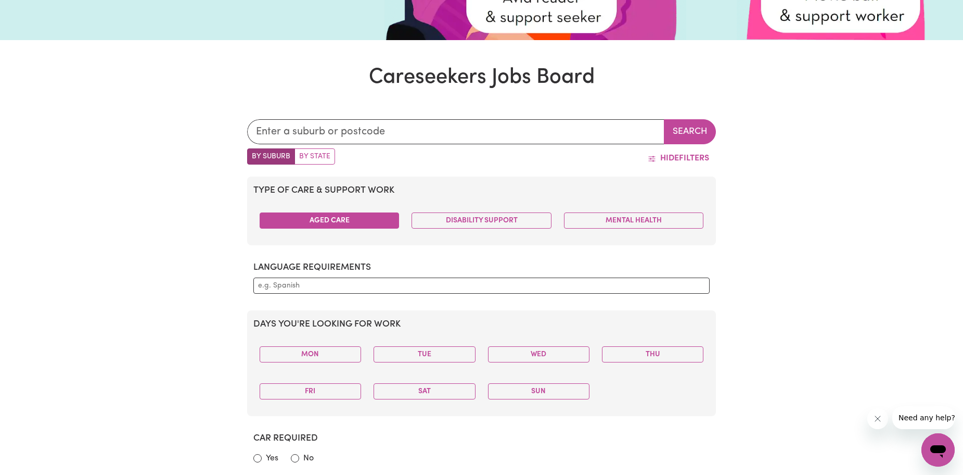
click at [378, 223] on button "Aged Care" at bounding box center [330, 220] width 140 height 16
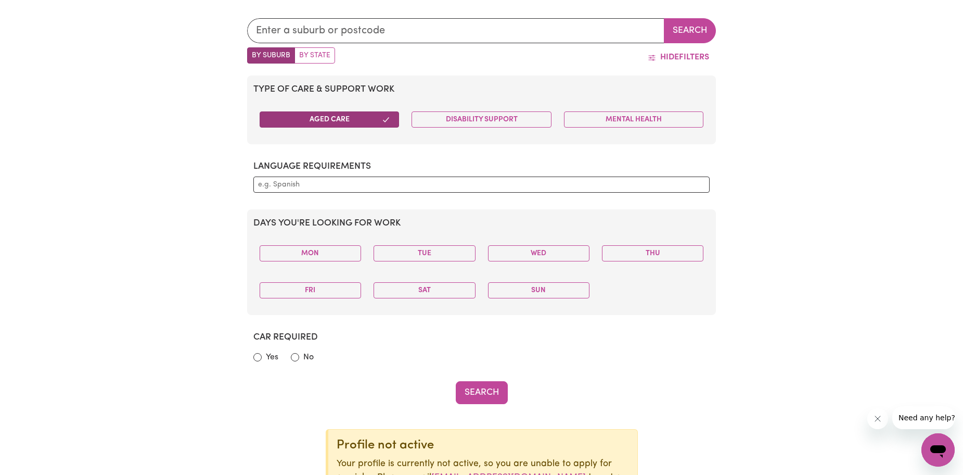
scroll to position [416, 0]
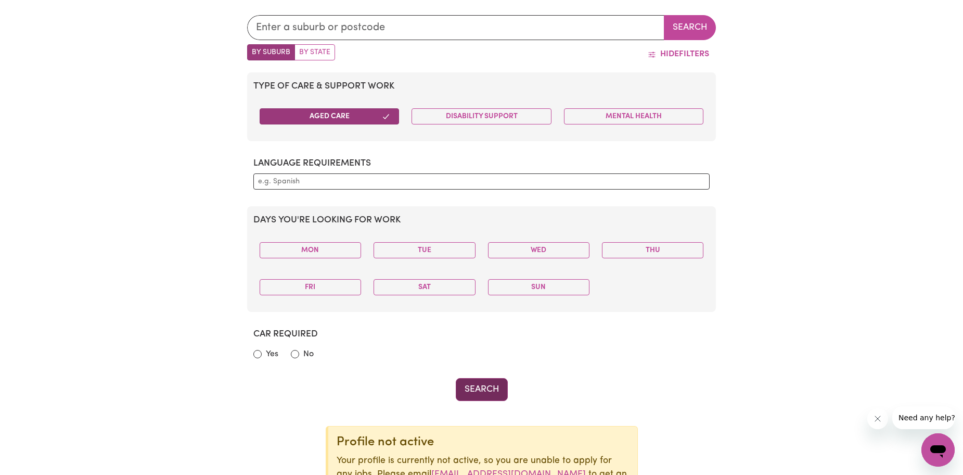
click at [475, 392] on button "Search" at bounding box center [482, 389] width 52 height 23
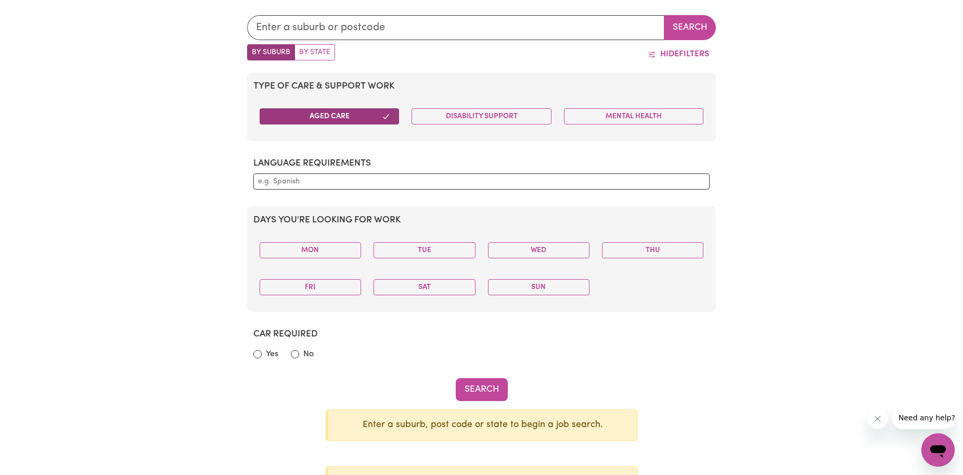
click at [648, 376] on div "Type of care & support work Aged Care Disability Support Mental Health Language…" at bounding box center [481, 236] width 469 height 328
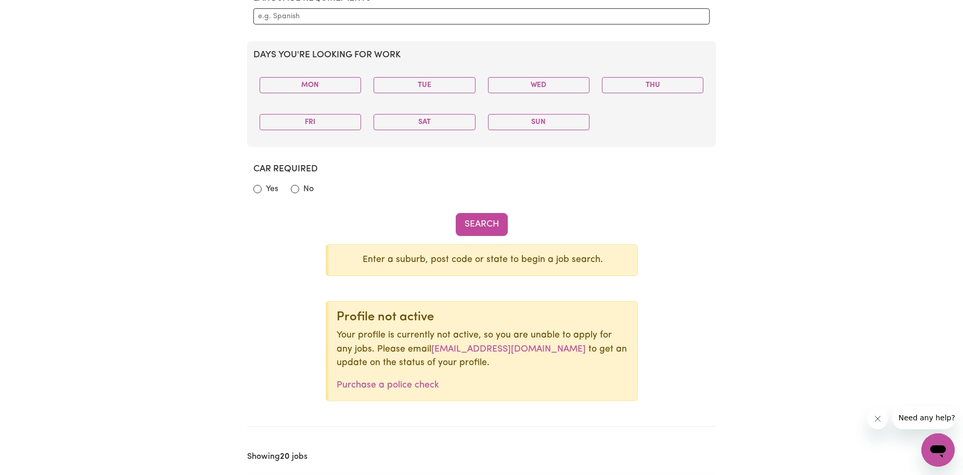
scroll to position [572, 0]
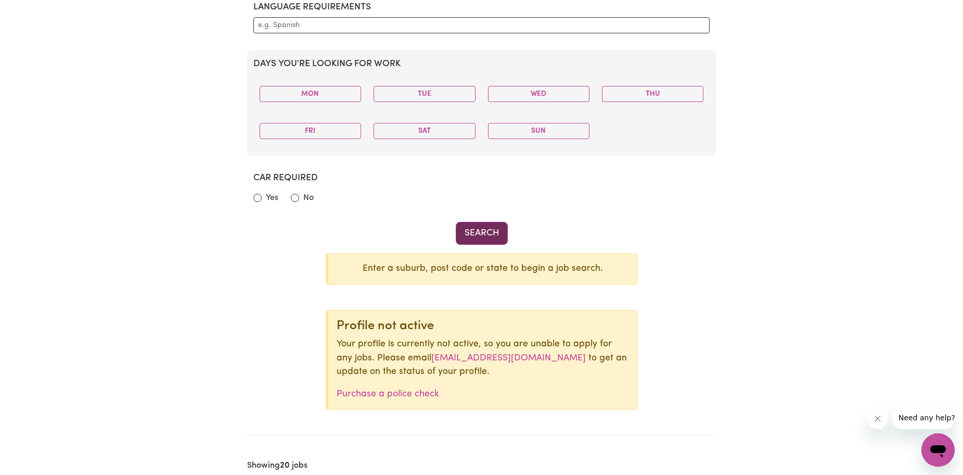
click at [483, 239] on button "Search" at bounding box center [482, 233] width 52 height 23
click at [265, 202] on div "Yes" at bounding box center [265, 198] width 25 height 12
click at [259, 199] on input "Yes" at bounding box center [257, 198] width 8 height 8
radio input "true"
click at [485, 238] on button "Search" at bounding box center [482, 233] width 52 height 23
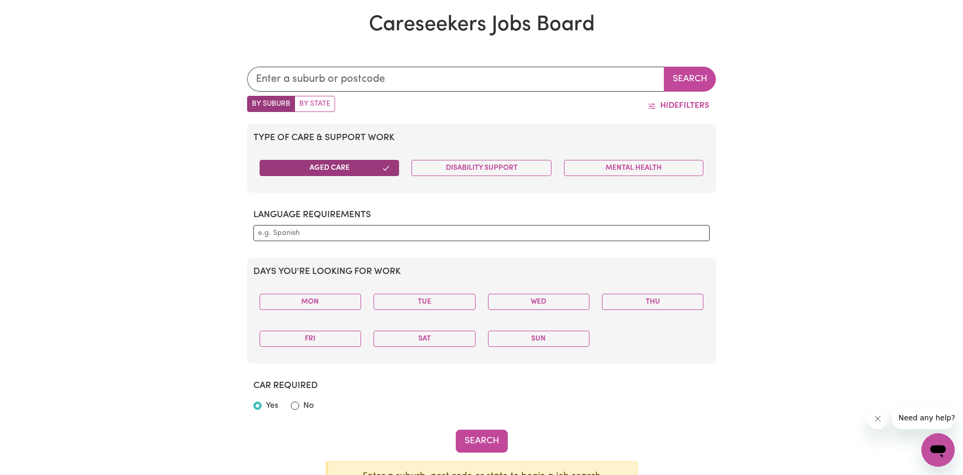
scroll to position [364, 0]
click at [311, 101] on label "By State" at bounding box center [315, 104] width 41 height 16
click at [254, 101] on input "By State" at bounding box center [250, 99] width 7 height 7
radio input "true"
click at [284, 104] on label "By Suburb" at bounding box center [271, 104] width 48 height 16
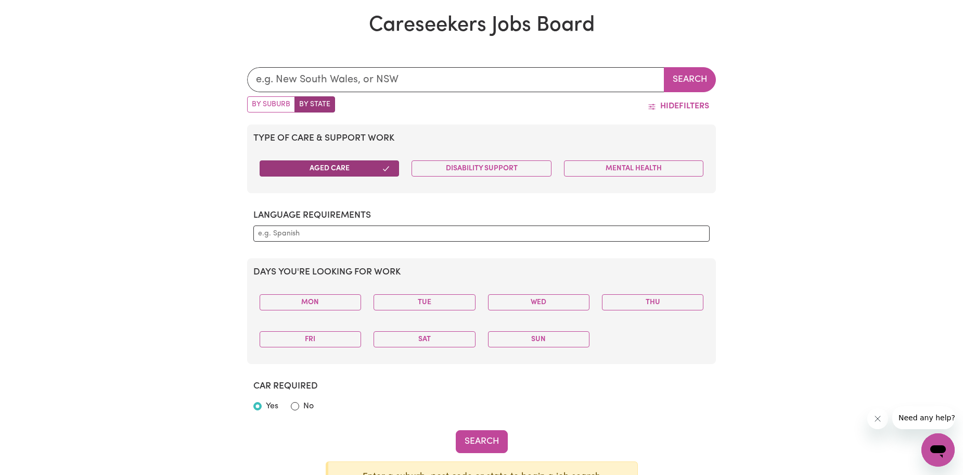
click at [254, 103] on input "By Suburb" at bounding box center [250, 99] width 7 height 7
radio input "true"
click at [320, 90] on input "text" at bounding box center [456, 79] width 418 height 25
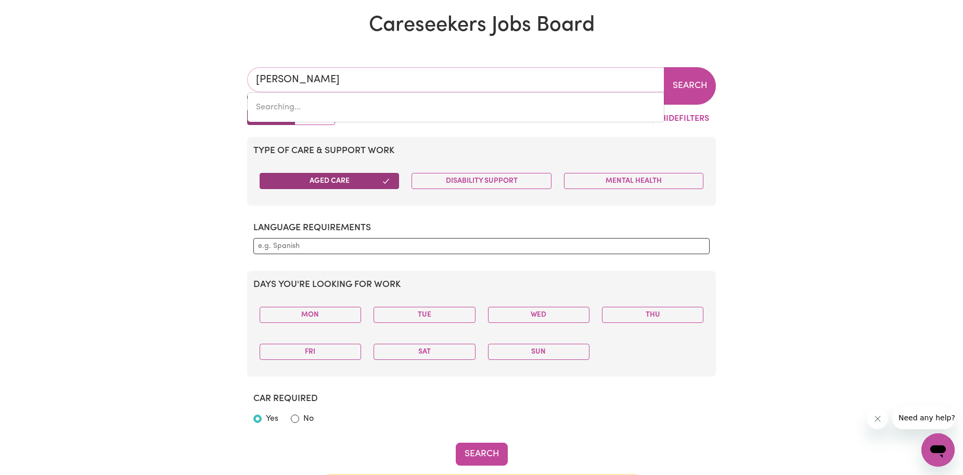
type input "ormea"
type input "ormeaU, [GEOGRAPHIC_DATA], 4208"
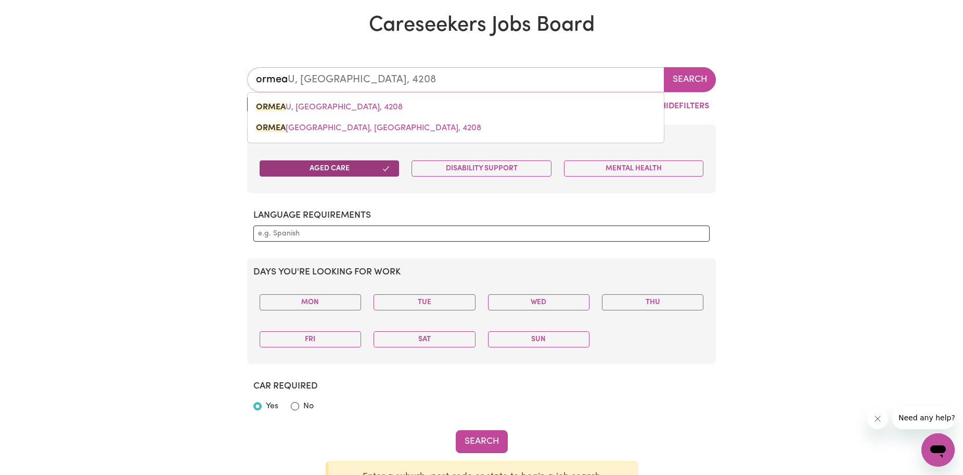
type input "ormeau"
type input "ormeau, [GEOGRAPHIC_DATA], 4208"
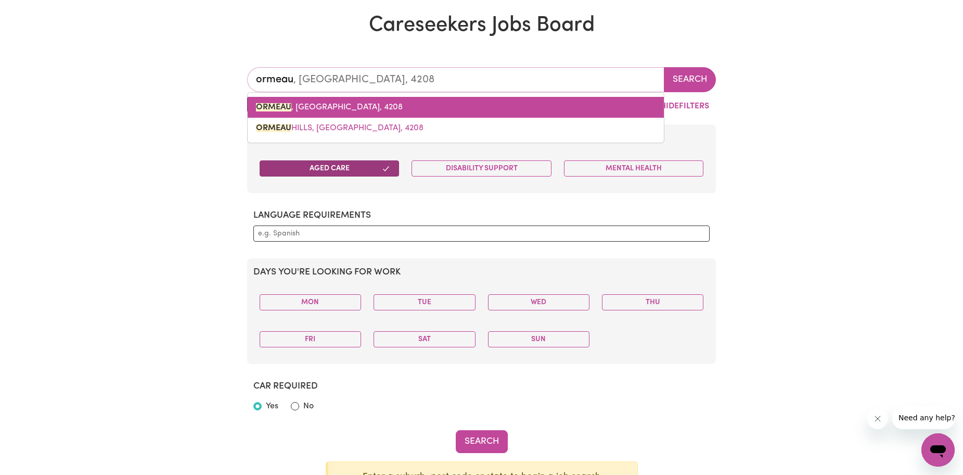
click at [361, 101] on link "ORMEAU , [GEOGRAPHIC_DATA], 4208" at bounding box center [456, 107] width 416 height 21
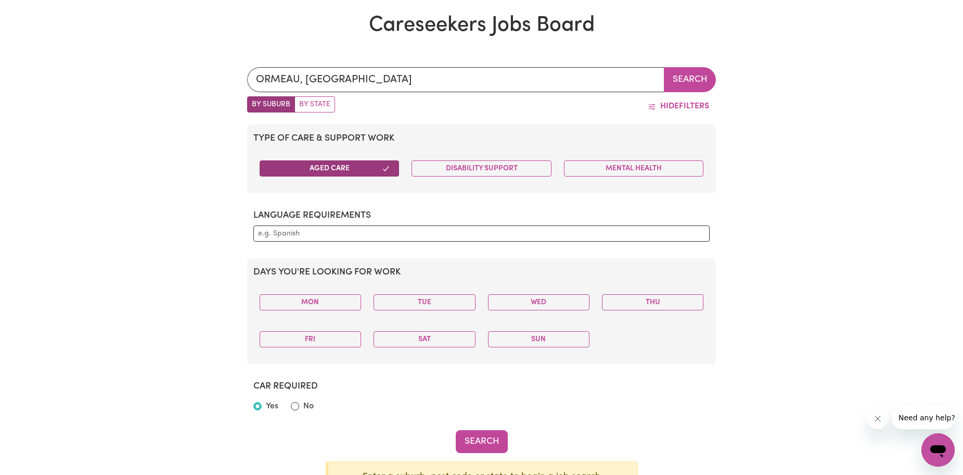
scroll to position [416, 0]
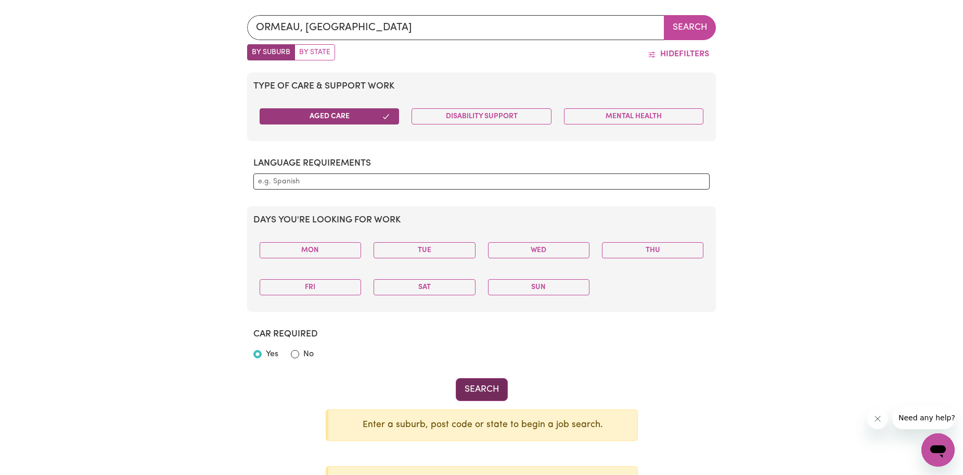
click at [498, 378] on button "Search" at bounding box center [482, 389] width 52 height 23
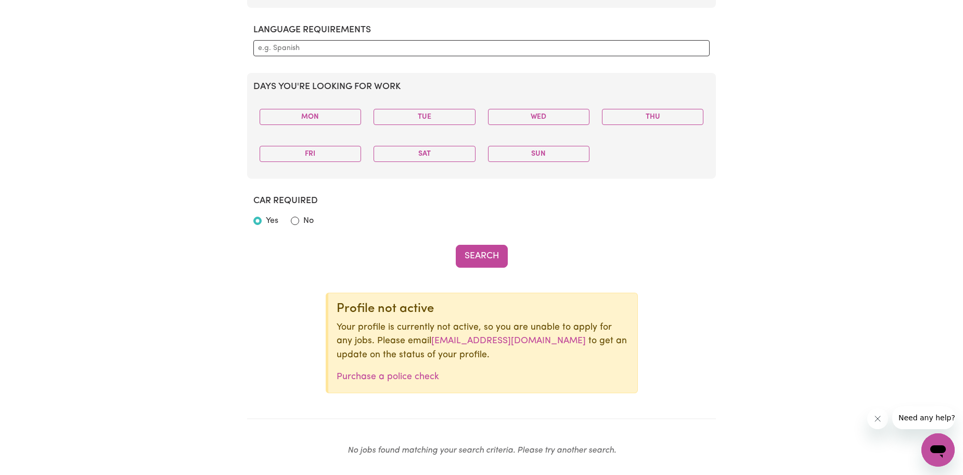
scroll to position [416, 0]
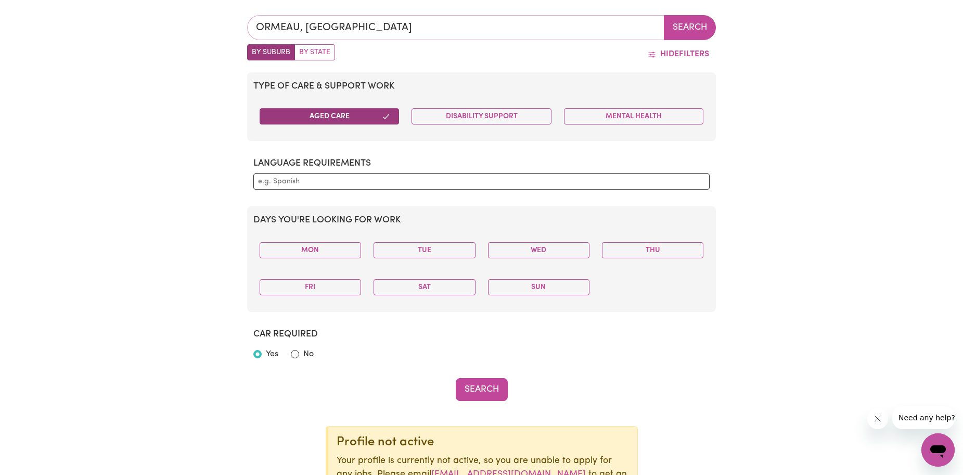
type input "ORMEAU, [GEOGRAPHIC_DATA], 4208"
click at [398, 26] on input "ORMEAU, [GEOGRAPHIC_DATA]" at bounding box center [456, 27] width 418 height 25
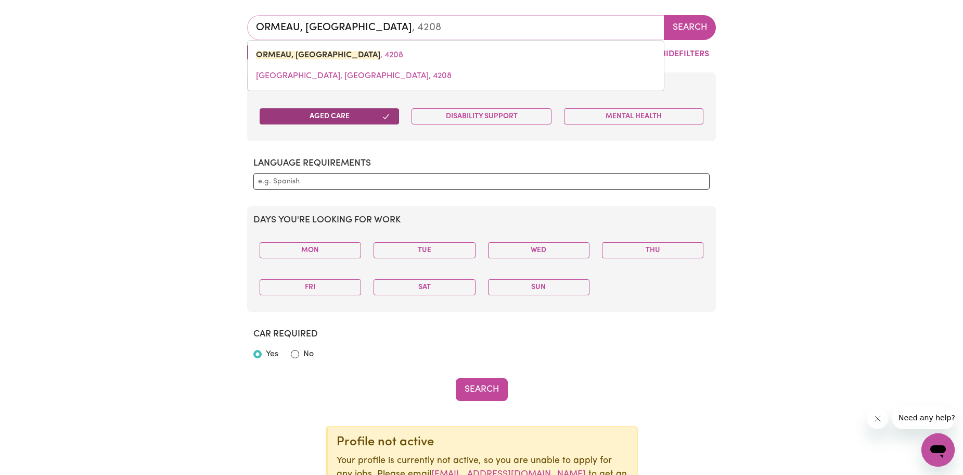
drag, startPoint x: 400, startPoint y: 26, endPoint x: 83, endPoint y: 18, distance: 317.0
click at [83, 18] on div "ORMEAU, [GEOGRAPHIC_DATA] ORMEAU, [GEOGRAPHIC_DATA], [GEOGRAPHIC_DATA], [GEOGRA…" at bounding box center [481, 306] width 963 height 632
type input "gold coast"
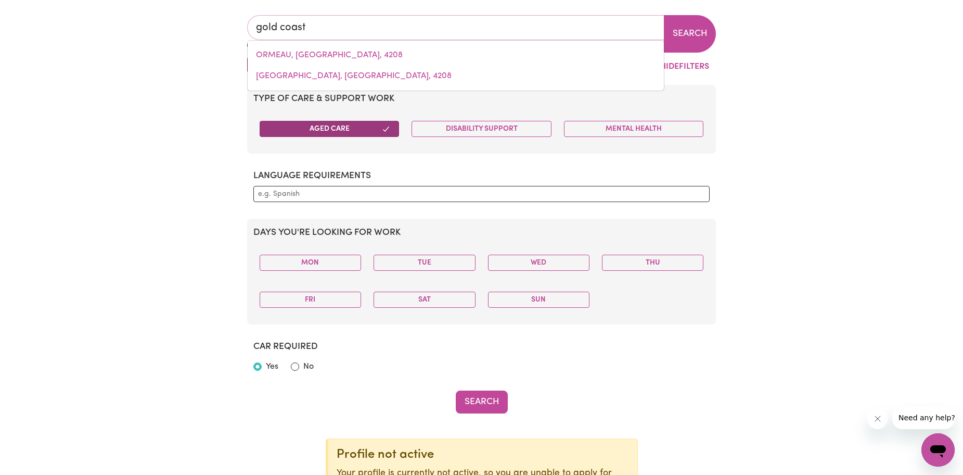
type input "gold coast MC, [GEOGRAPHIC_DATA], 4217"
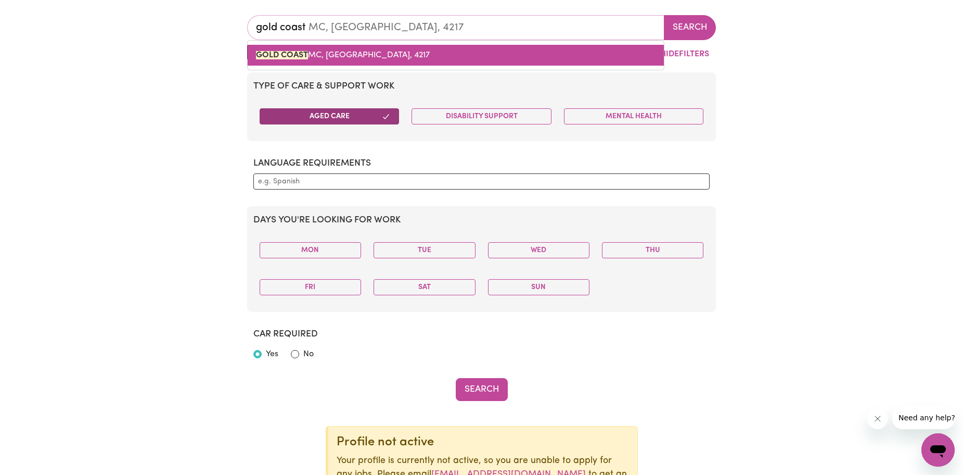
click at [339, 48] on link "GOLD COAST MC, [GEOGRAPHIC_DATA], 4217" at bounding box center [456, 55] width 416 height 21
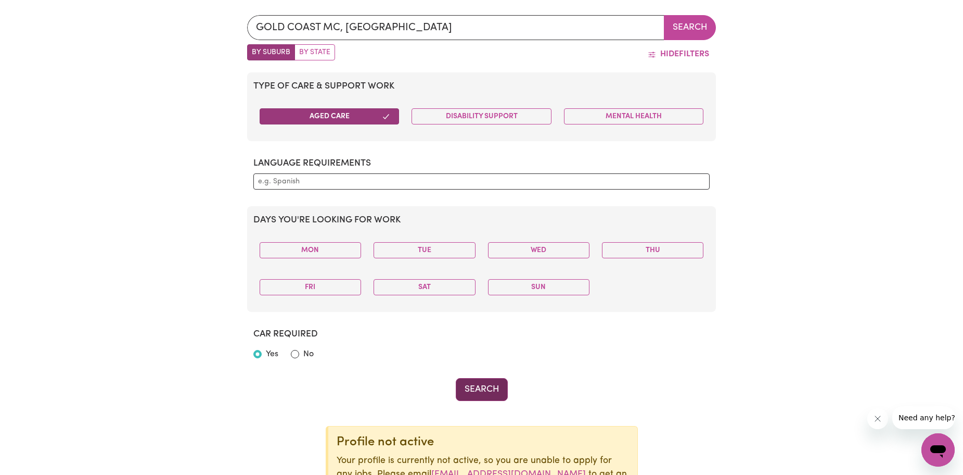
click at [487, 400] on button "Search" at bounding box center [482, 389] width 52 height 23
click at [485, 395] on button "Search" at bounding box center [482, 389] width 52 height 23
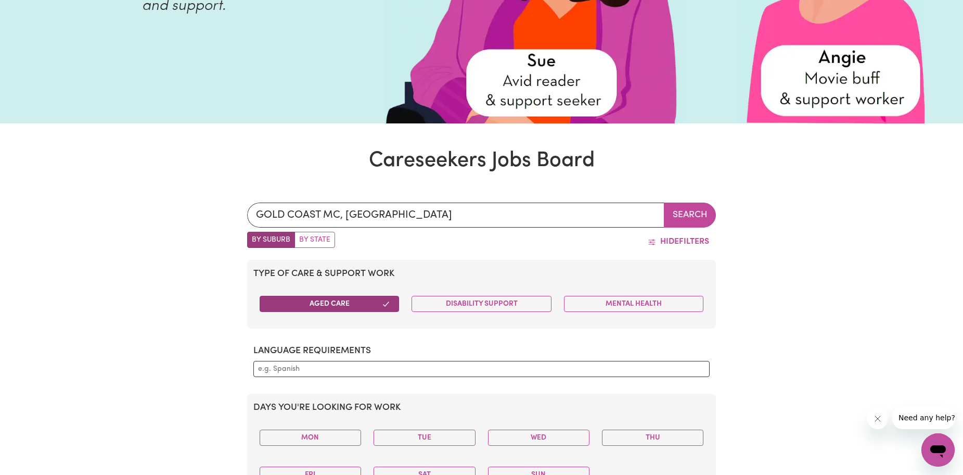
scroll to position [416, 0]
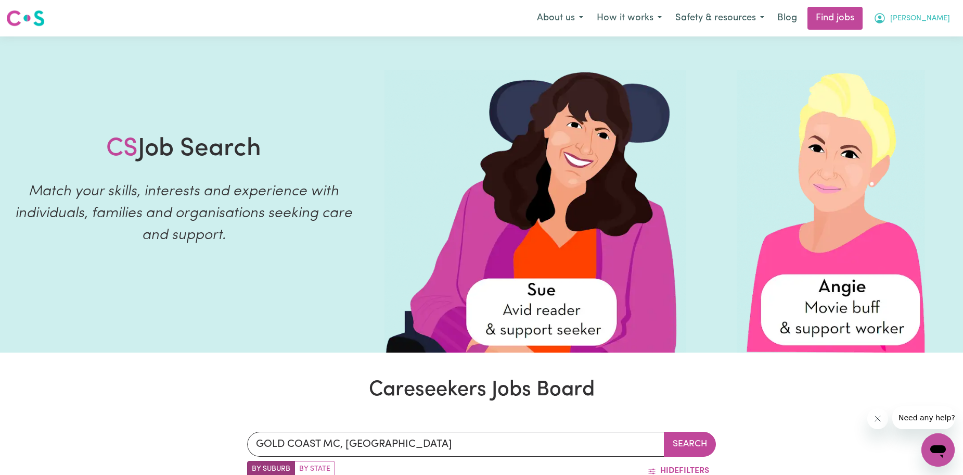
click at [929, 20] on span "[PERSON_NAME]" at bounding box center [920, 18] width 60 height 11
click at [911, 39] on link "My Account" at bounding box center [915, 41] width 82 height 20
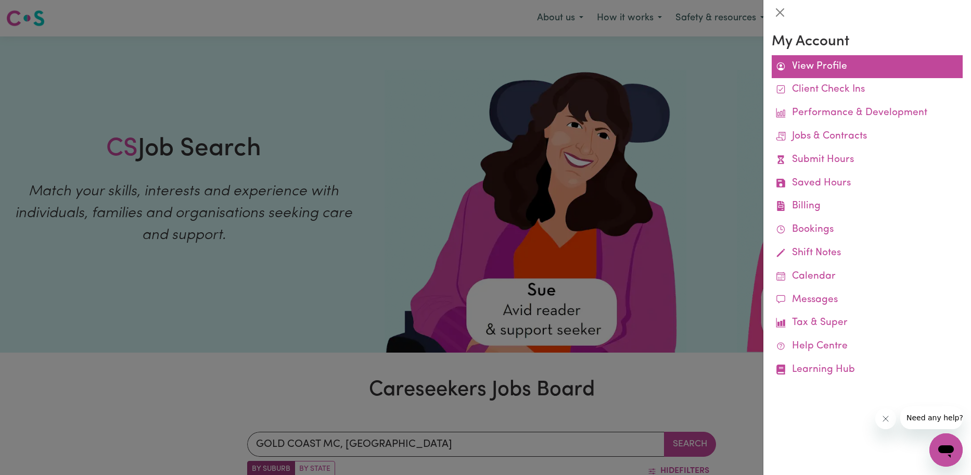
click at [844, 65] on link "View Profile" at bounding box center [867, 66] width 191 height 23
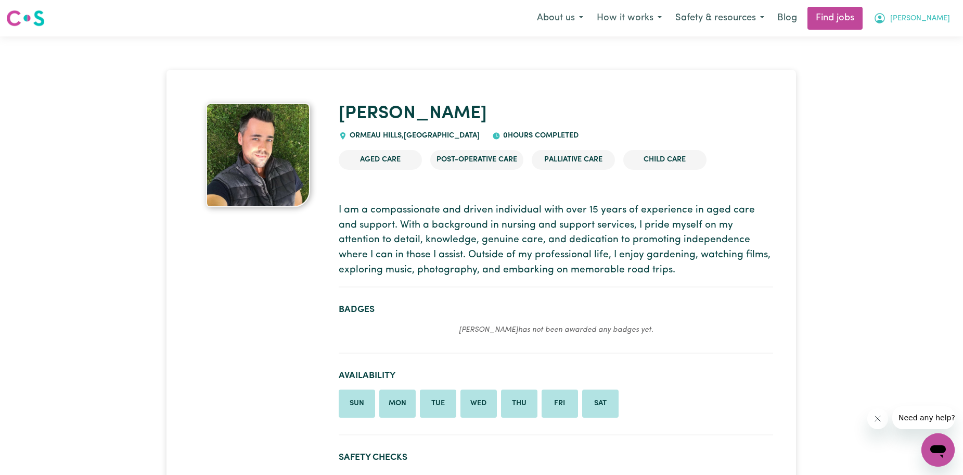
click at [927, 19] on button "[PERSON_NAME]" at bounding box center [912, 18] width 90 height 22
click at [863, 19] on link "Find jobs" at bounding box center [835, 18] width 55 height 23
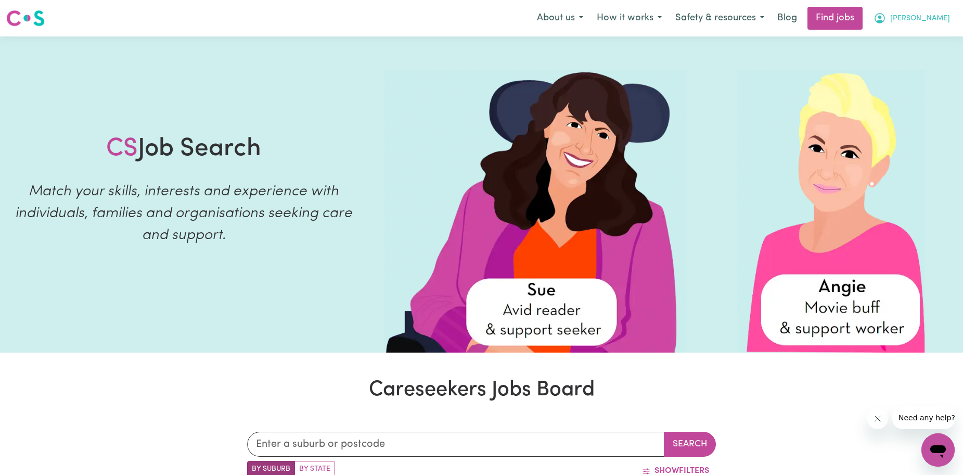
click at [949, 27] on button "[PERSON_NAME]" at bounding box center [912, 18] width 90 height 22
click at [913, 44] on link "My Account" at bounding box center [915, 41] width 82 height 20
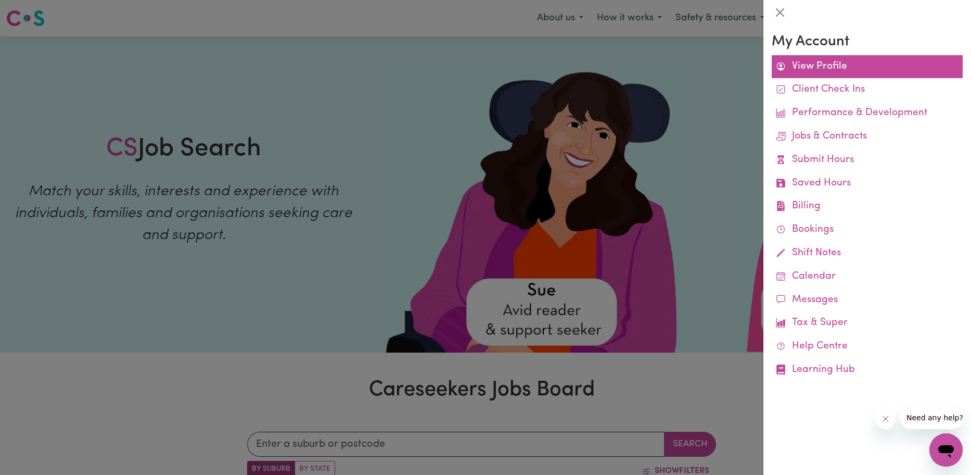
click at [835, 70] on link "View Profile" at bounding box center [867, 66] width 191 height 23
